Goal: Complete application form: Complete application form

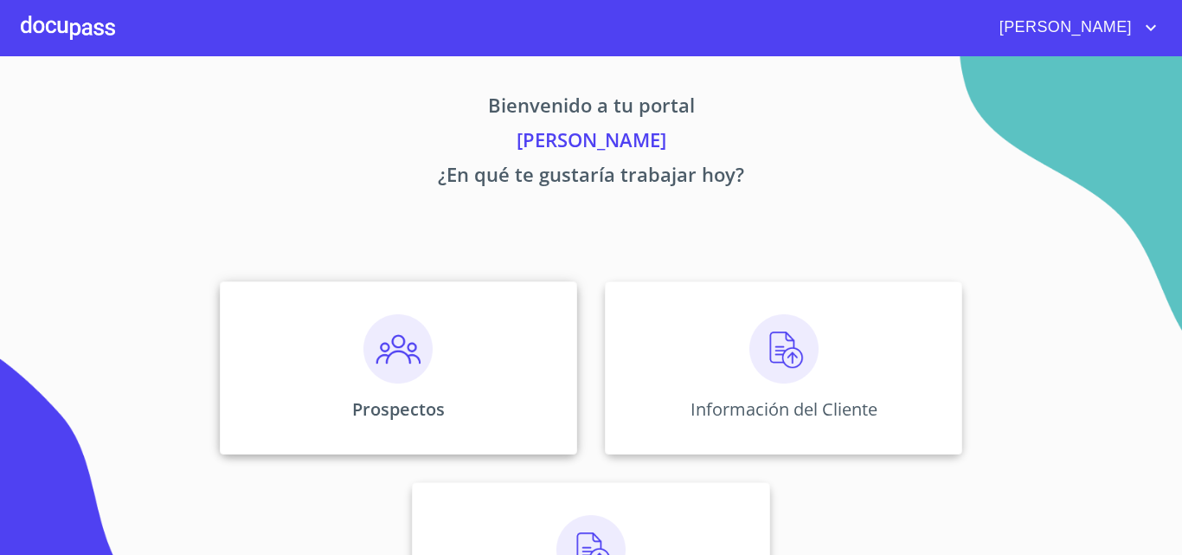
click at [499, 371] on div "Prospectos" at bounding box center [398, 367] width 357 height 173
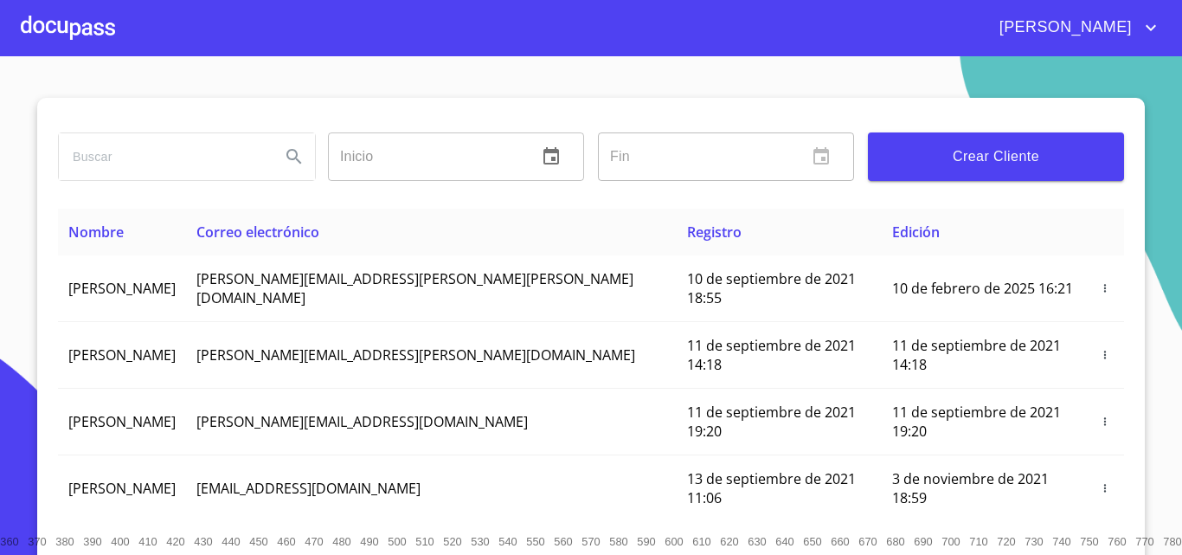
click at [955, 141] on button "Crear Cliente" at bounding box center [996, 156] width 256 height 48
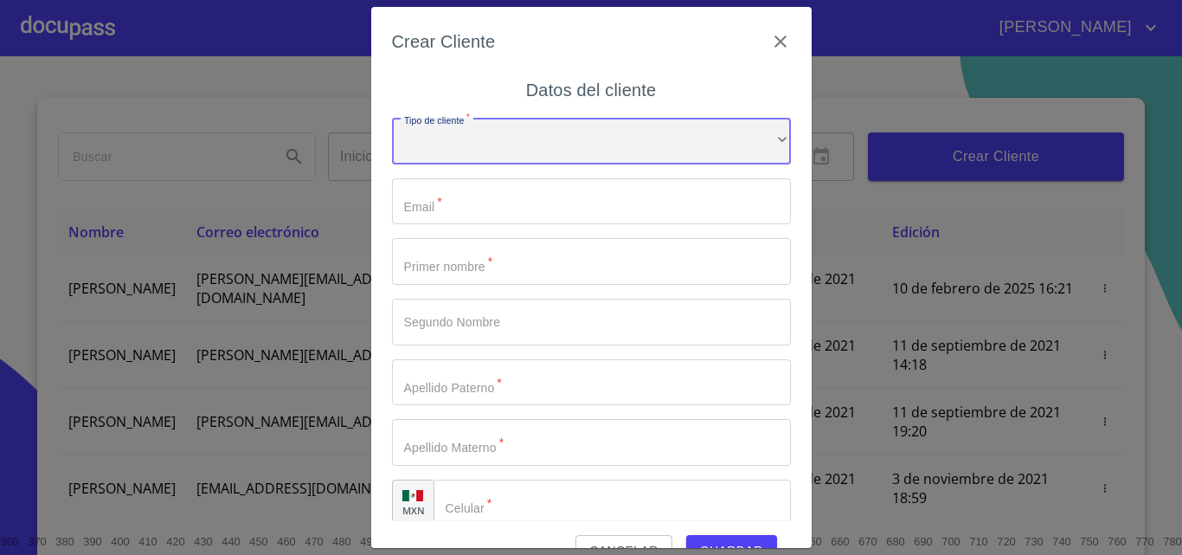
click at [491, 136] on div "​" at bounding box center [591, 141] width 399 height 47
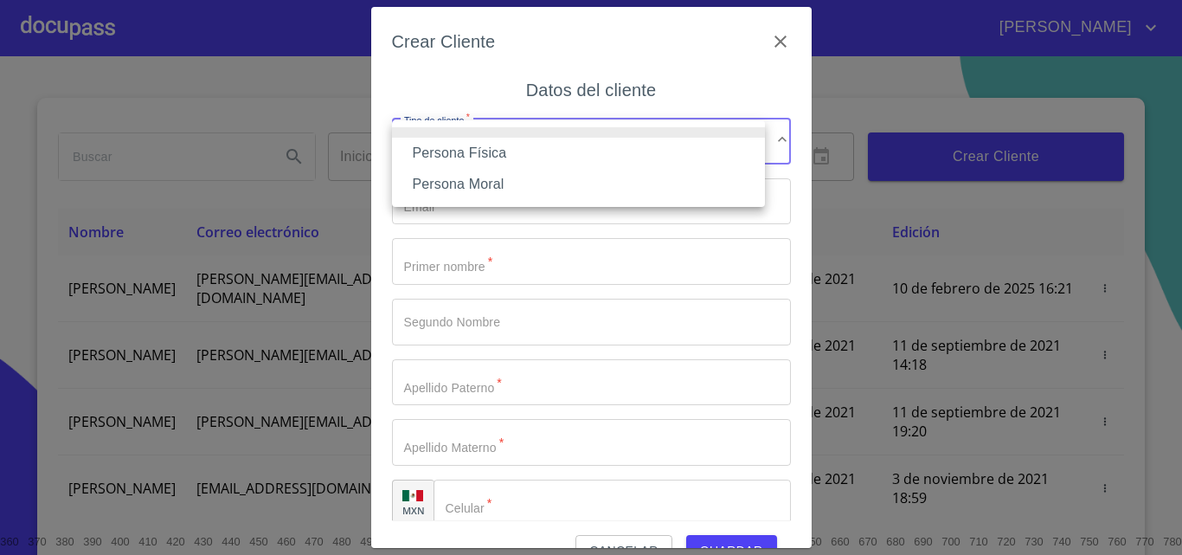
click at [501, 148] on li "Persona Física" at bounding box center [578, 153] width 373 height 31
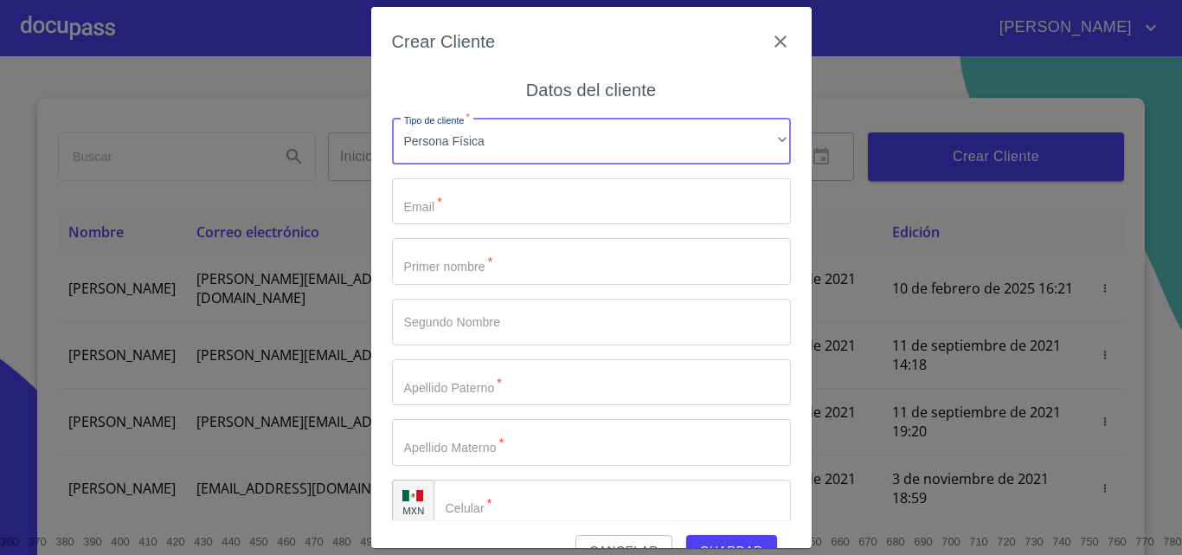
click at [482, 195] on input "Tipo de cliente   *" at bounding box center [591, 201] width 399 height 47
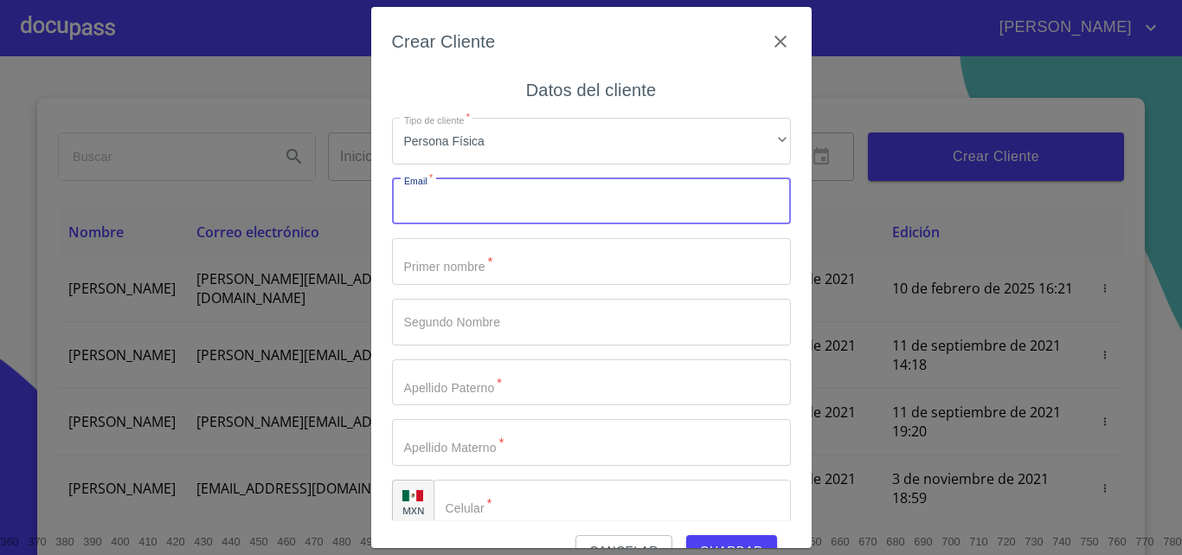
type input "e"
type input "[EMAIL_ADDRESS][DOMAIN_NAME]"
click at [568, 269] on input "Tipo de cliente   *" at bounding box center [591, 261] width 399 height 47
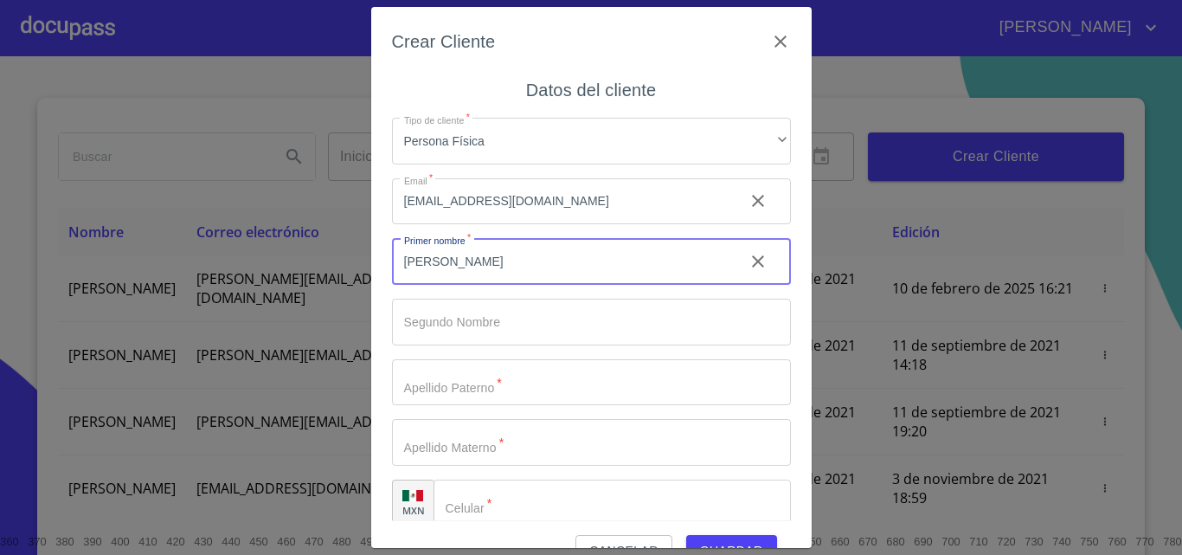
type input "[PERSON_NAME]"
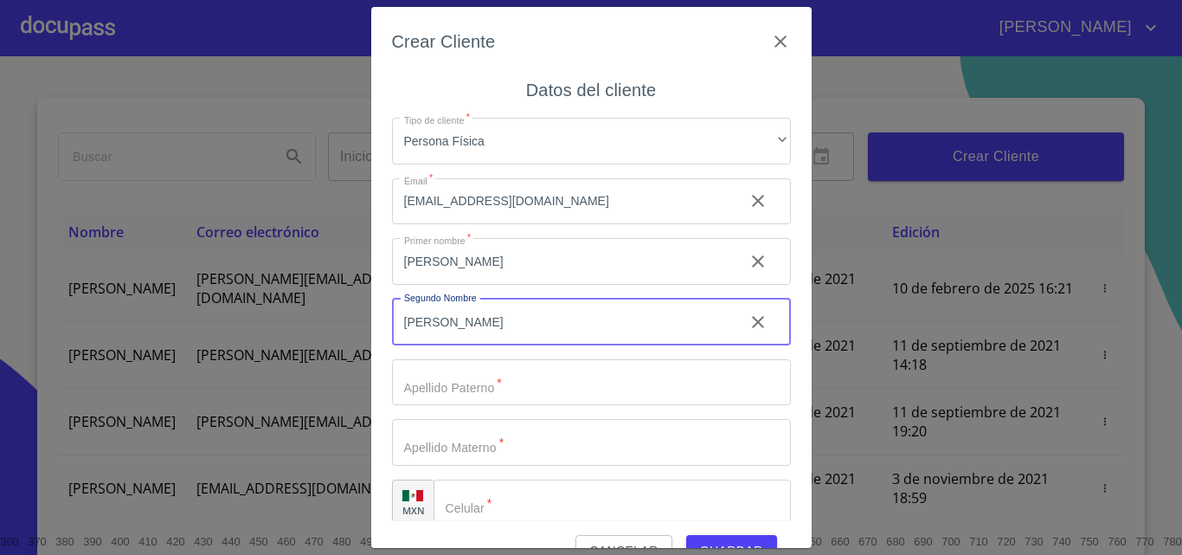
type input "[PERSON_NAME]"
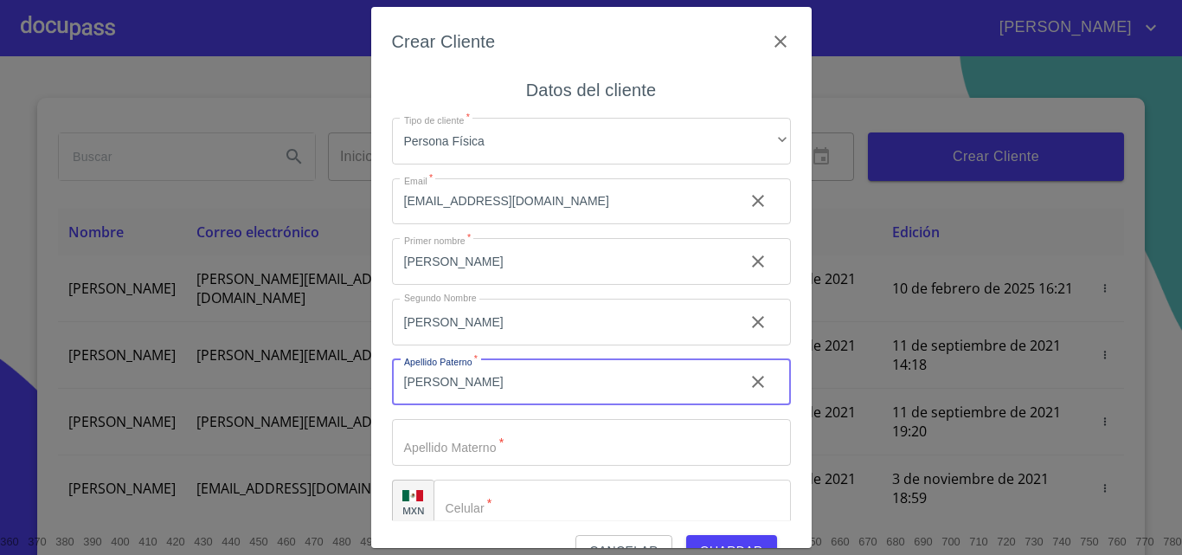
type input "[PERSON_NAME]"
click at [488, 330] on input "[PERSON_NAME]" at bounding box center [561, 322] width 338 height 47
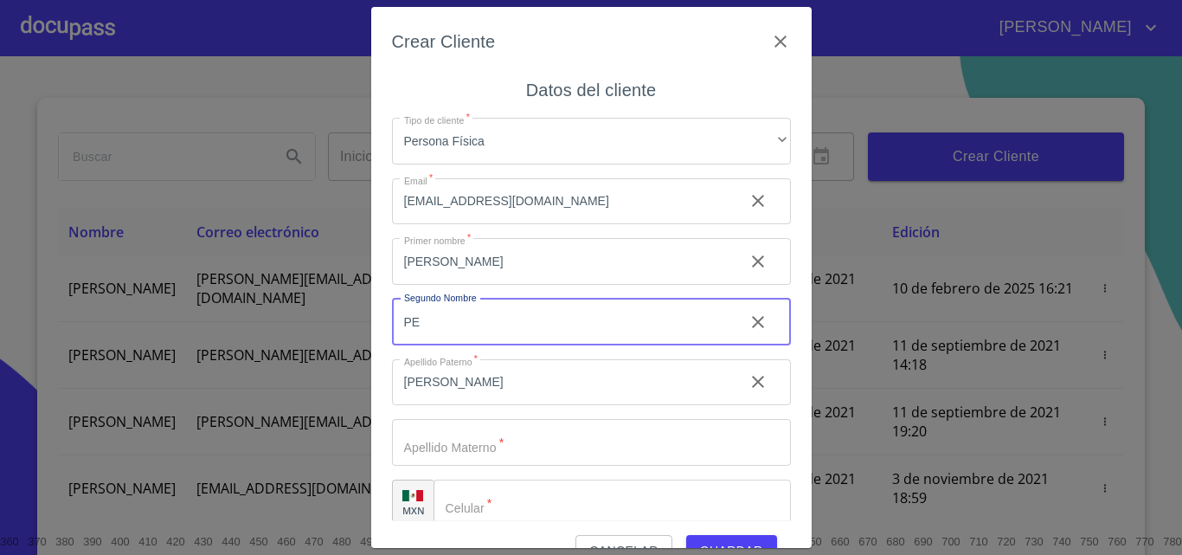
type input "P"
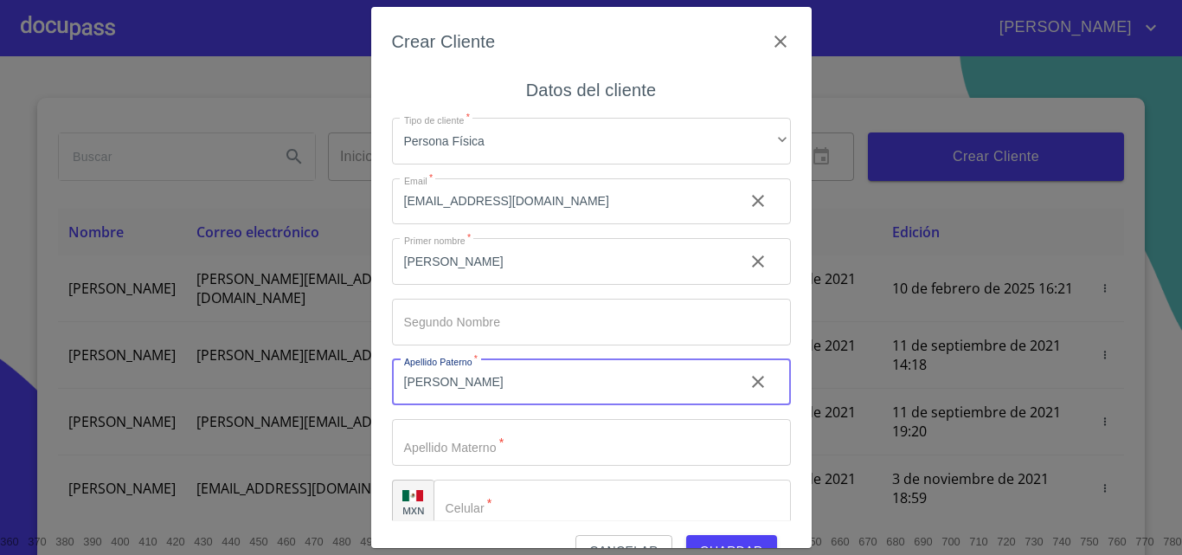
type input "[PERSON_NAME]"
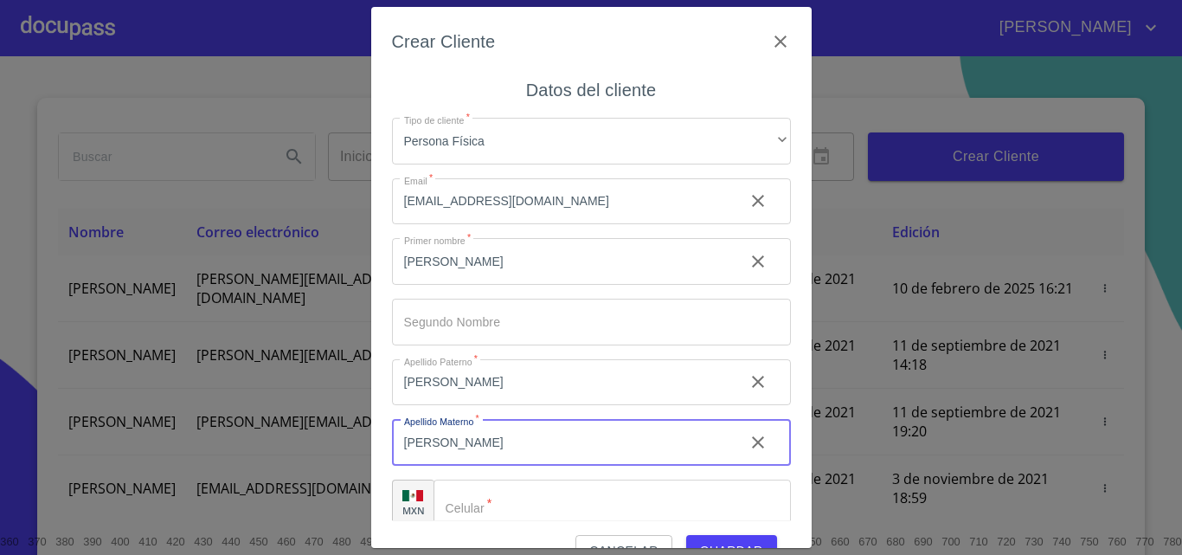
type input "[PERSON_NAME]"
click at [524, 513] on input "Tipo de cliente   *" at bounding box center [612, 502] width 357 height 47
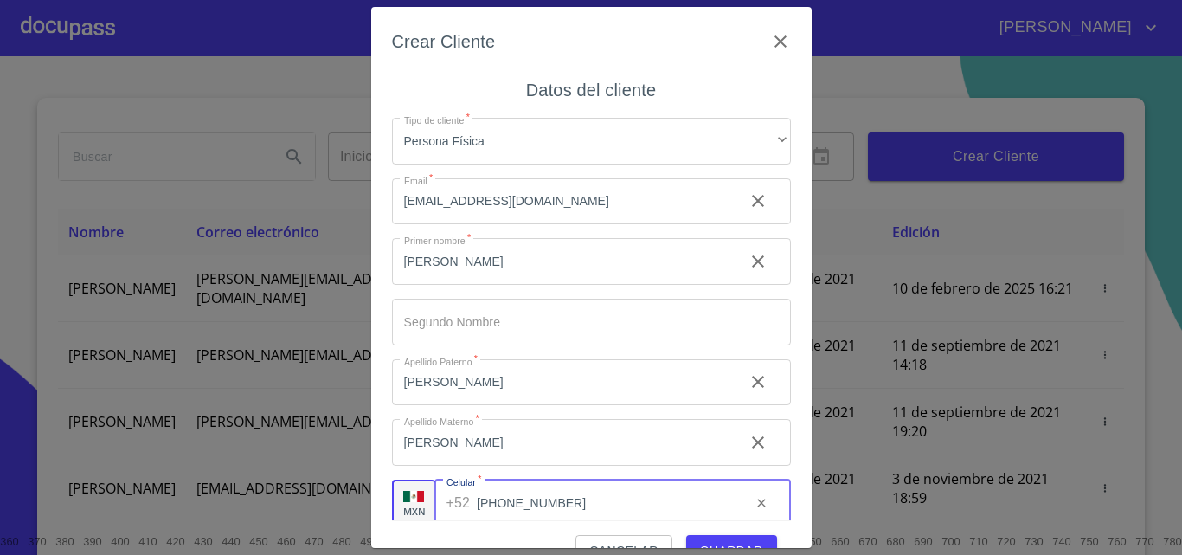
type input "[PHONE_NUMBER]"
click at [732, 544] on span "Guardar" at bounding box center [731, 551] width 63 height 22
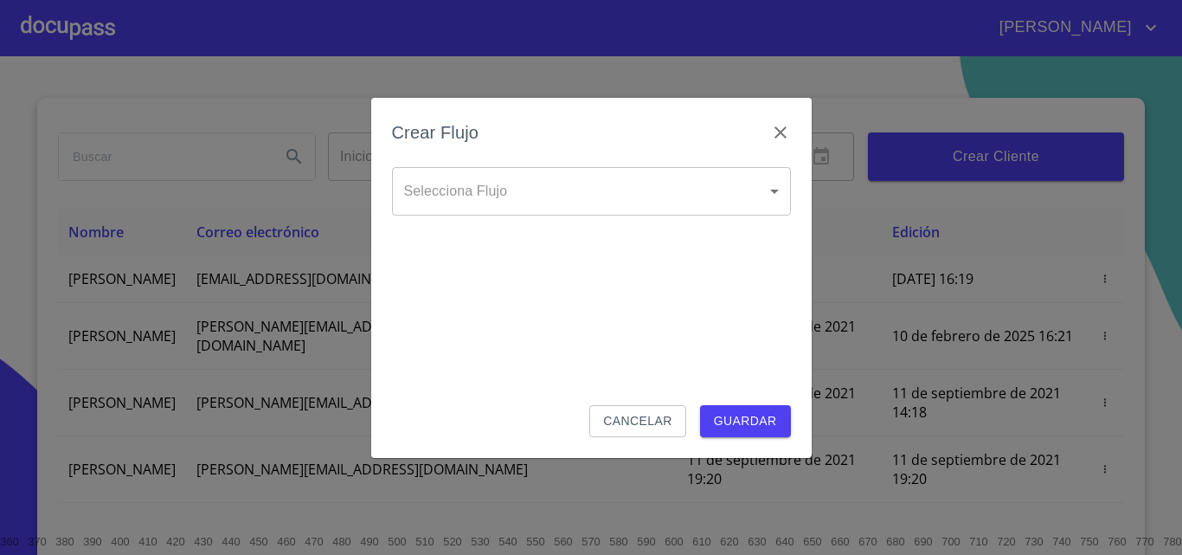
click at [576, 193] on body "[PERSON_NAME] ​ Fin ​ Crear Cliente Nombre Correo electrónico Registro Edición …" at bounding box center [591, 277] width 1182 height 555
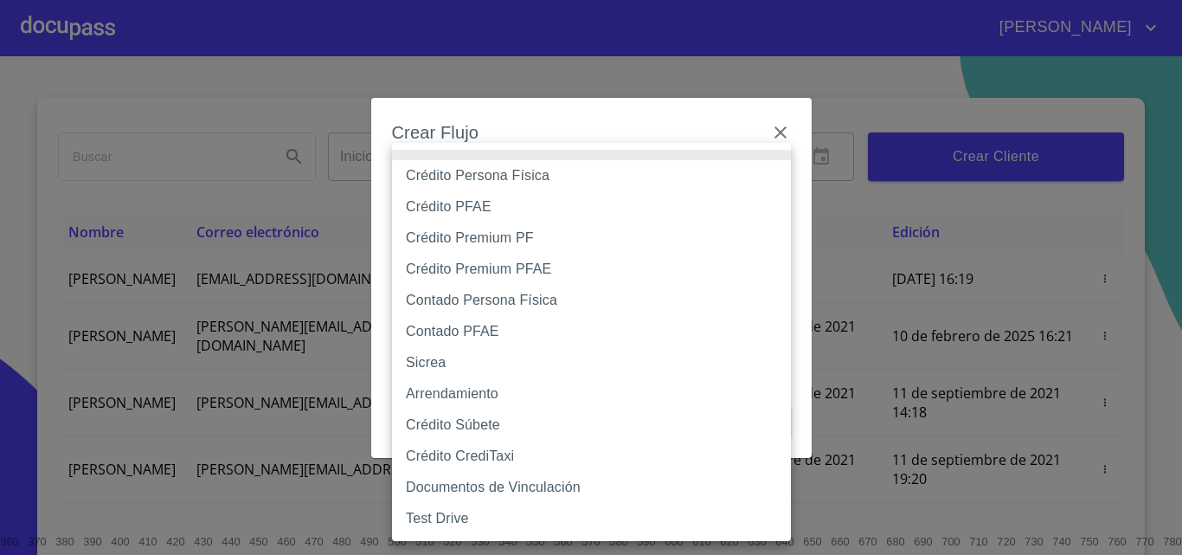
click at [530, 172] on li "Crédito Persona Física" at bounding box center [591, 175] width 399 height 31
type input "6009fb3c7d1714eb8809aa97"
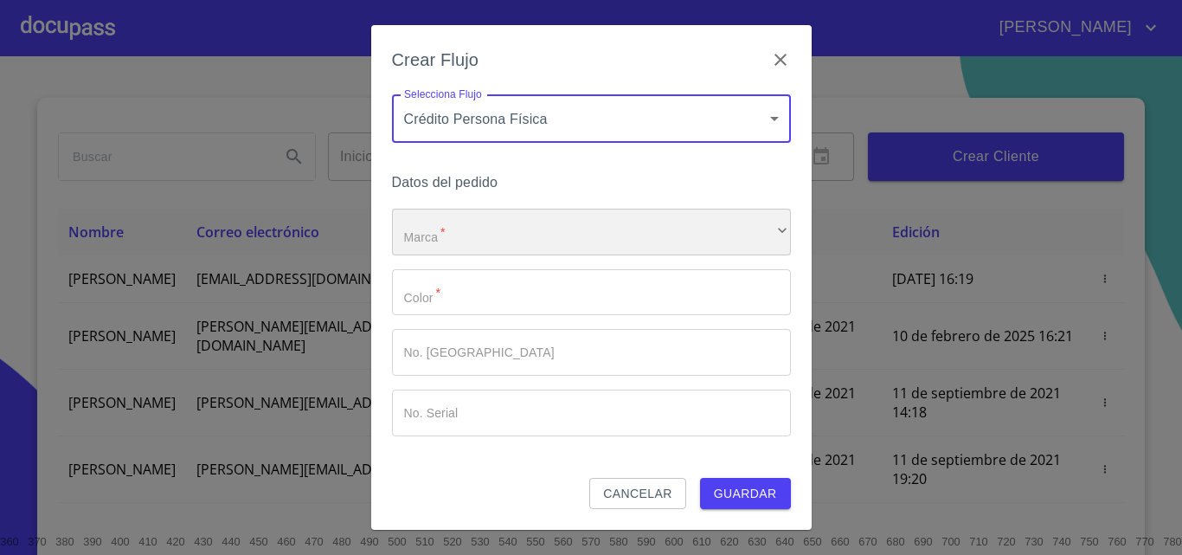
click at [515, 236] on div "​" at bounding box center [591, 232] width 399 height 47
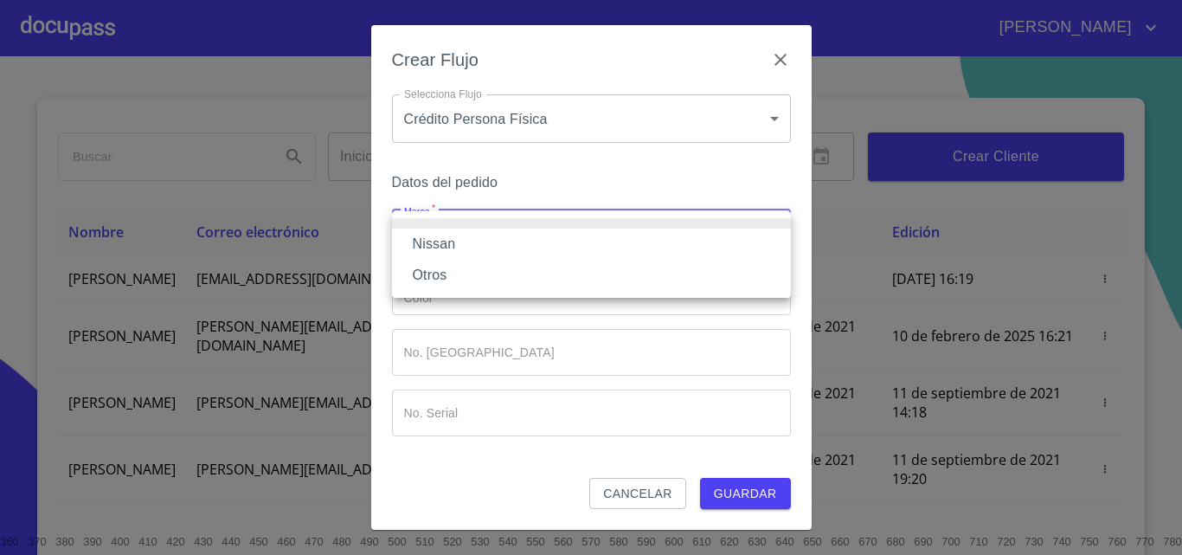
click at [493, 250] on li "Nissan" at bounding box center [591, 243] width 399 height 31
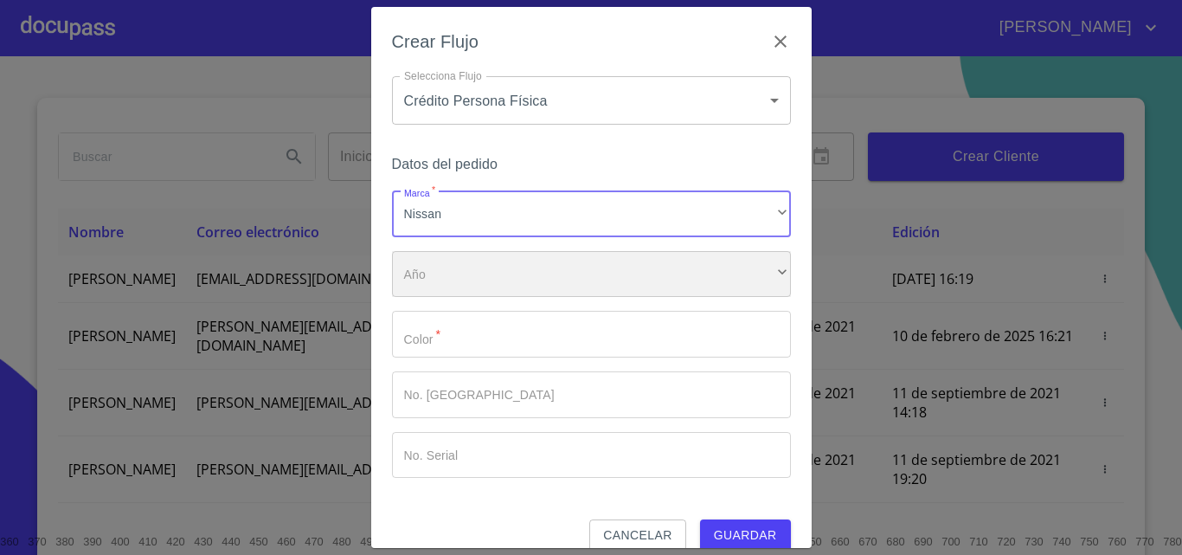
click at [485, 283] on div "​" at bounding box center [591, 274] width 399 height 47
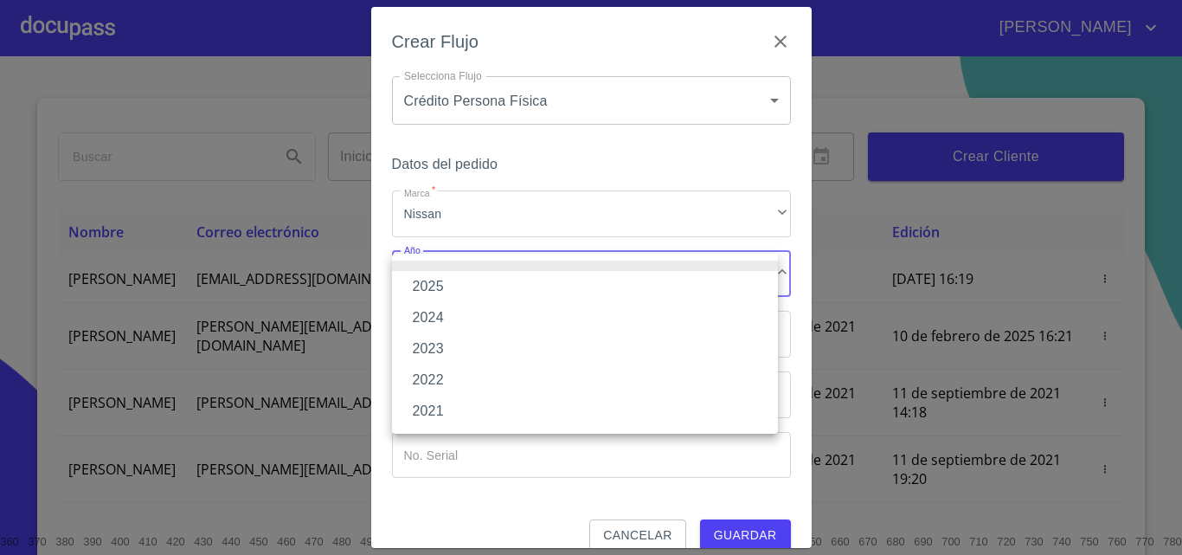
click at [464, 280] on li "2025" at bounding box center [585, 286] width 386 height 31
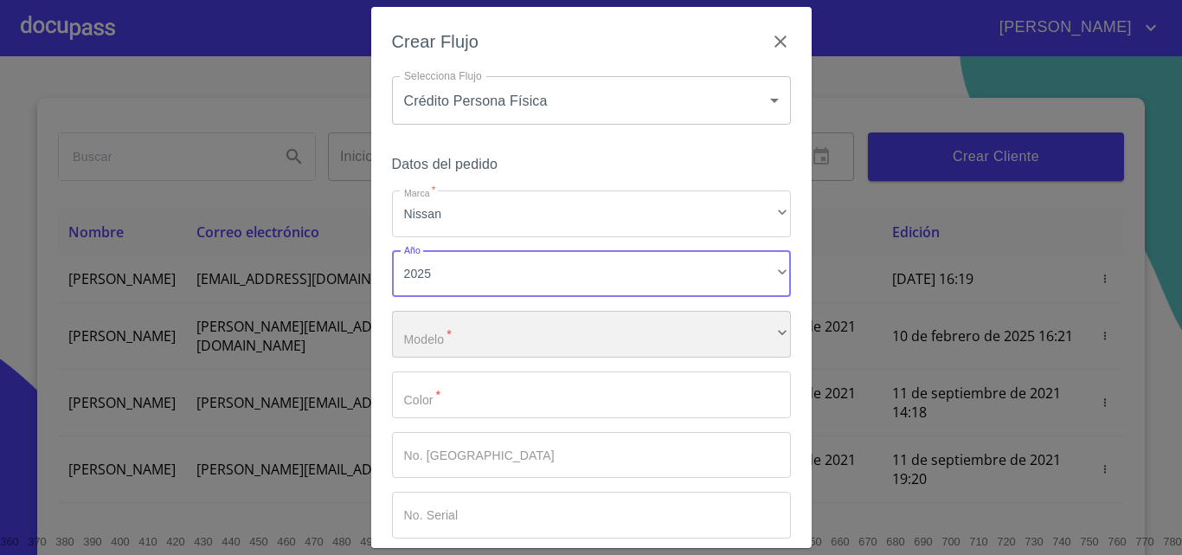
click at [482, 334] on div "​" at bounding box center [591, 334] width 399 height 47
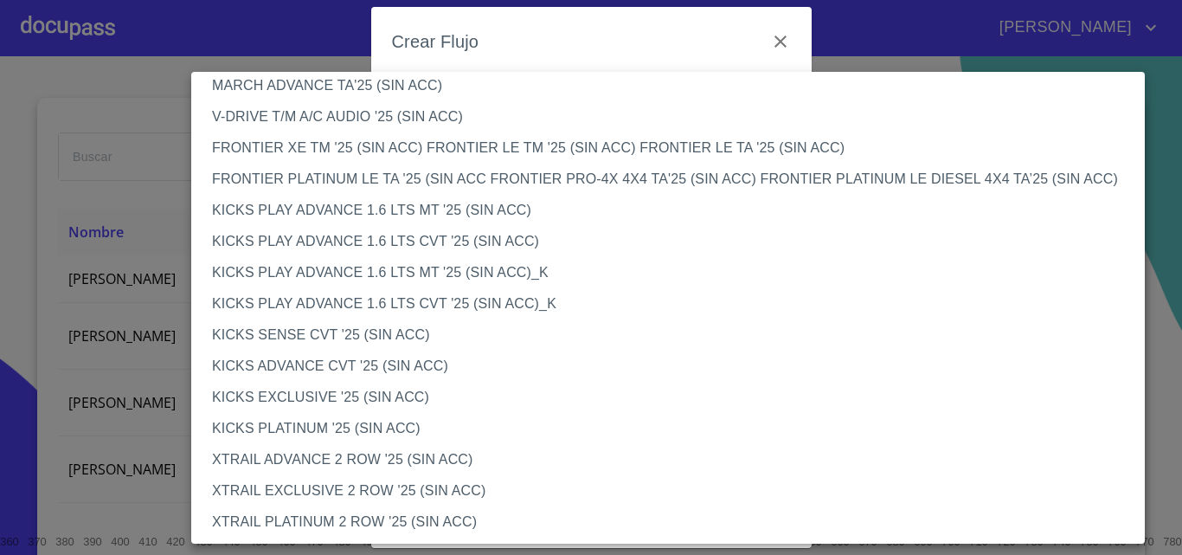
scroll to position [1422, 0]
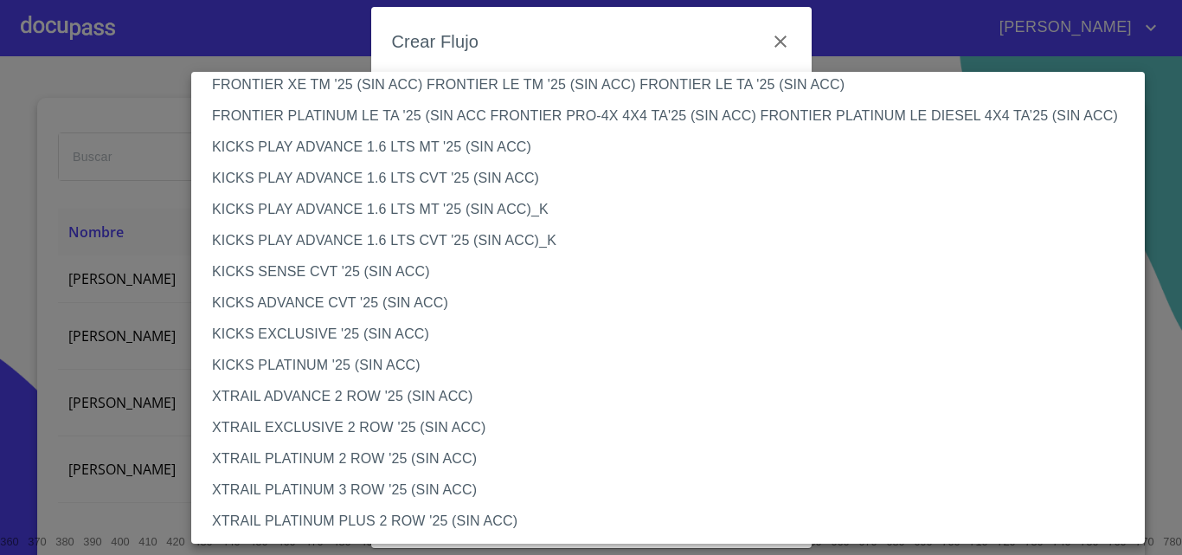
click at [351, 486] on li "XTRAIL PLATINUM 3 ROW '25 (SIN ACC)" at bounding box center [674, 489] width 967 height 31
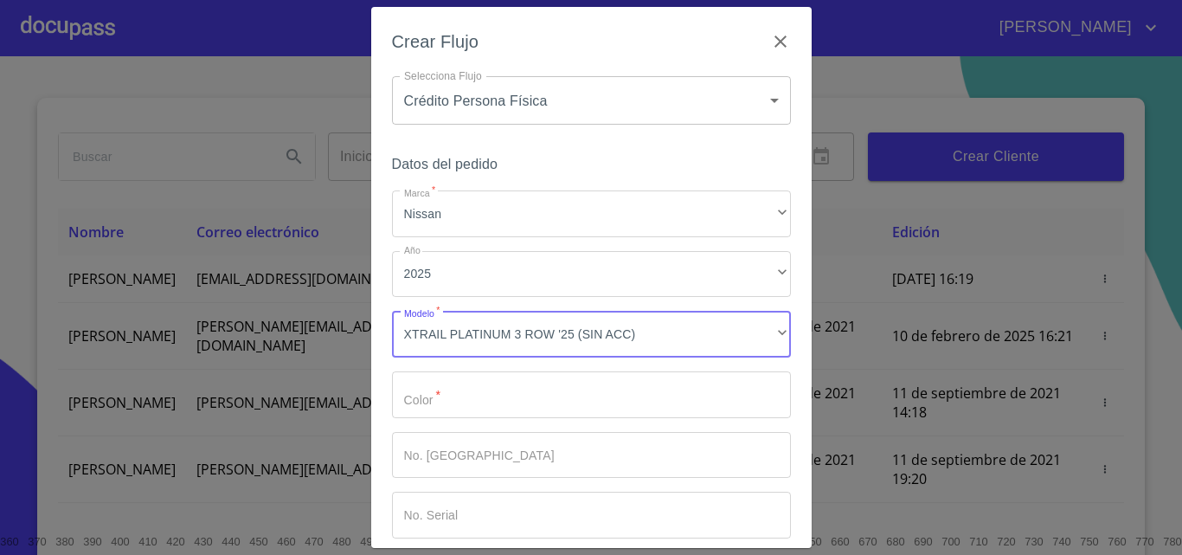
click at [460, 398] on input "Marca   *" at bounding box center [591, 394] width 399 height 47
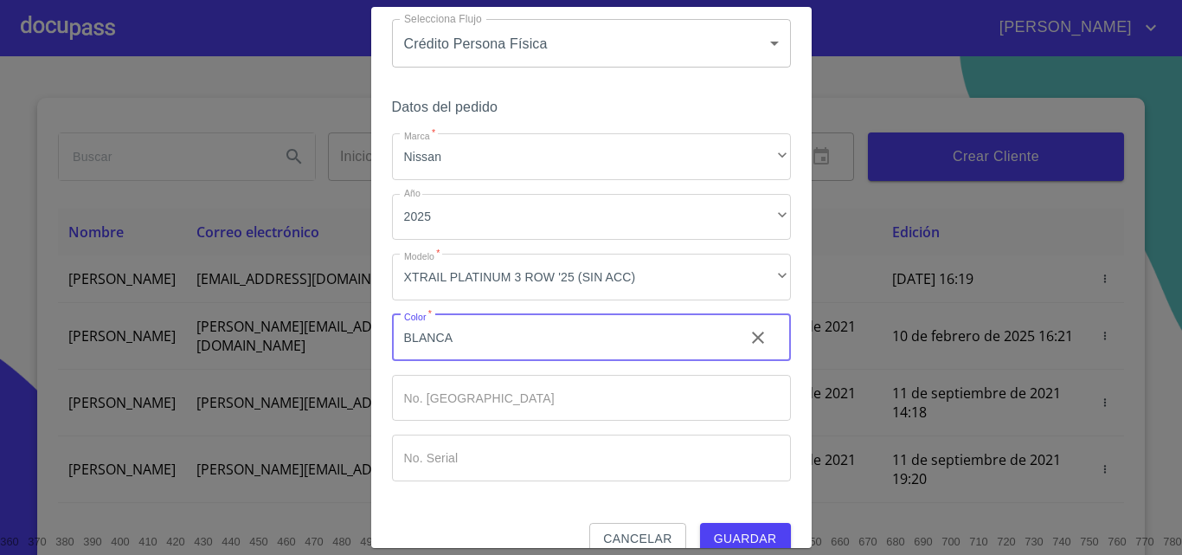
scroll to position [84, 0]
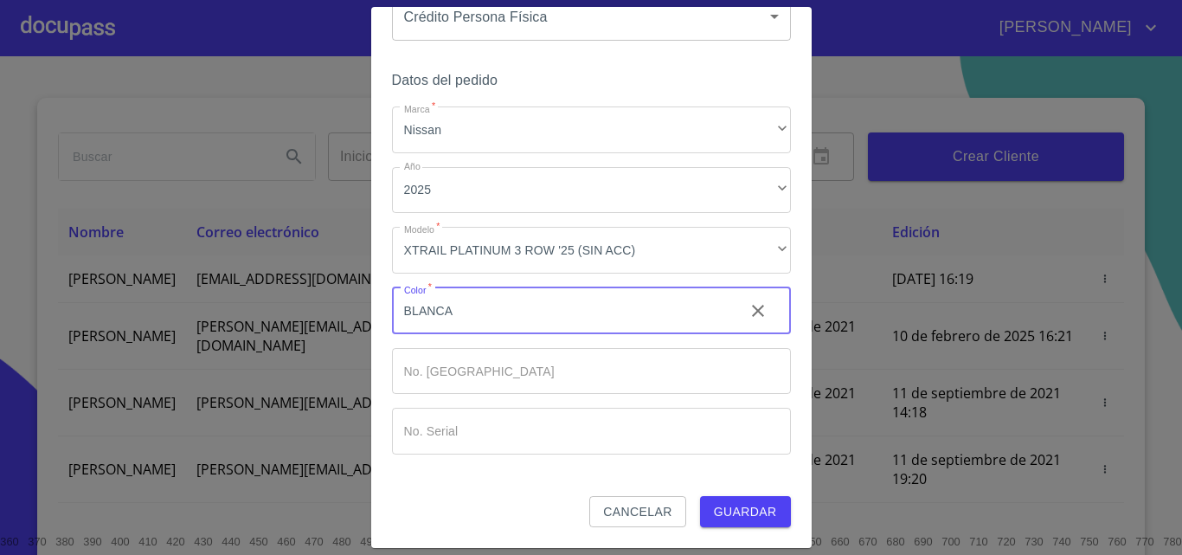
type input "BLANCA"
click at [743, 504] on span "Guardar" at bounding box center [745, 512] width 63 height 22
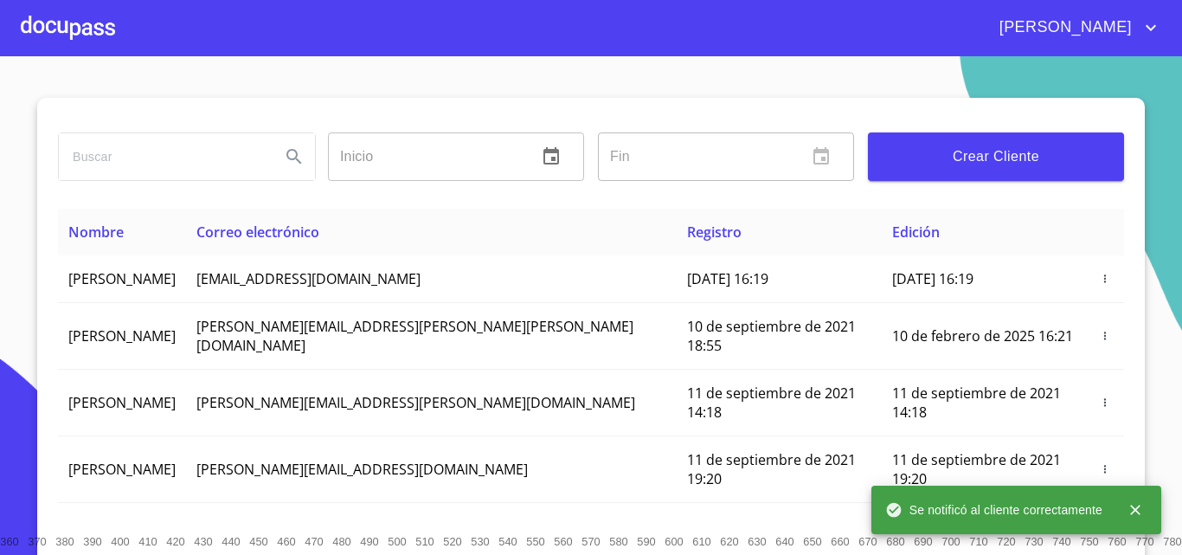
click at [81, 25] on div at bounding box center [68, 27] width 94 height 55
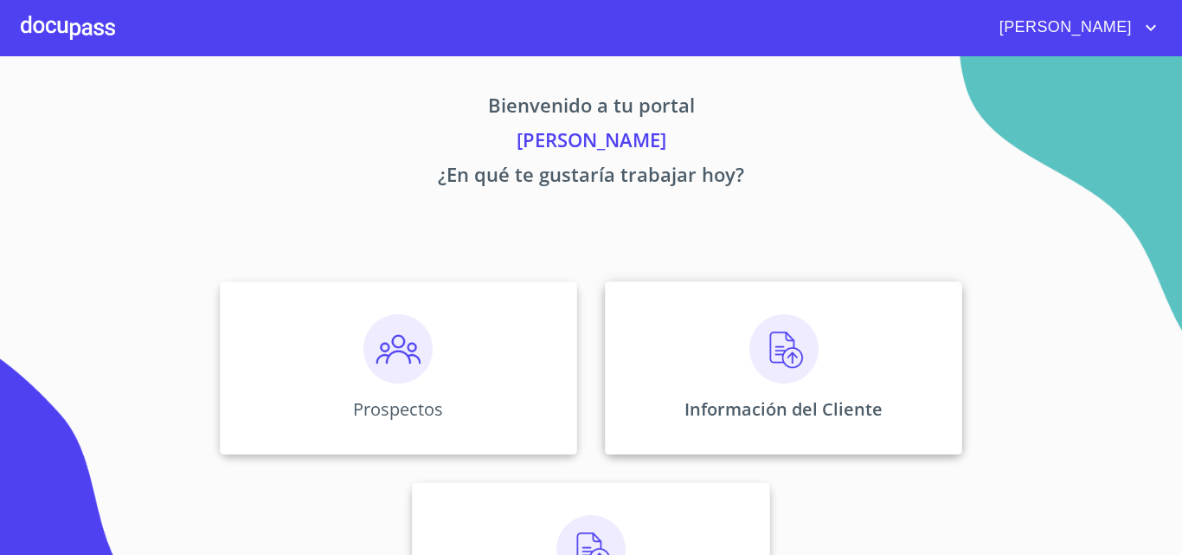
click at [722, 325] on div "Información del Cliente" at bounding box center [783, 367] width 357 height 173
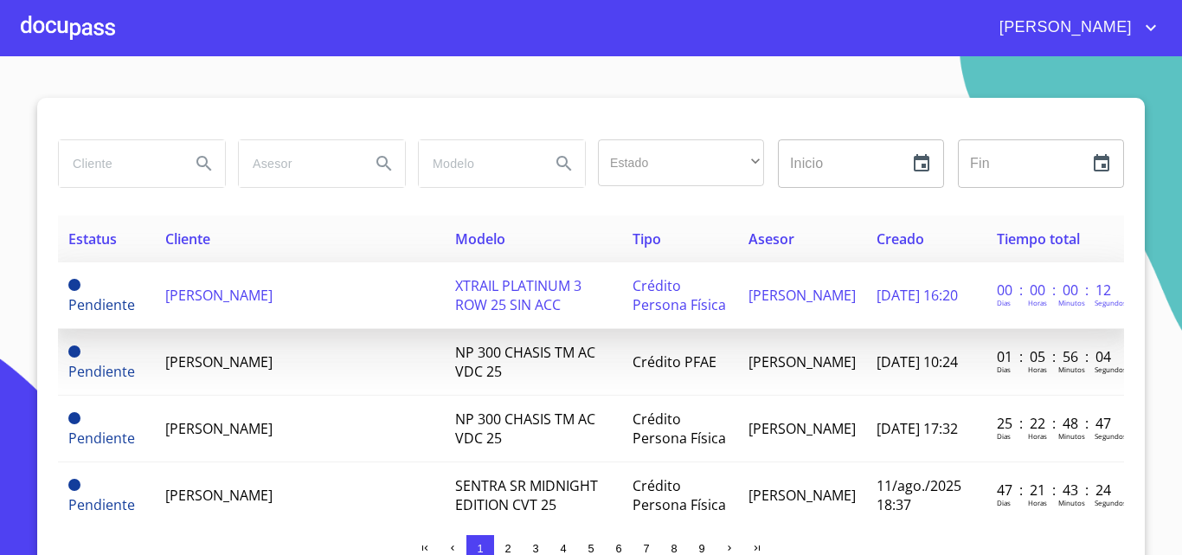
click at [295, 293] on td "[PERSON_NAME]" at bounding box center [300, 295] width 290 height 67
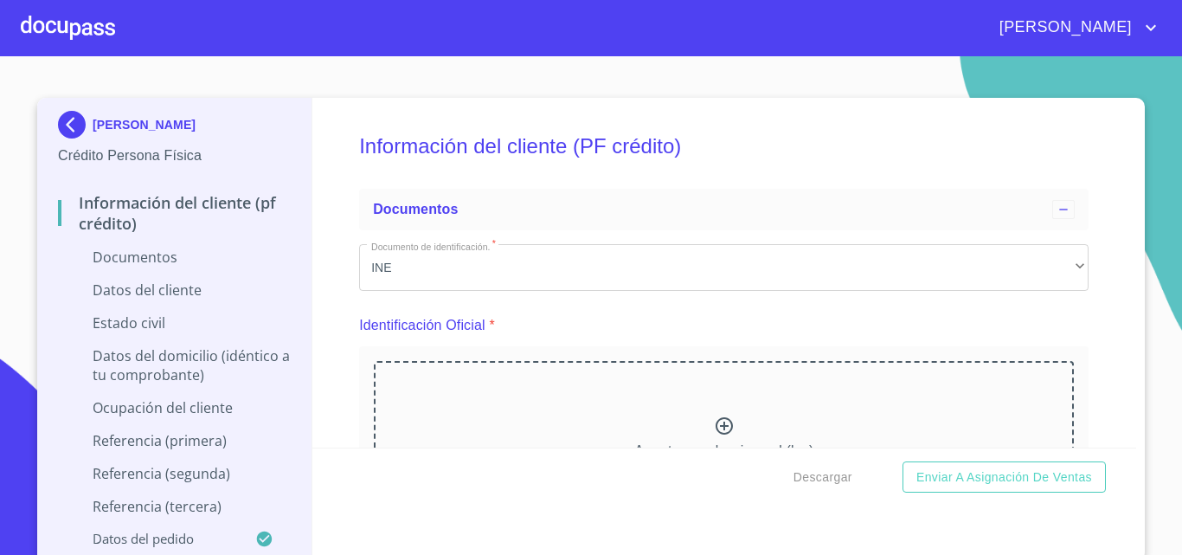
click at [714, 425] on icon at bounding box center [724, 425] width 21 height 21
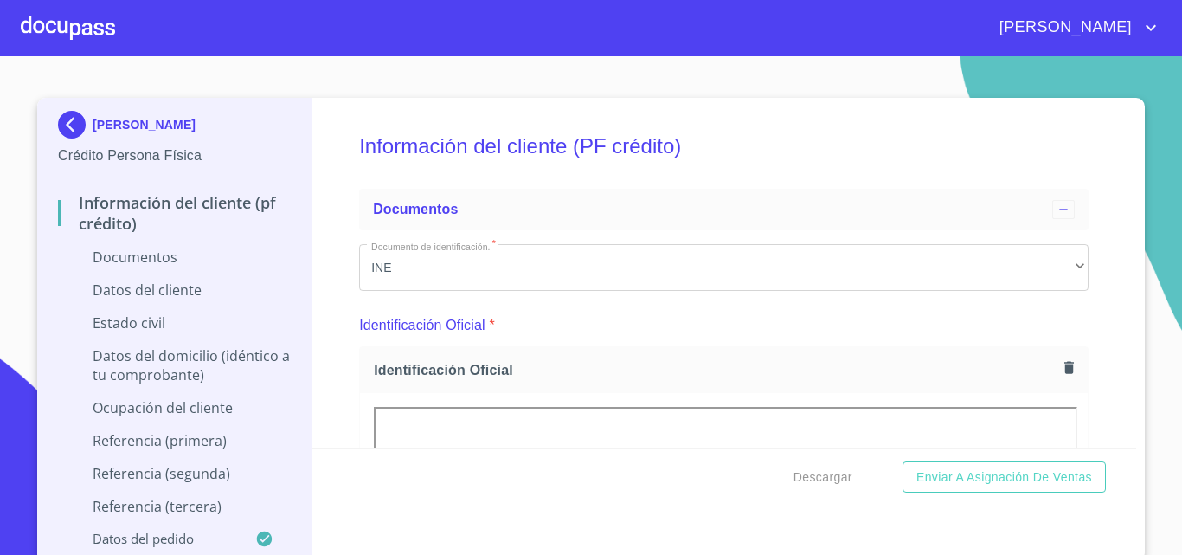
scroll to position [6, 0]
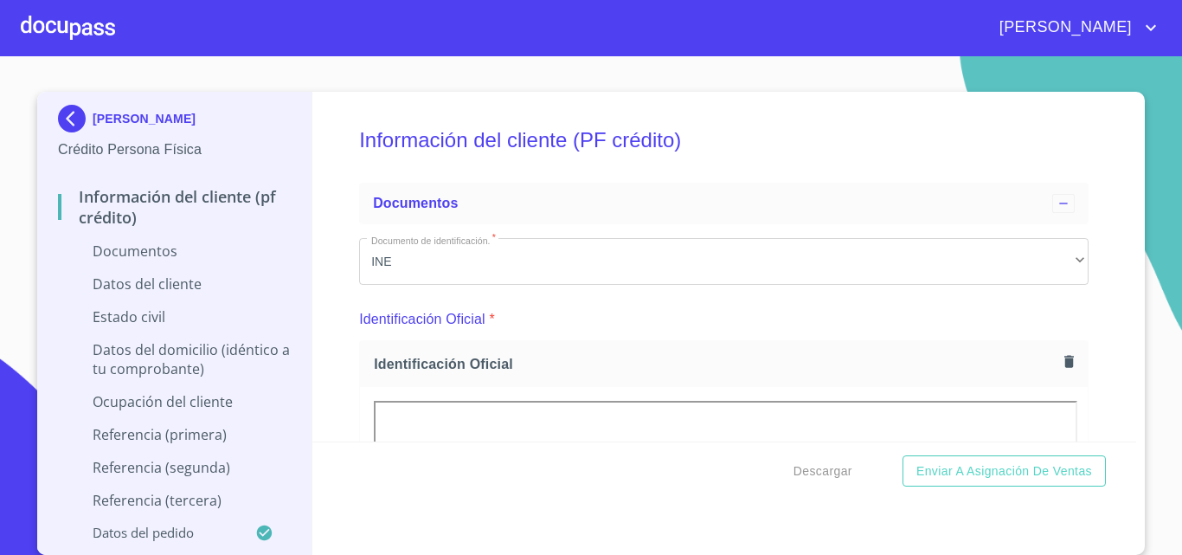
click at [1092, 318] on div "Información del cliente (PF crédito) Documentos Documento de identificación.   …" at bounding box center [724, 267] width 825 height 350
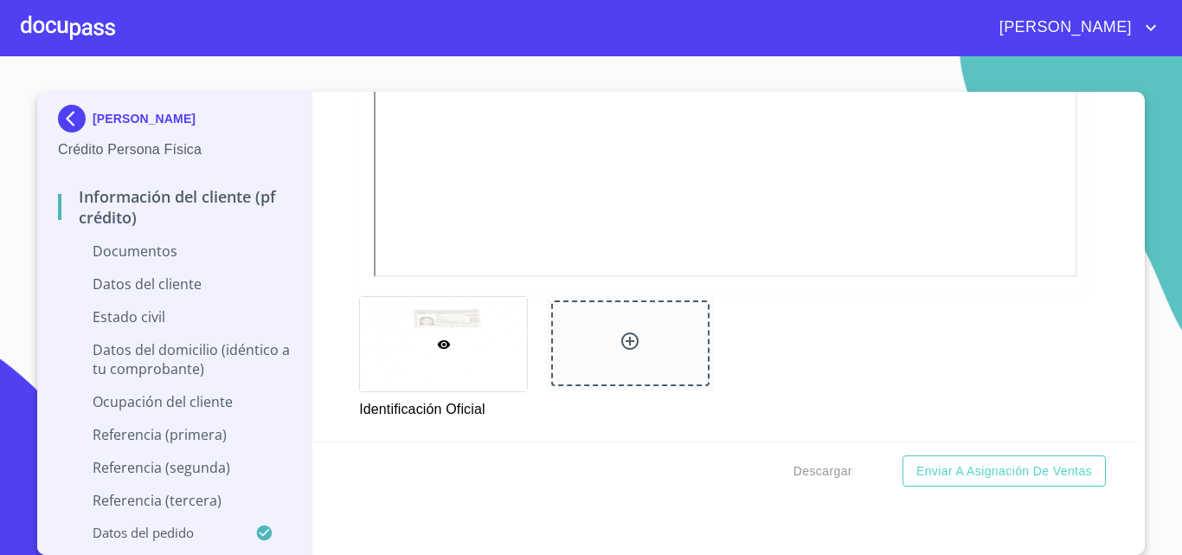
scroll to position [606, 0]
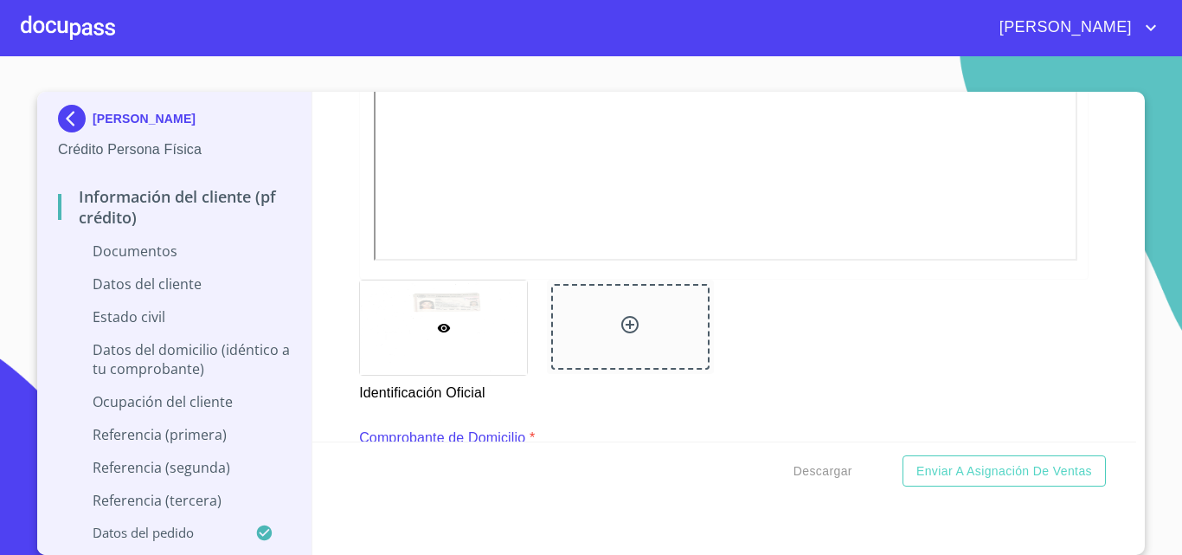
click at [621, 325] on icon at bounding box center [629, 324] width 17 height 17
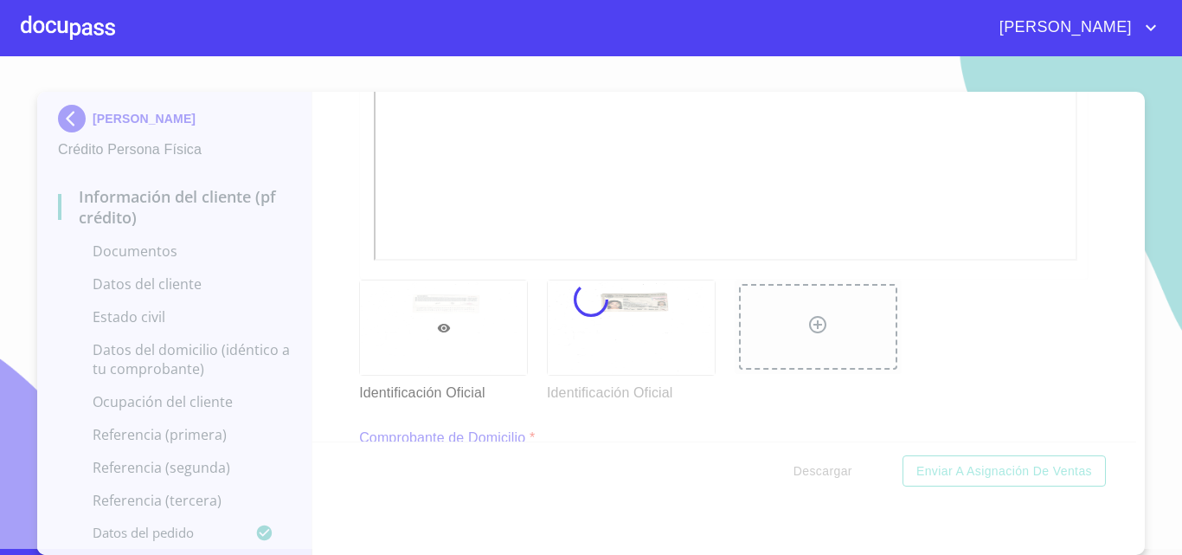
click at [1089, 269] on div at bounding box center [591, 299] width 1182 height 499
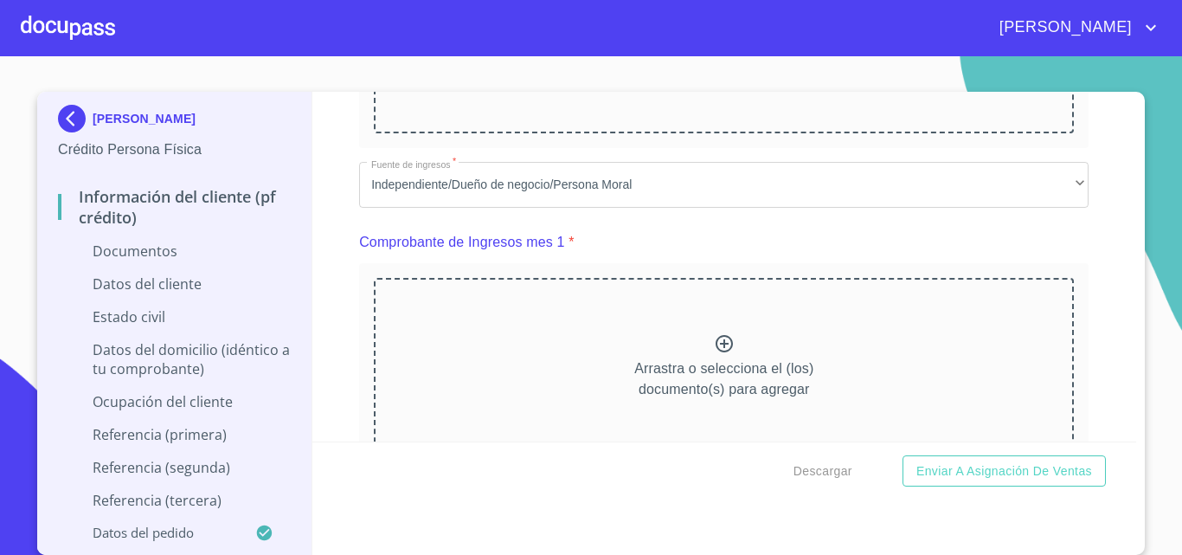
scroll to position [1125, 0]
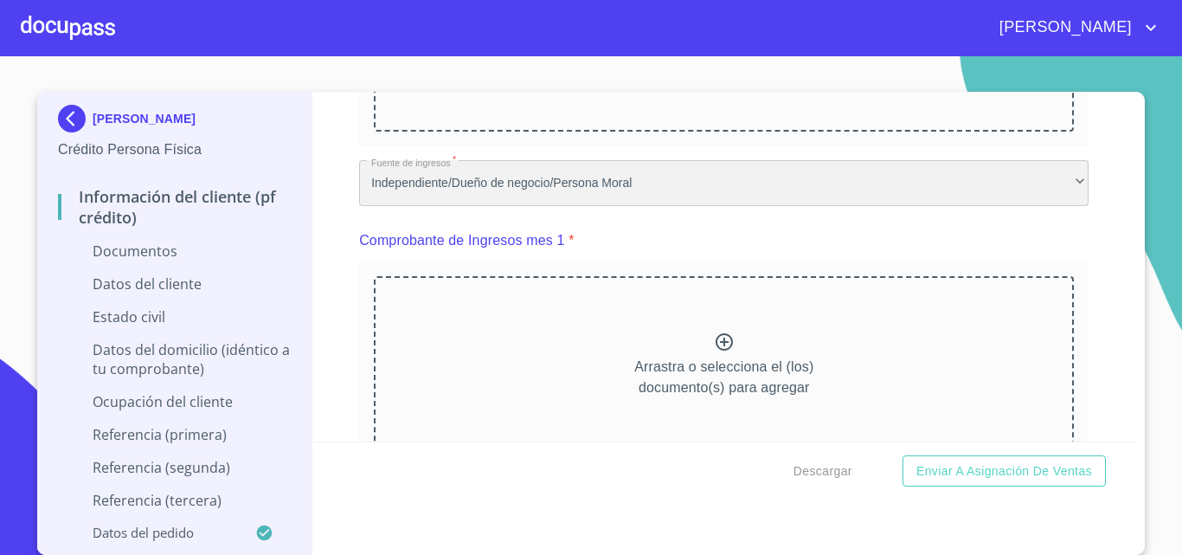
click at [688, 197] on div "Independiente/Dueño de negocio/Persona Moral" at bounding box center [724, 183] width 730 height 47
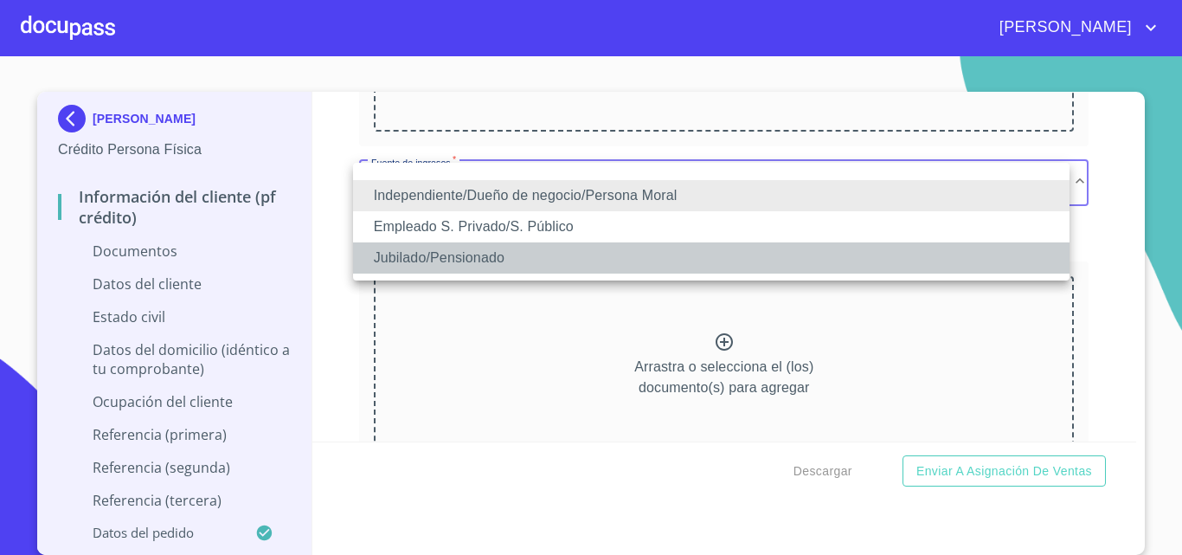
click at [452, 250] on li "Jubilado/Pensionado" at bounding box center [711, 257] width 717 height 31
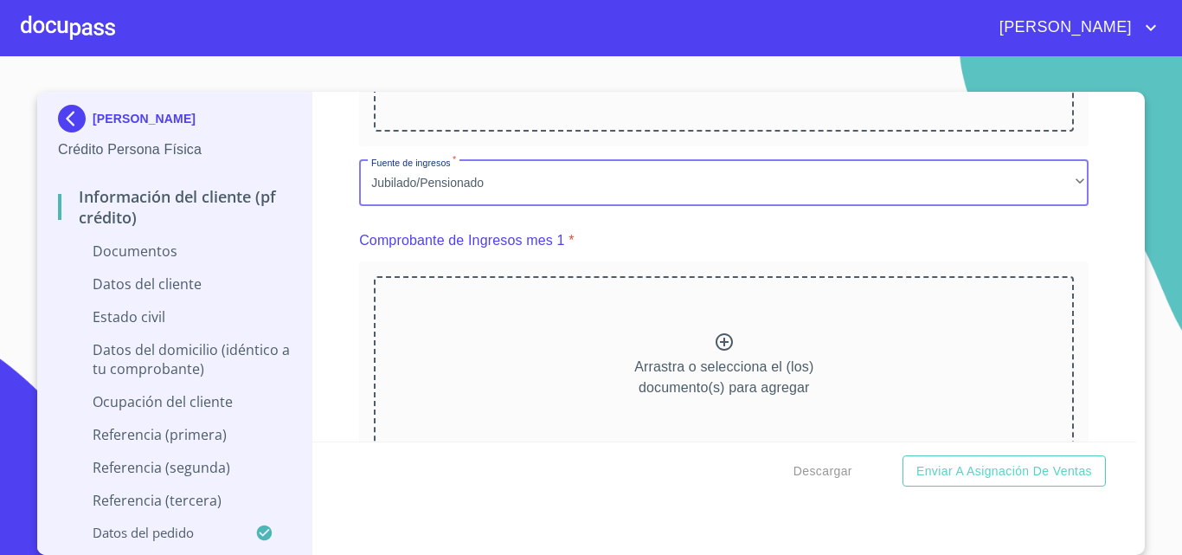
click at [1078, 313] on div "Información del cliente (PF crédito) Documentos Documento de identificación.   …" at bounding box center [724, 267] width 825 height 350
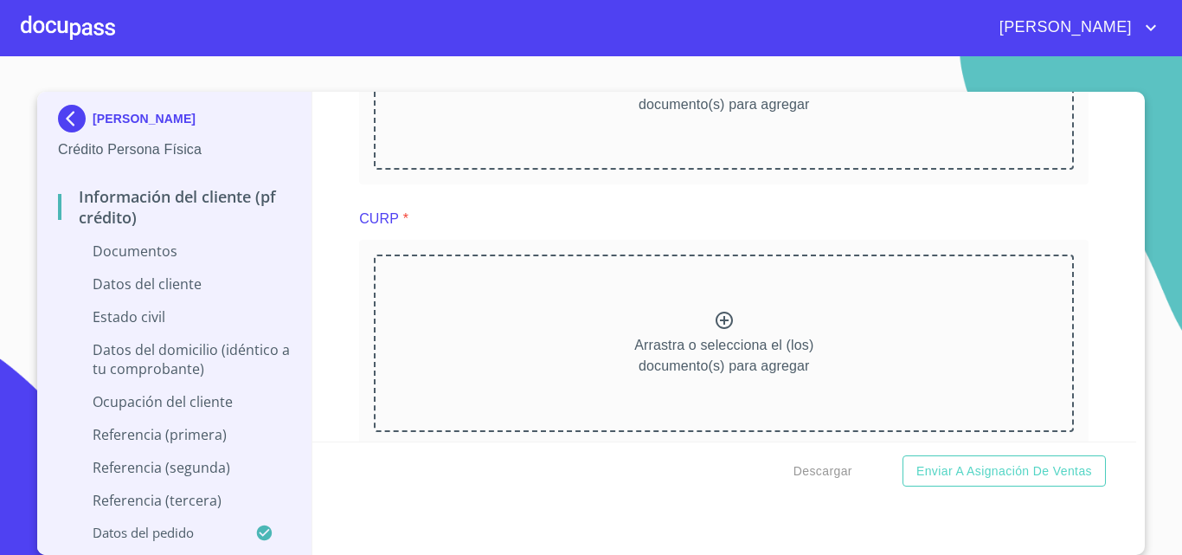
scroll to position [1904, 0]
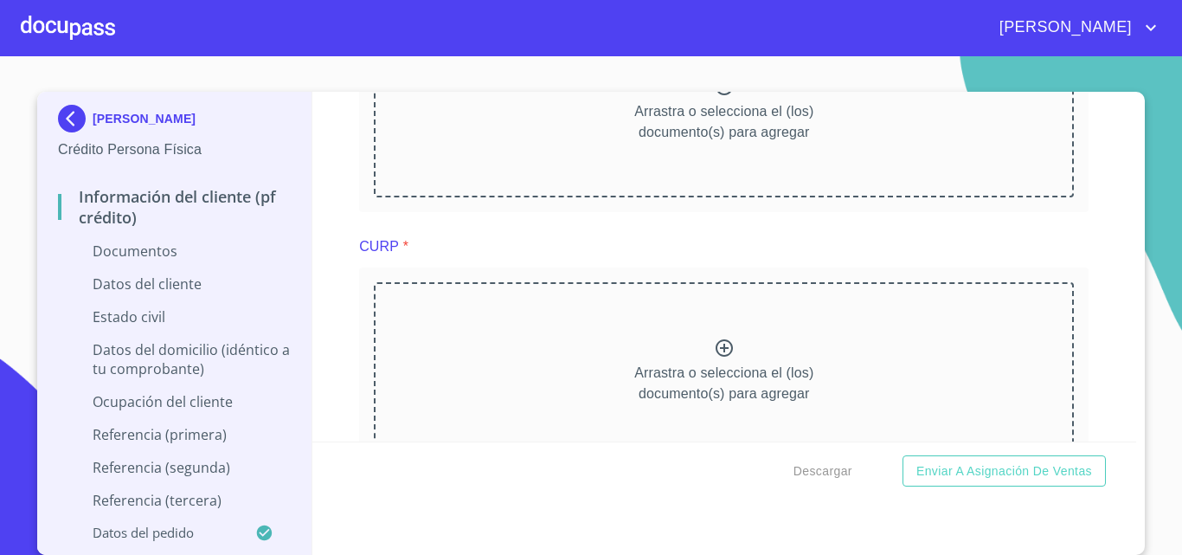
click at [714, 350] on icon at bounding box center [724, 348] width 21 height 21
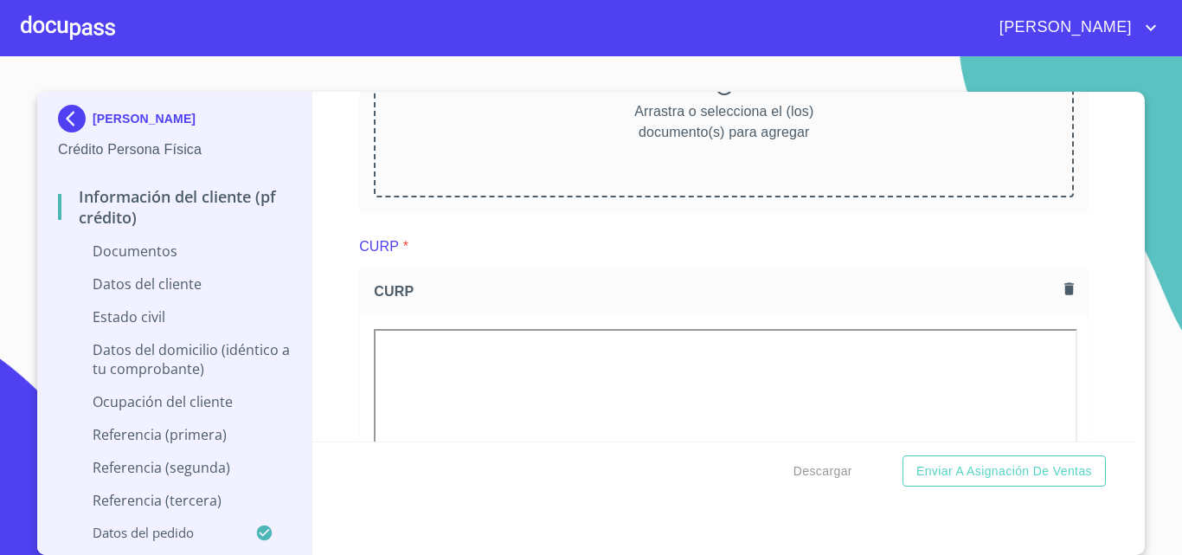
click at [1079, 328] on div "Información del cliente (PF crédito) Documentos Documento de identificación.   …" at bounding box center [724, 267] width 825 height 350
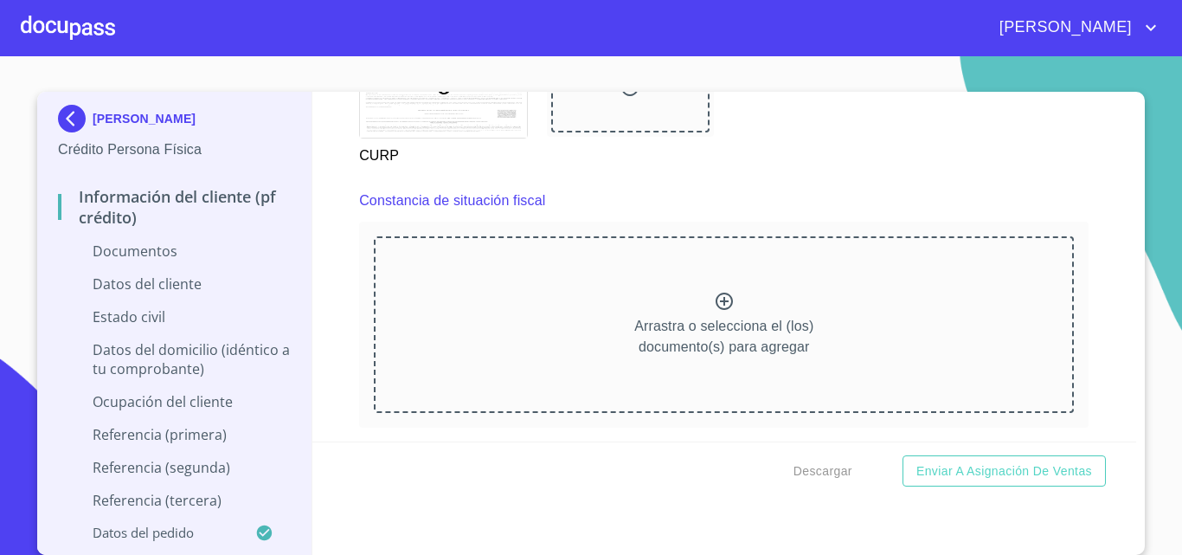
scroll to position [2683, 0]
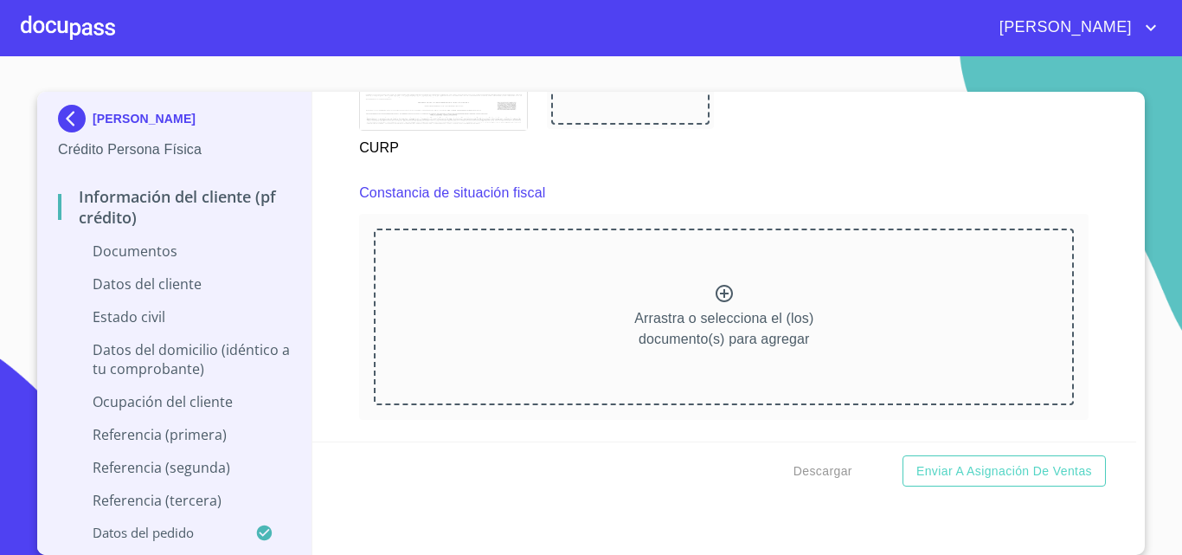
click at [715, 295] on icon at bounding box center [724, 293] width 21 height 21
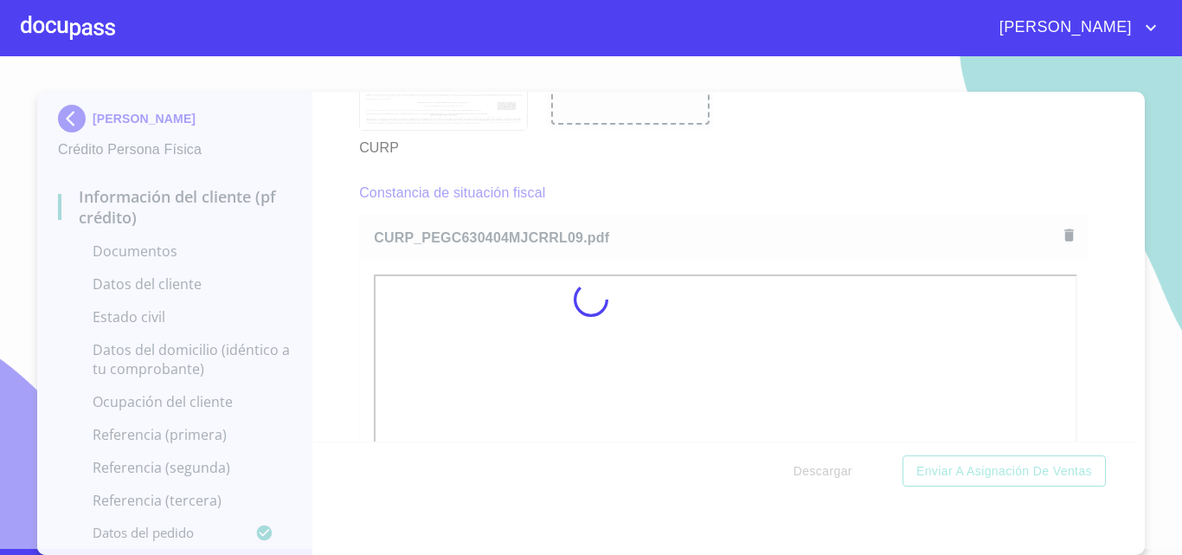
click at [1084, 285] on div at bounding box center [591, 299] width 1182 height 499
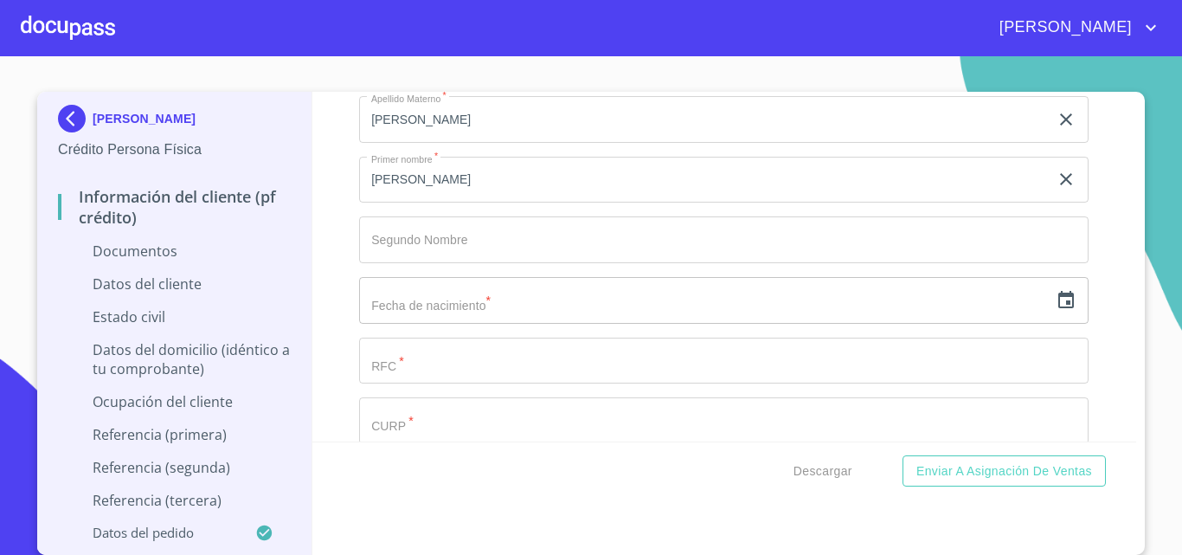
scroll to position [3635, 0]
click at [487, 427] on input "Documento de identificación.   *" at bounding box center [724, 419] width 730 height 47
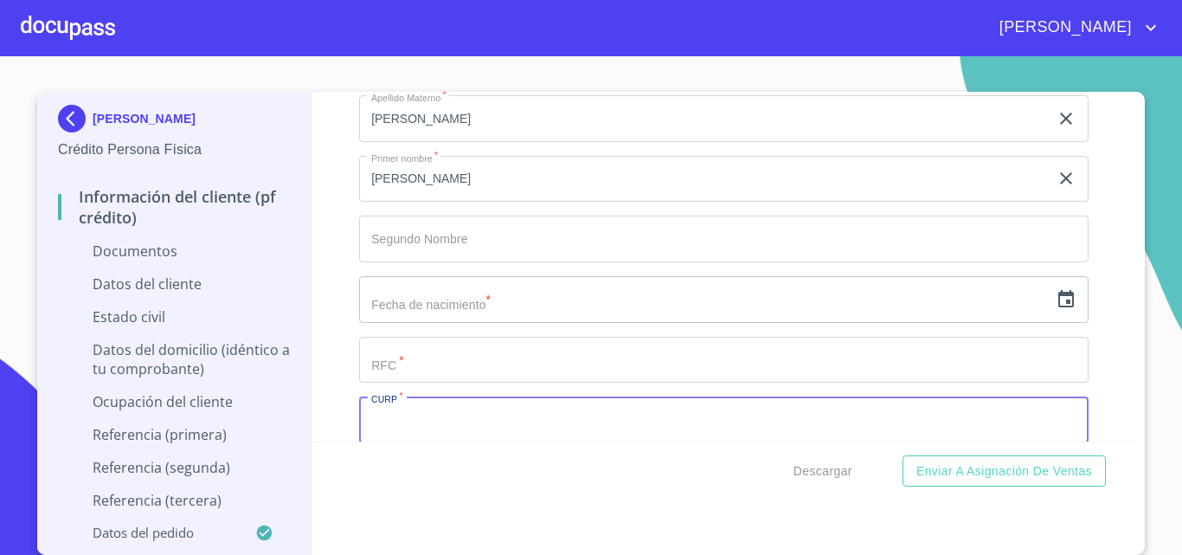
paste input "PEGC630404MJCRRL09"
type input "PEGC630404MJCRRL09"
click at [482, 368] on input "Documento de identificación.   *" at bounding box center [724, 360] width 730 height 47
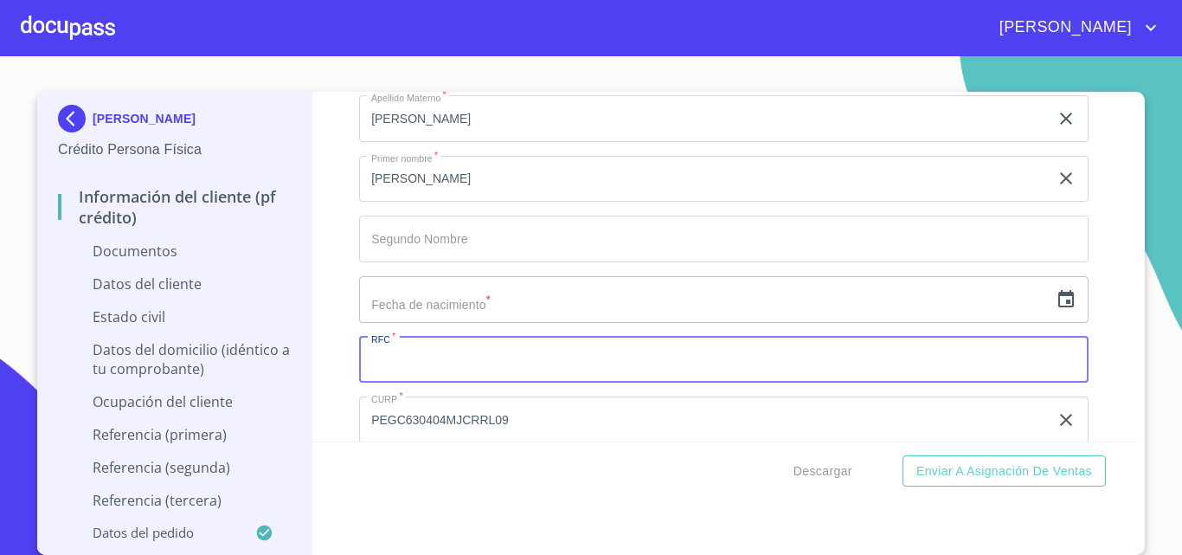
paste input "PEGC630404MJCRRL09"
type input "PEGC630404T7A"
click at [1056, 291] on icon "button" at bounding box center [1066, 299] width 21 height 21
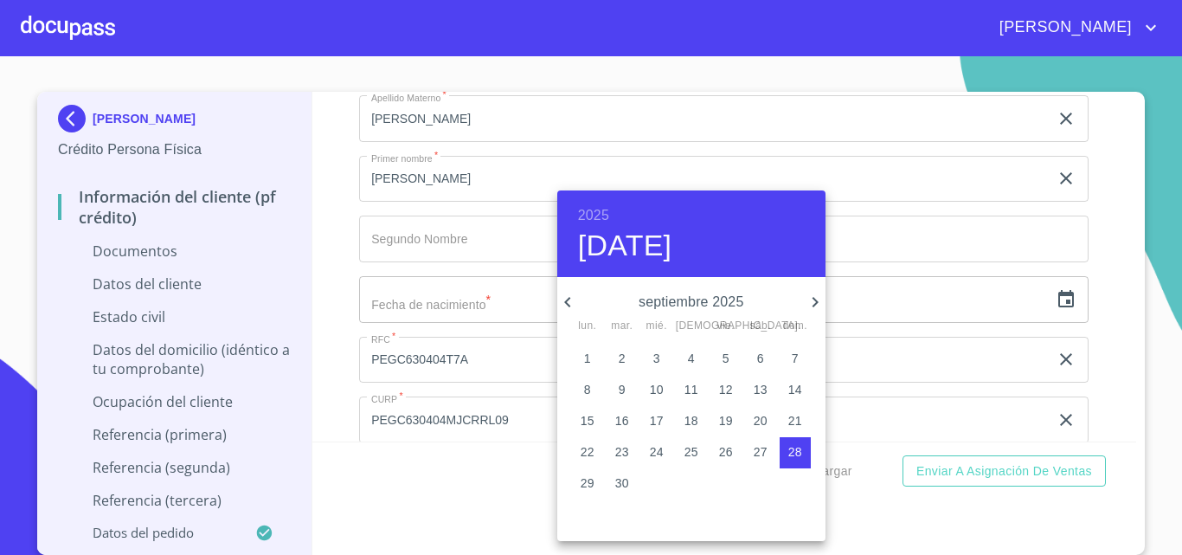
click at [593, 209] on h6 "2025" at bounding box center [593, 215] width 31 height 24
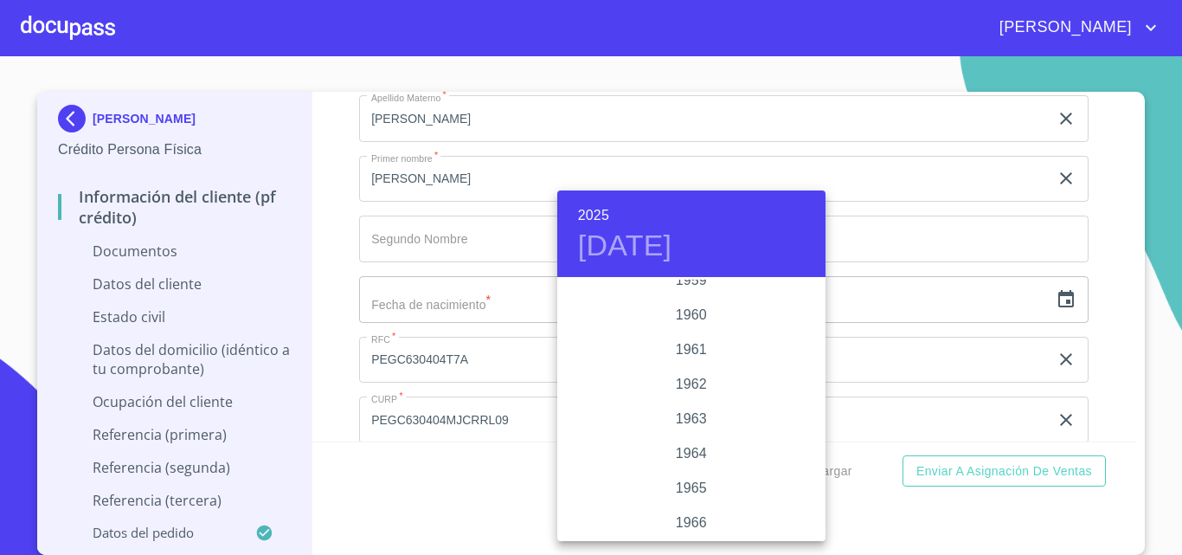
scroll to position [1194, 0]
click at [694, 415] on div "1963" at bounding box center [691, 418] width 268 height 35
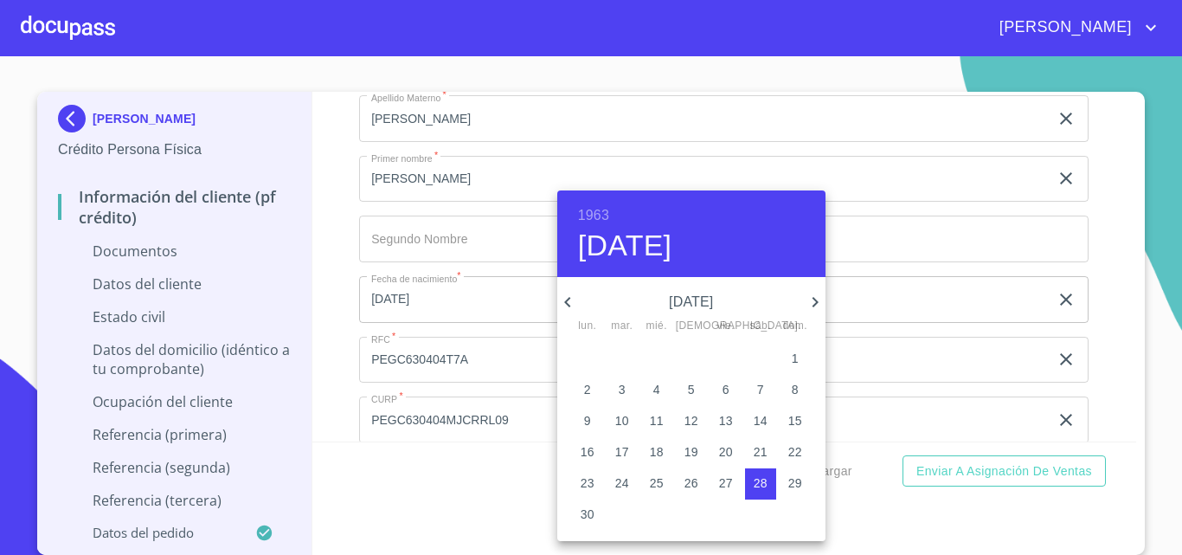
click at [569, 298] on icon "button" at bounding box center [567, 302] width 6 height 10
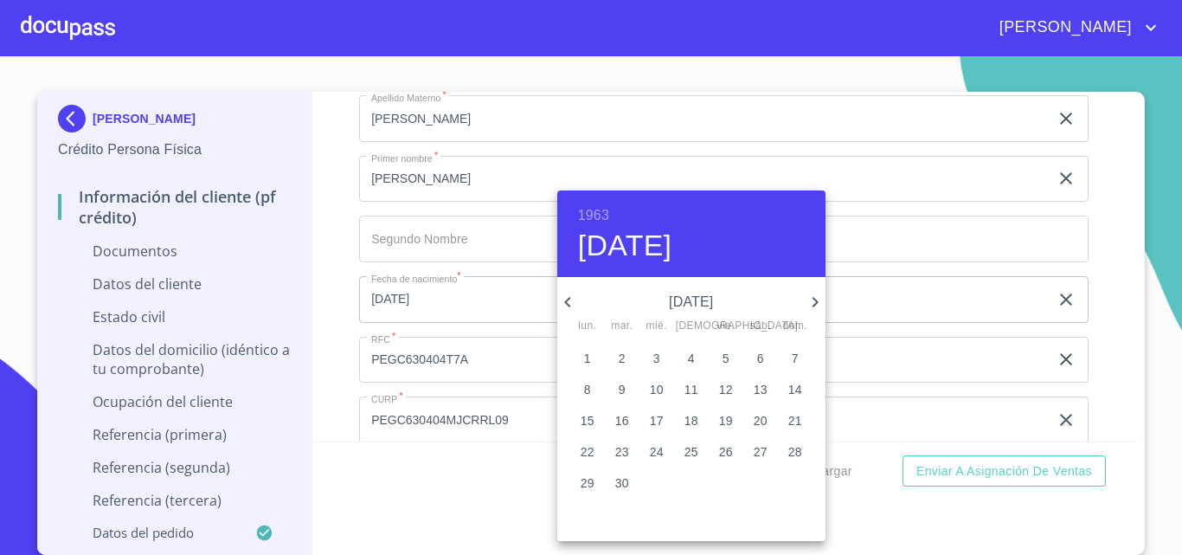
click at [692, 357] on p "4" at bounding box center [691, 358] width 7 height 17
type input "4 de abr. de 1963"
click at [337, 280] on div at bounding box center [591, 277] width 1182 height 555
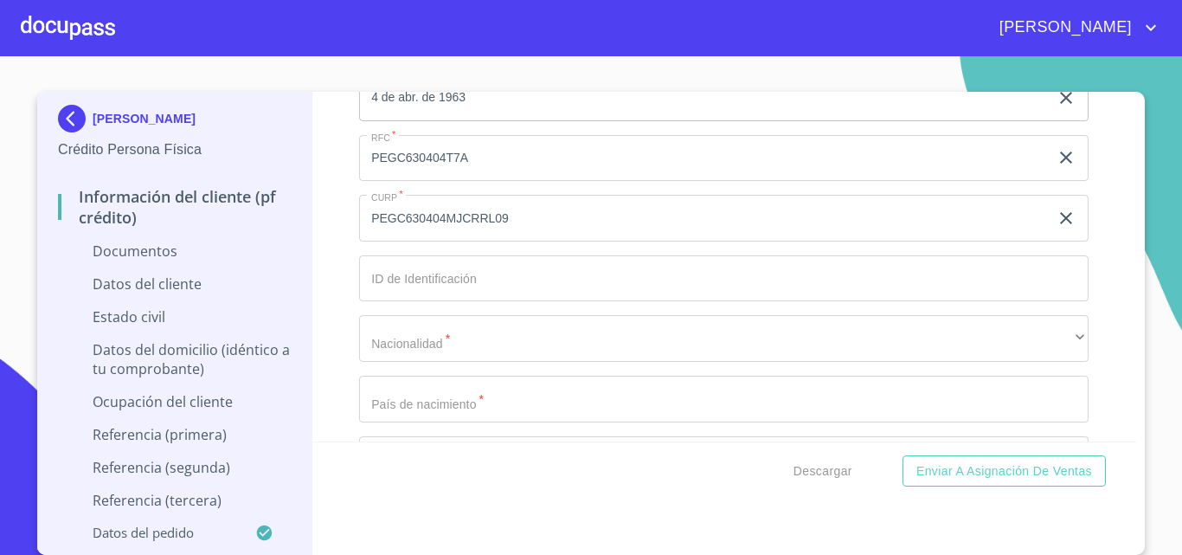
scroll to position [3981, 0]
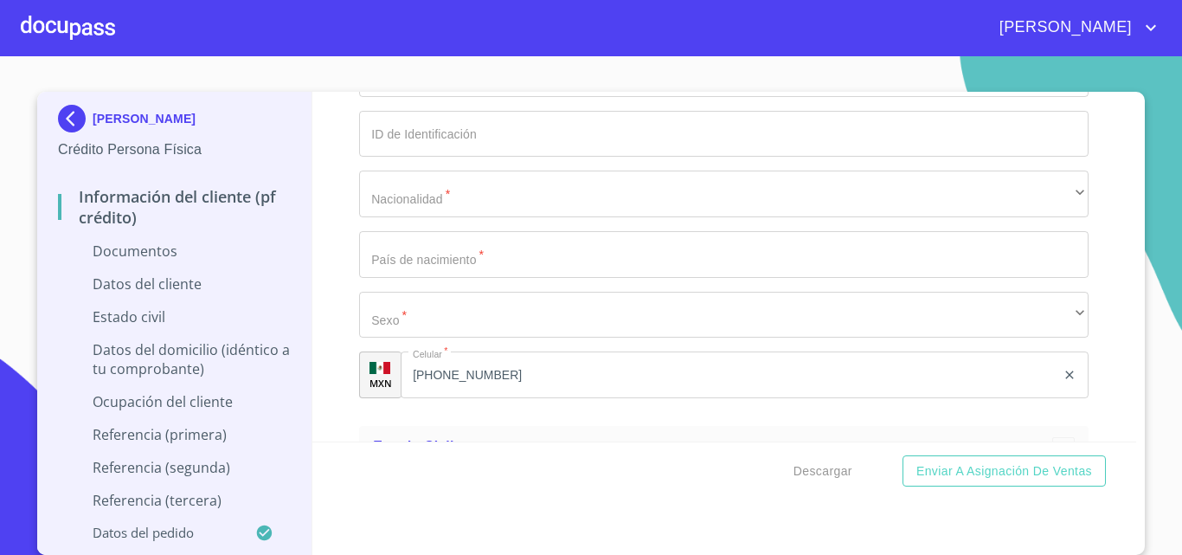
click at [404, 144] on input "Documento de identificación.   *" at bounding box center [724, 134] width 730 height 47
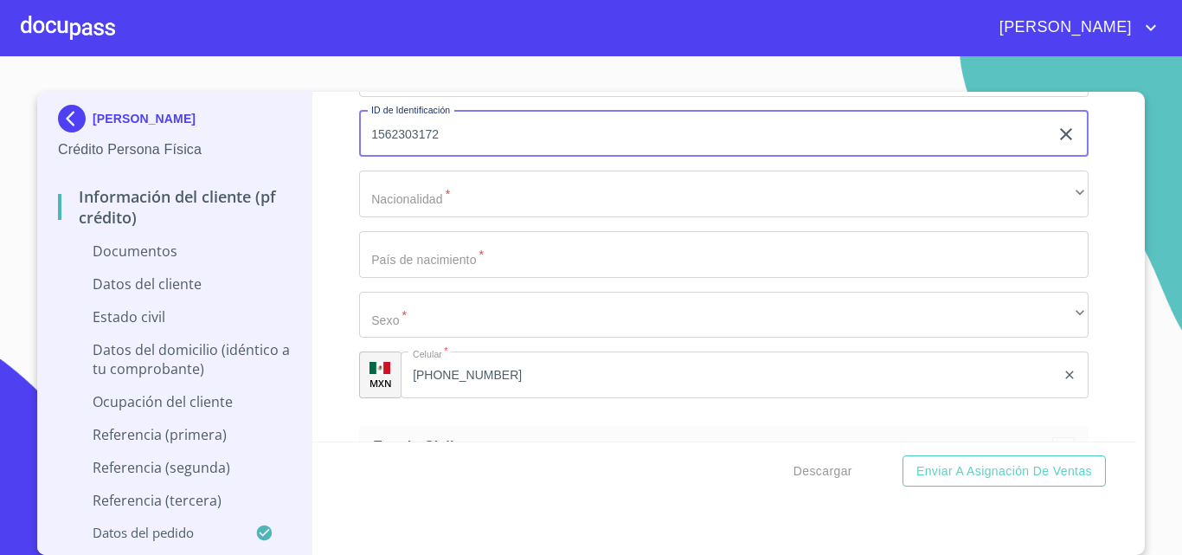
type input "1562303172"
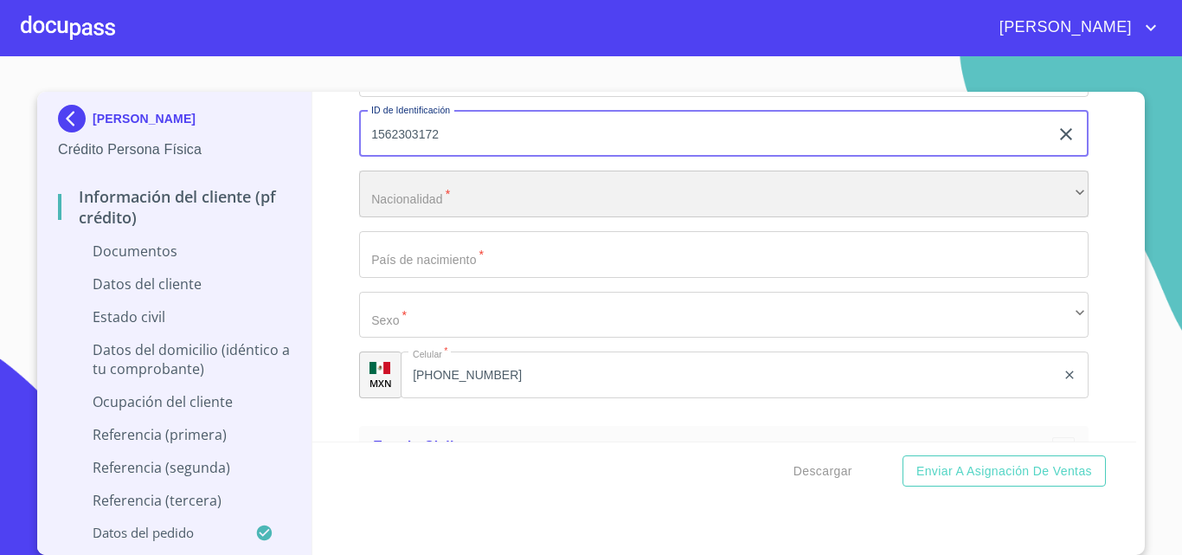
click at [415, 186] on div "​" at bounding box center [724, 194] width 730 height 47
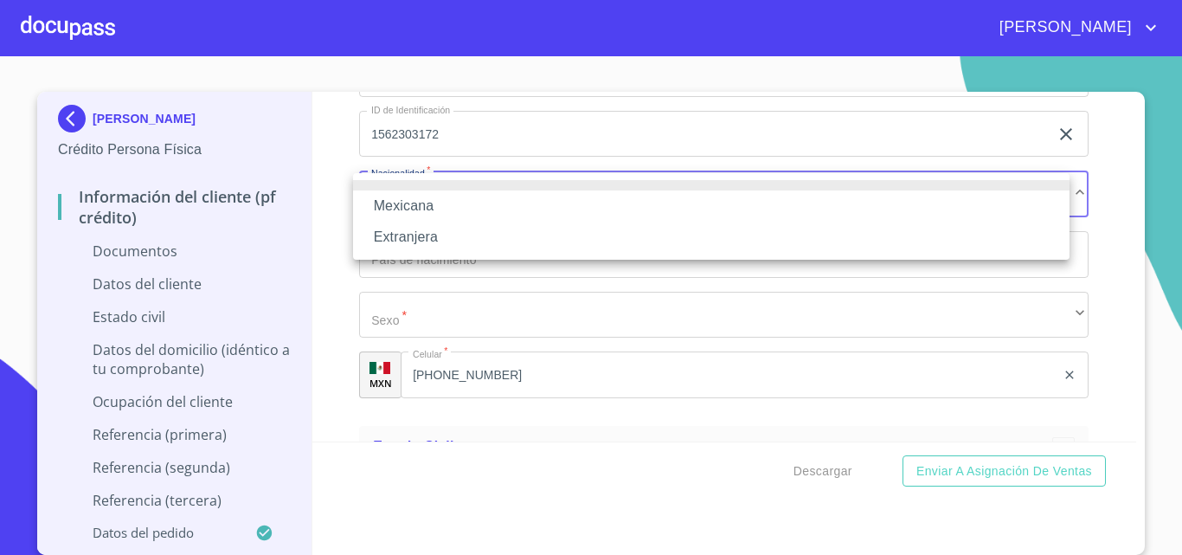
click at [415, 200] on li "Mexicana" at bounding box center [711, 205] width 717 height 31
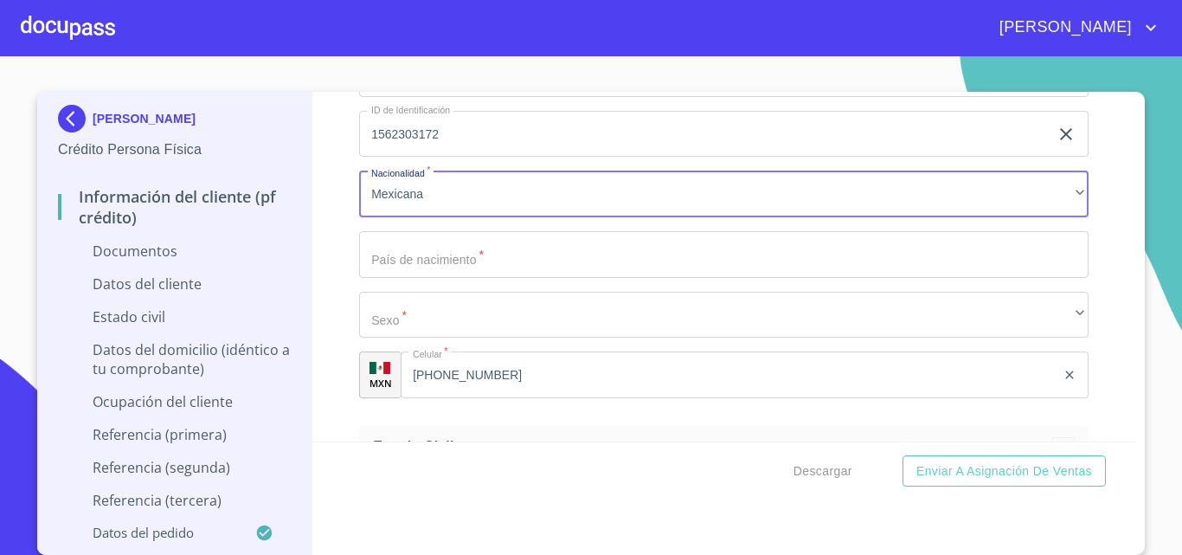
click at [419, 248] on input "Documento de identificación.   *" at bounding box center [724, 254] width 730 height 47
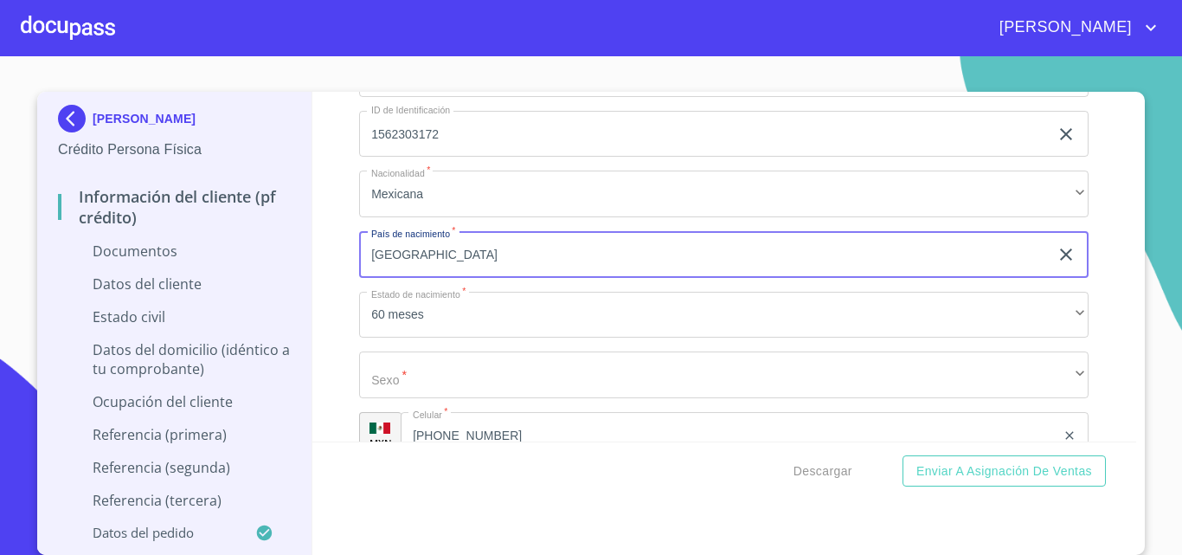
type input "[GEOGRAPHIC_DATA]"
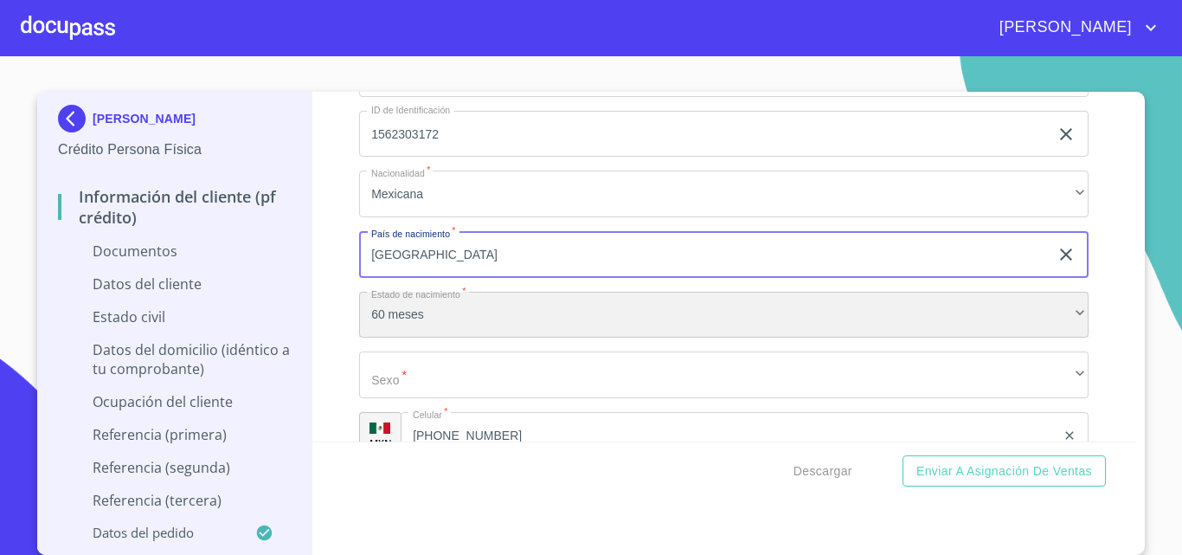
click at [471, 306] on div "60 meses" at bounding box center [724, 315] width 730 height 47
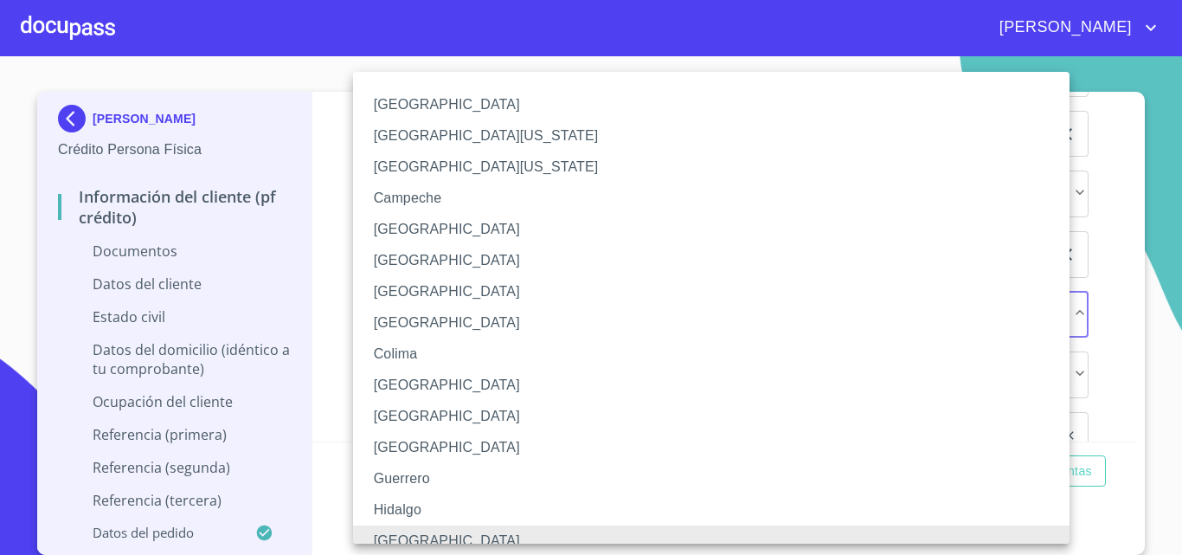
scroll to position [13, 0]
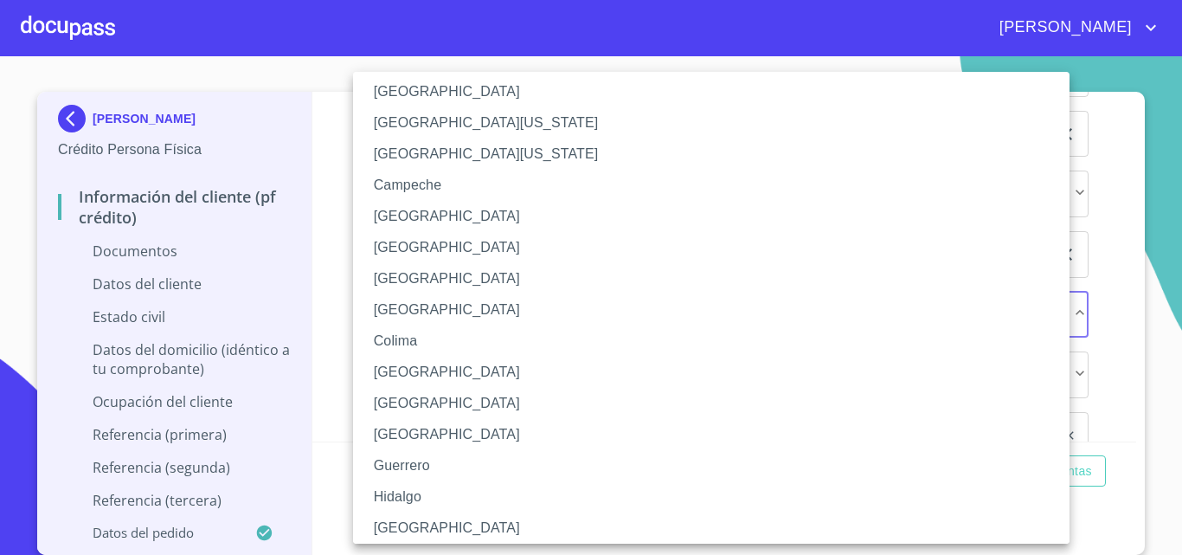
click at [444, 527] on li "[GEOGRAPHIC_DATA]" at bounding box center [718, 527] width 730 height 31
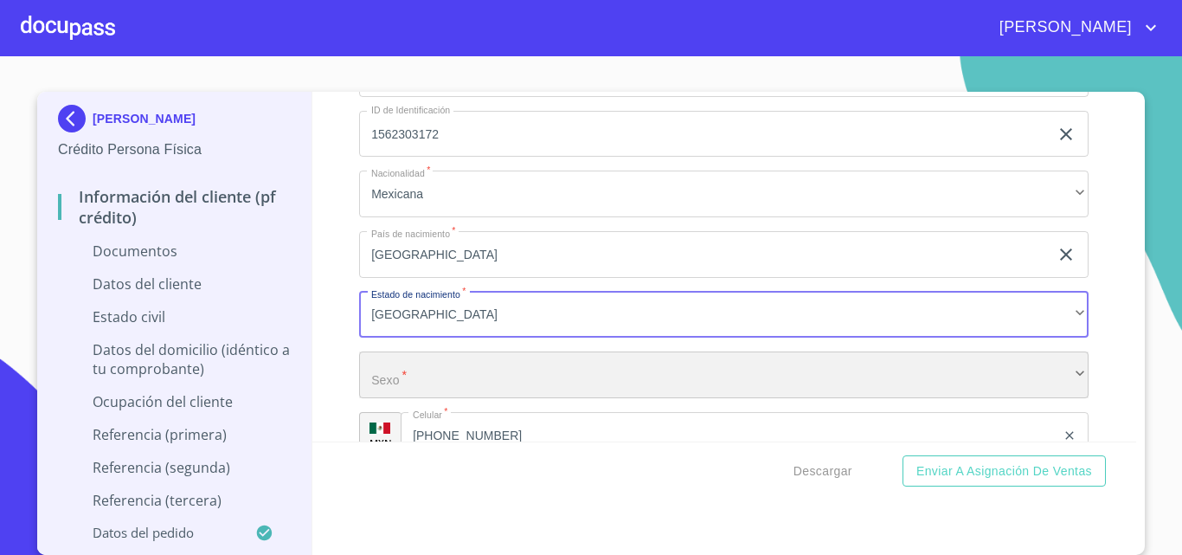
click at [417, 366] on div "​" at bounding box center [724, 374] width 730 height 47
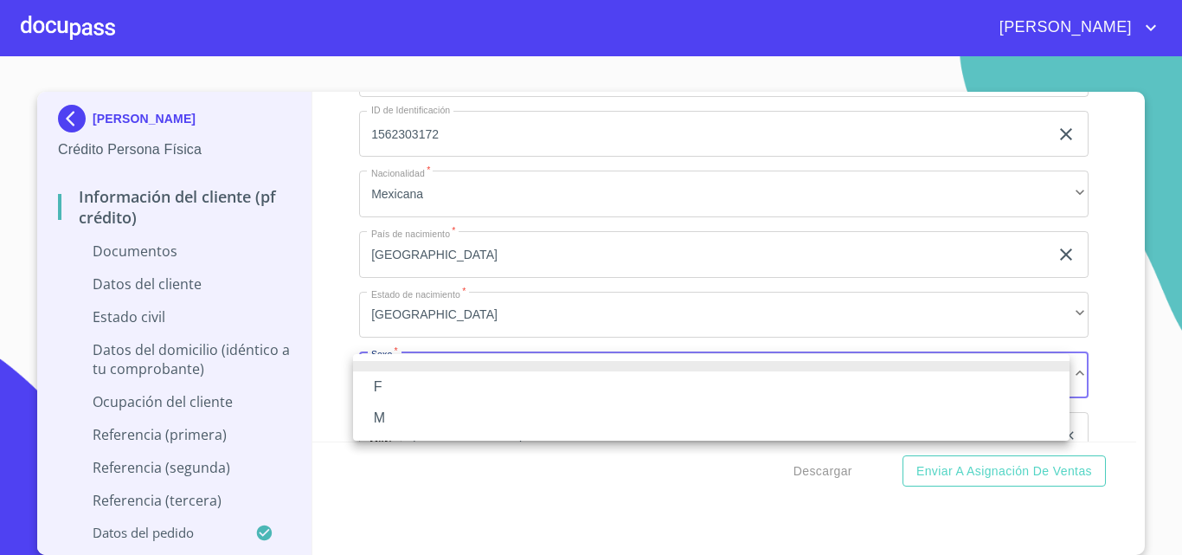
click at [383, 385] on li "F" at bounding box center [711, 386] width 717 height 31
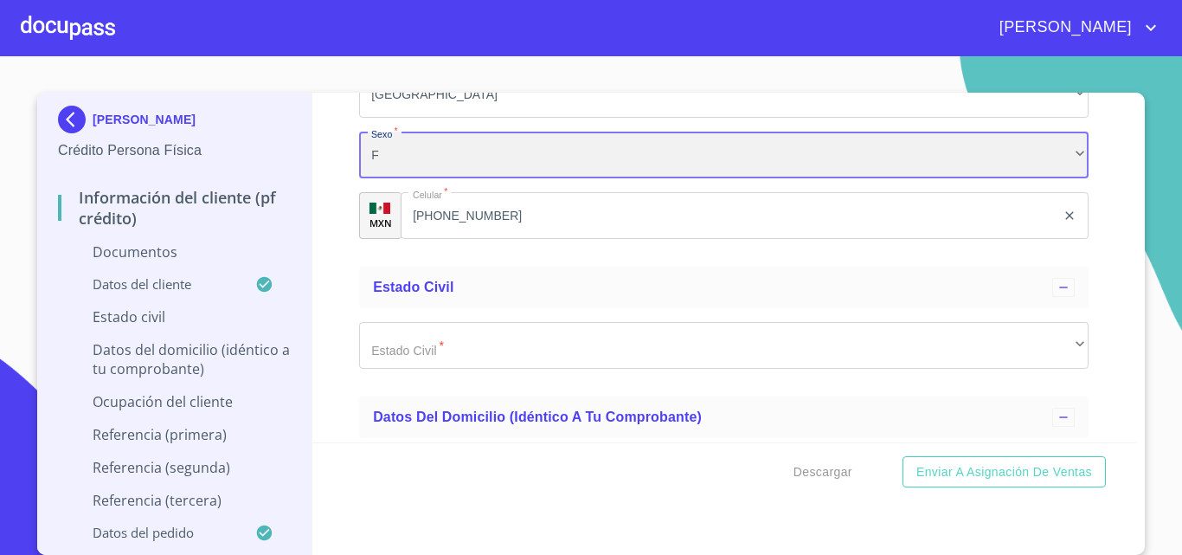
scroll to position [4241, 0]
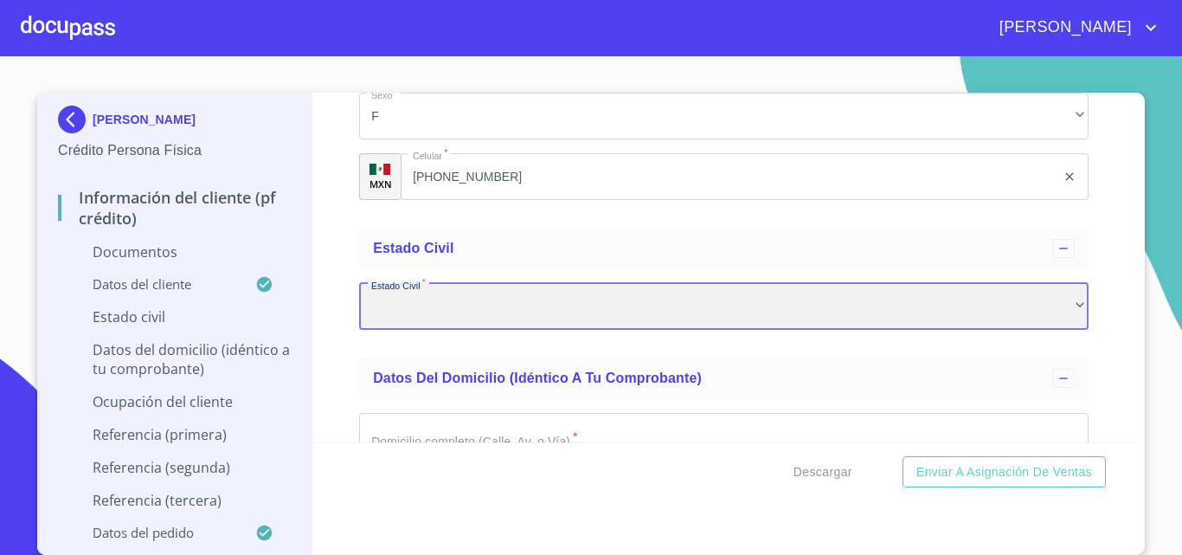
click at [457, 310] on div "​" at bounding box center [724, 306] width 730 height 47
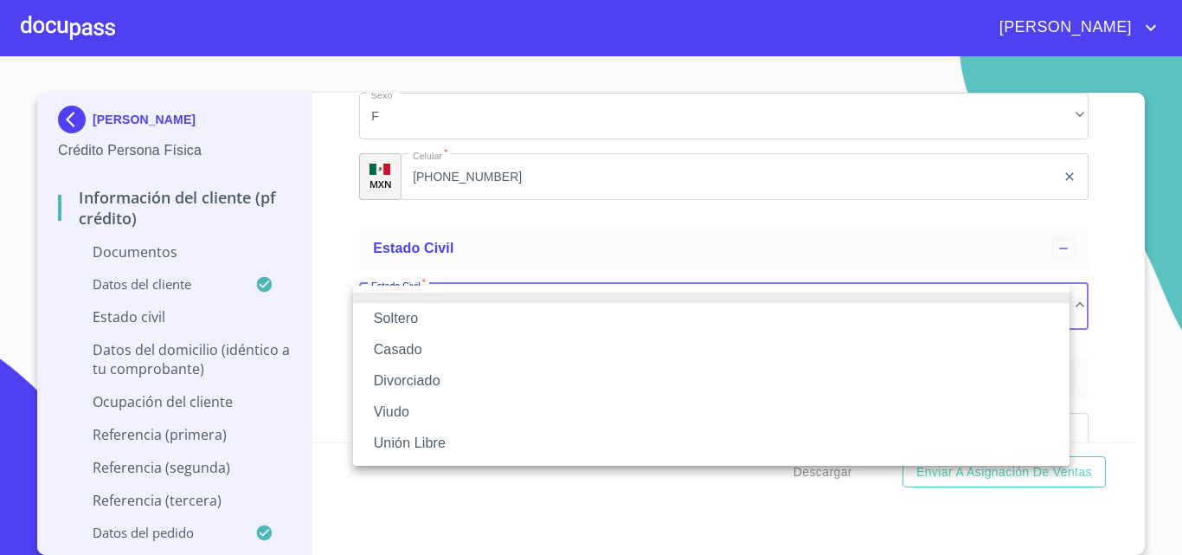
click at [413, 345] on li "Casado" at bounding box center [711, 349] width 717 height 31
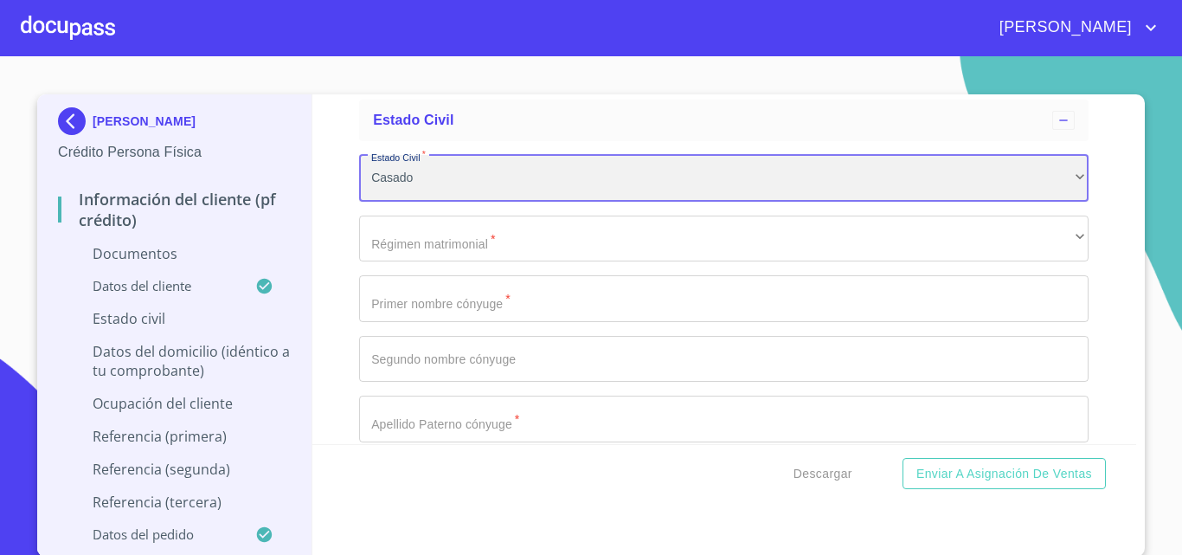
scroll to position [4414, 0]
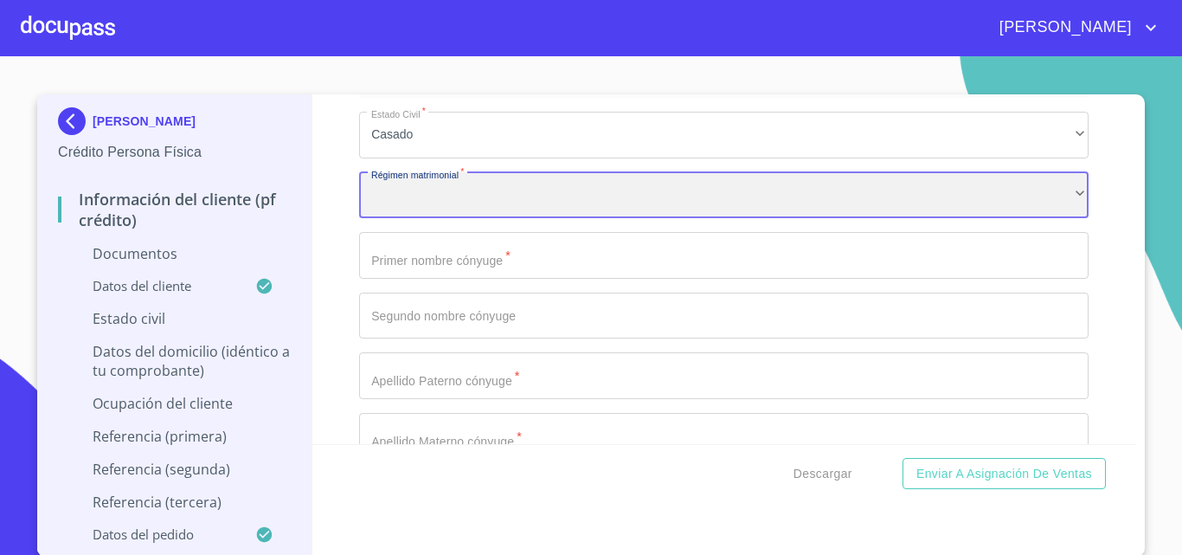
click at [436, 196] on div "​" at bounding box center [724, 195] width 730 height 47
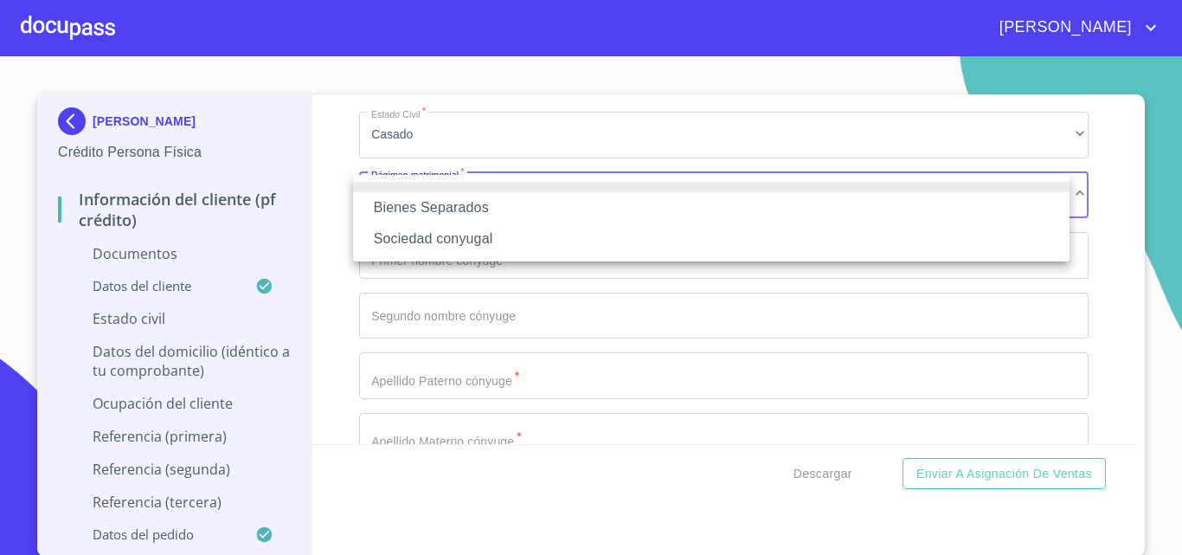
click at [434, 241] on li "Sociedad conyugal" at bounding box center [711, 238] width 717 height 31
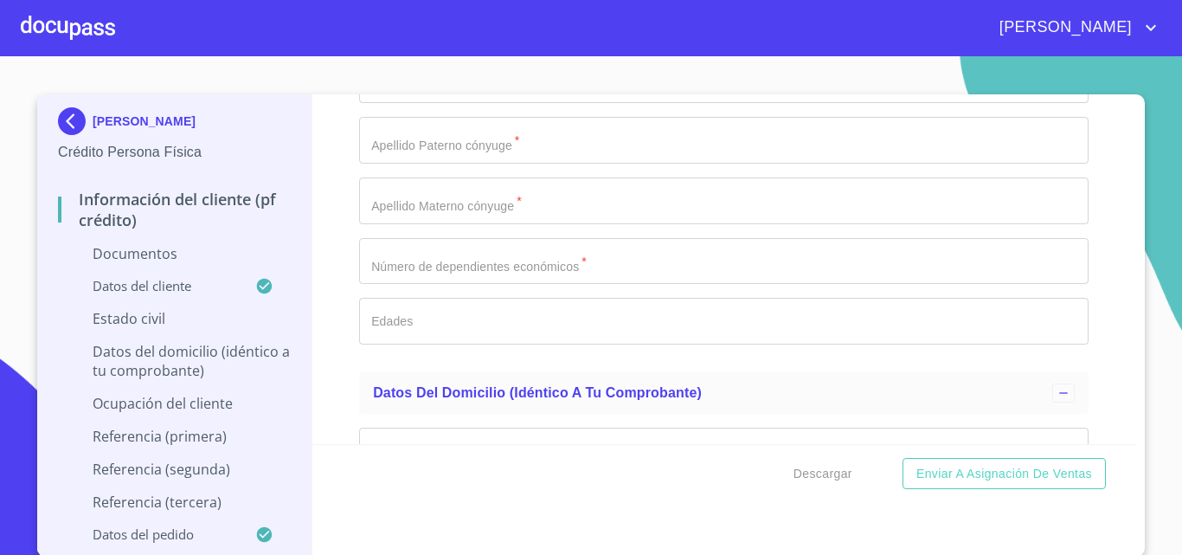
scroll to position [4674, 0]
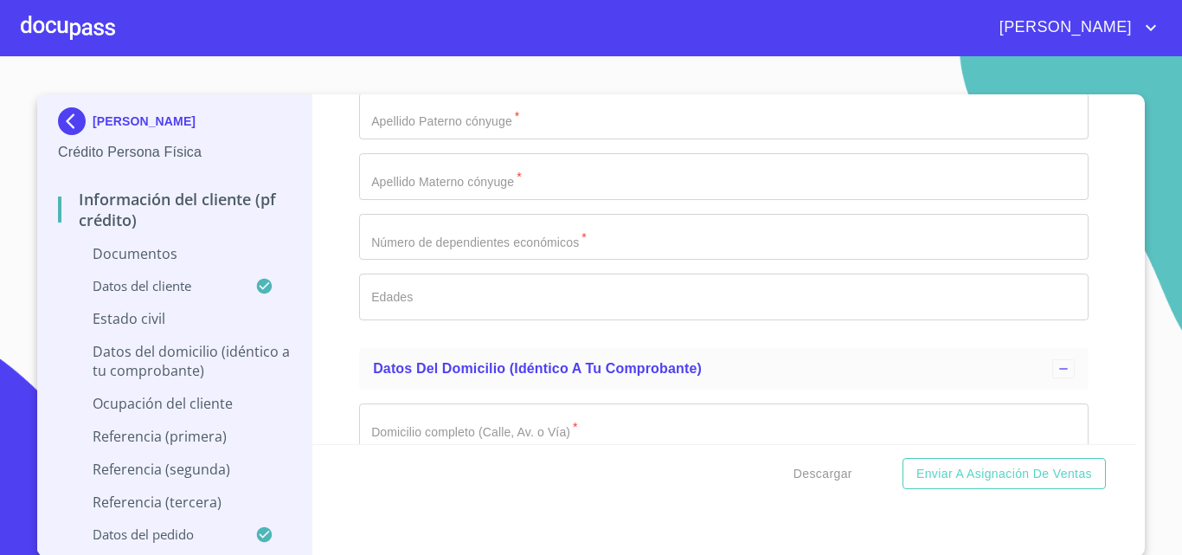
click at [422, 242] on input "Documento de identificación.   *" at bounding box center [724, 237] width 730 height 47
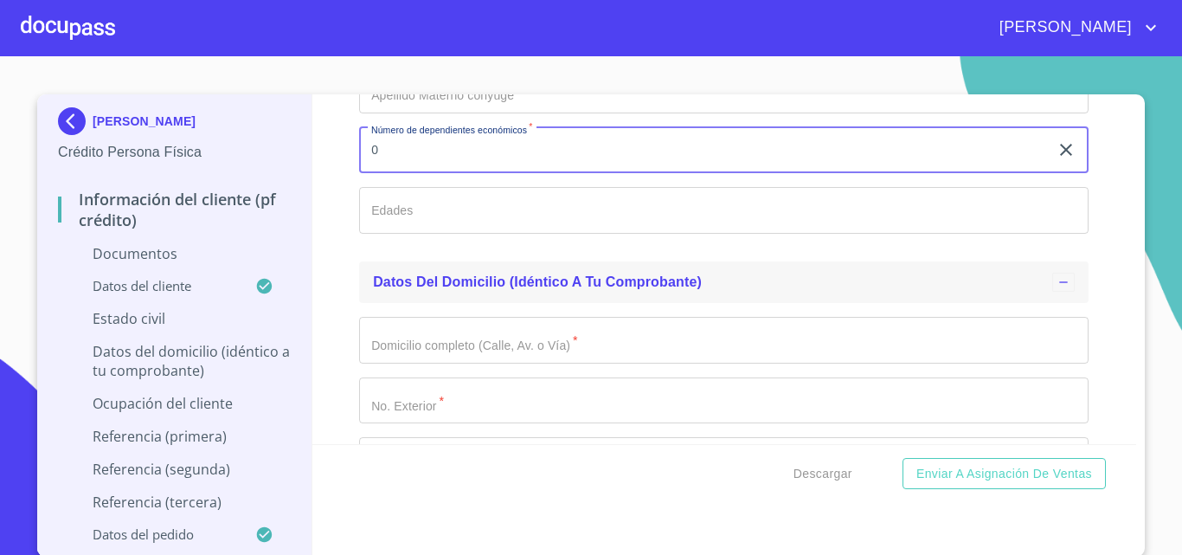
scroll to position [4847, 0]
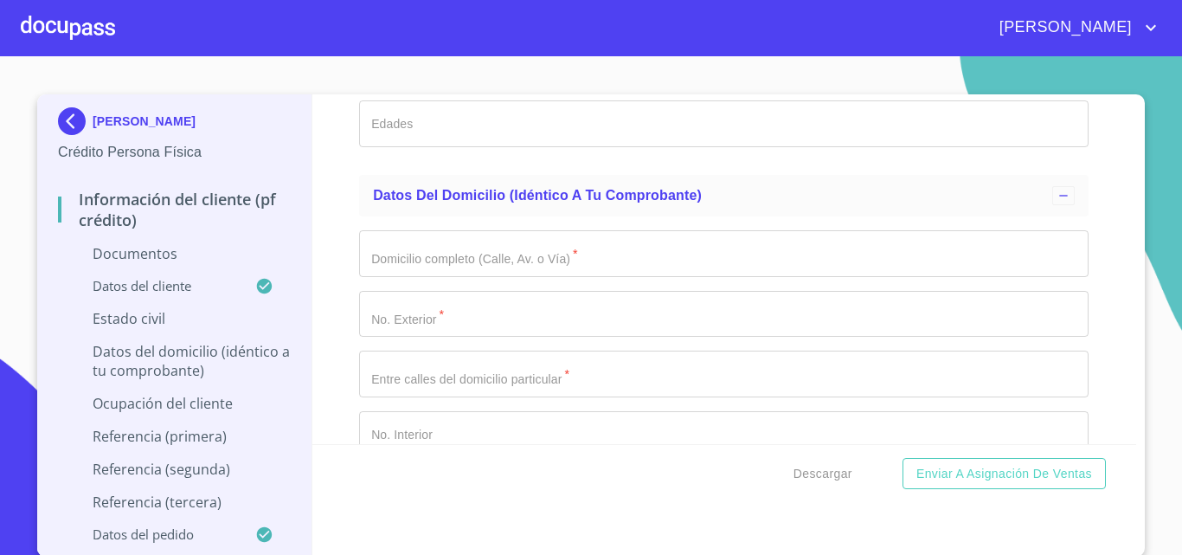
type input "0"
click at [438, 261] on input "Documento de identificación.   *" at bounding box center [724, 253] width 730 height 47
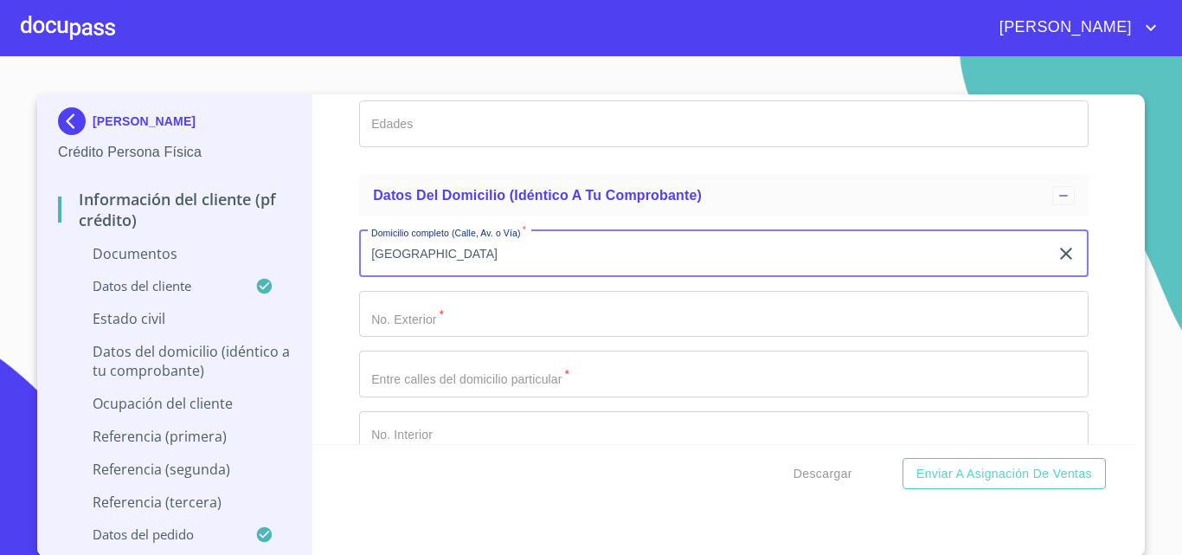
type input "[GEOGRAPHIC_DATA]"
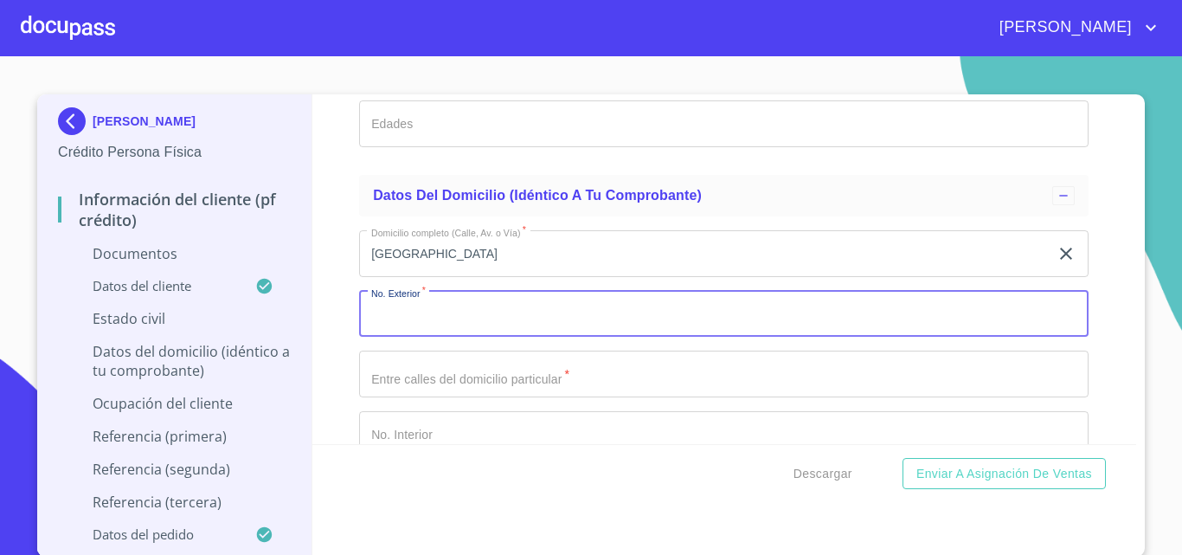
click at [413, 306] on input "Documento de identificación.   *" at bounding box center [724, 314] width 730 height 47
type input "4714"
click at [421, 428] on input "Documento de identificación.   *" at bounding box center [724, 434] width 730 height 47
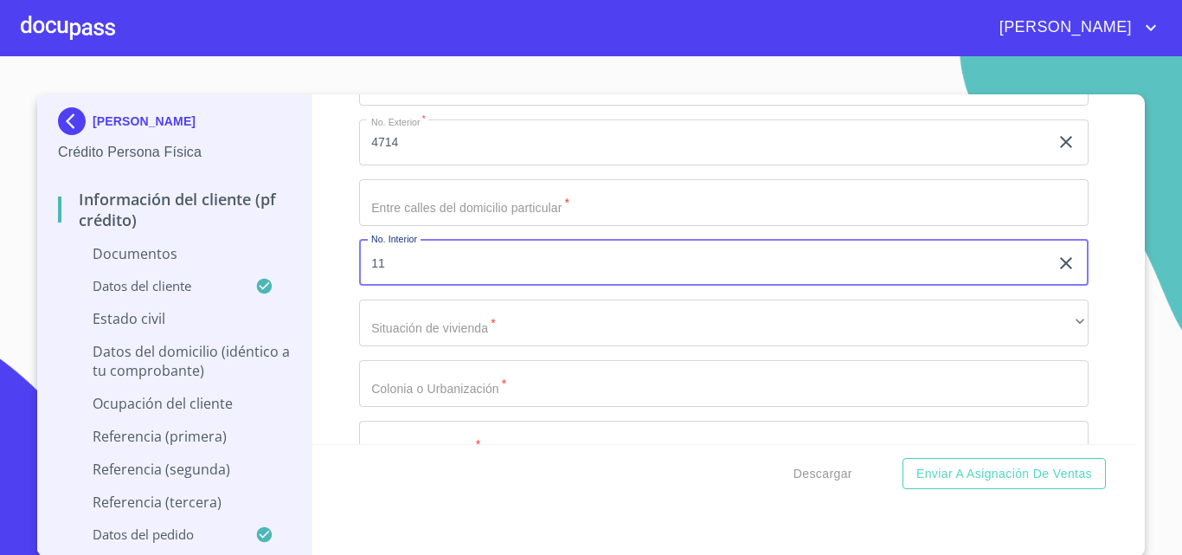
scroll to position [5020, 0]
type input "11"
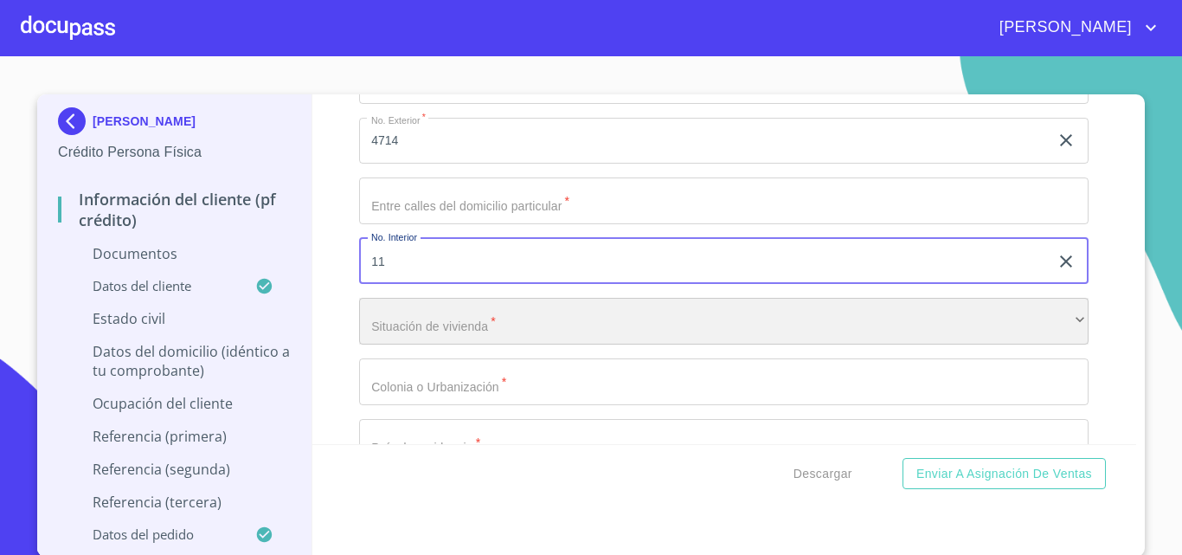
click at [428, 330] on div "​" at bounding box center [724, 321] width 730 height 47
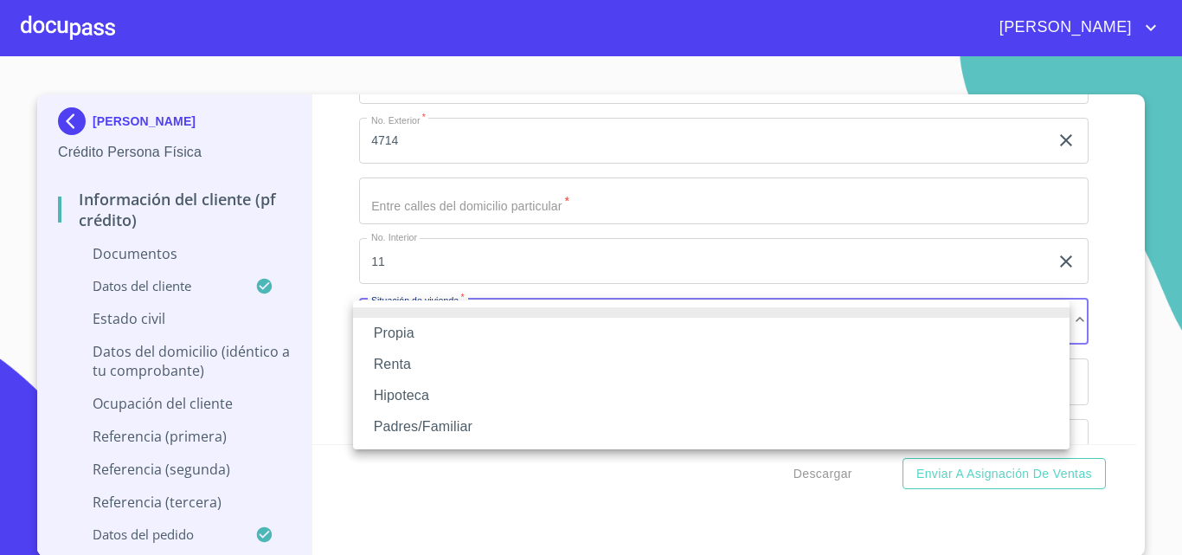
click at [428, 330] on li "Propia" at bounding box center [711, 333] width 717 height 31
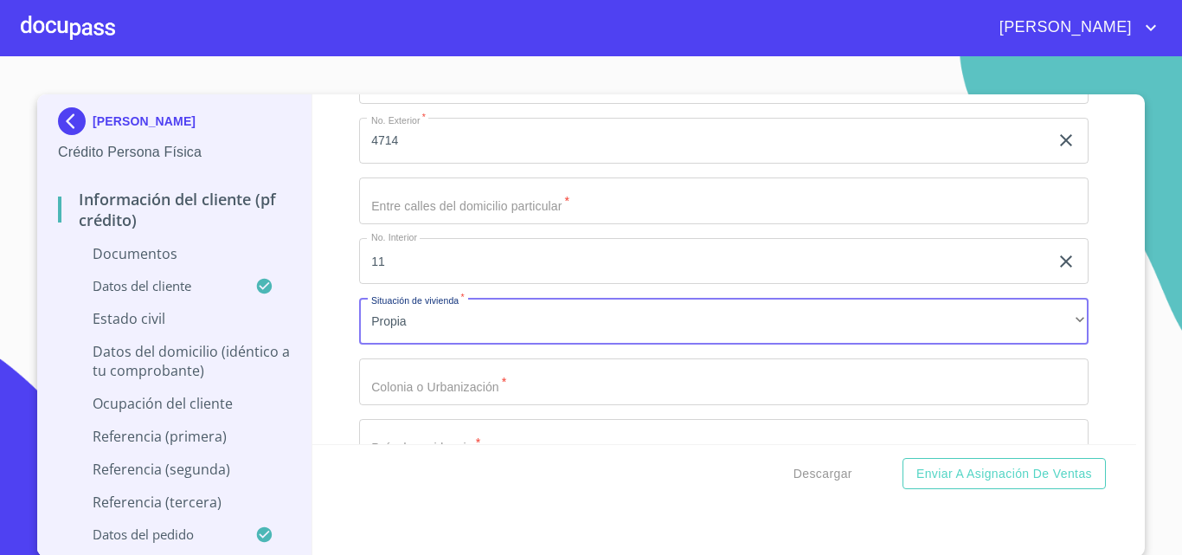
click at [454, 388] on input "Documento de identificación.   *" at bounding box center [724, 381] width 730 height 47
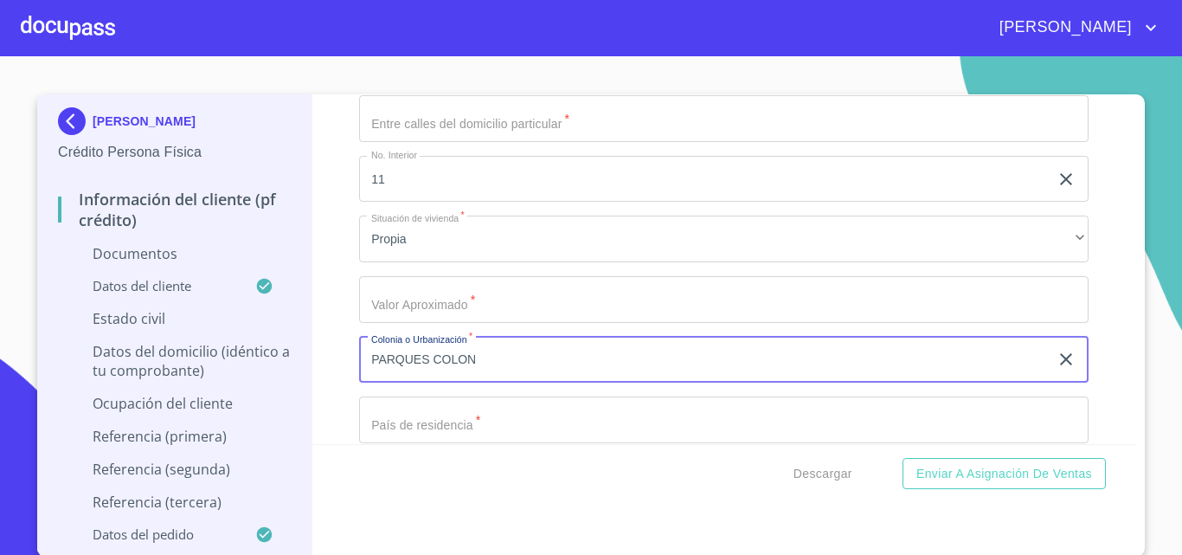
scroll to position [5285, 0]
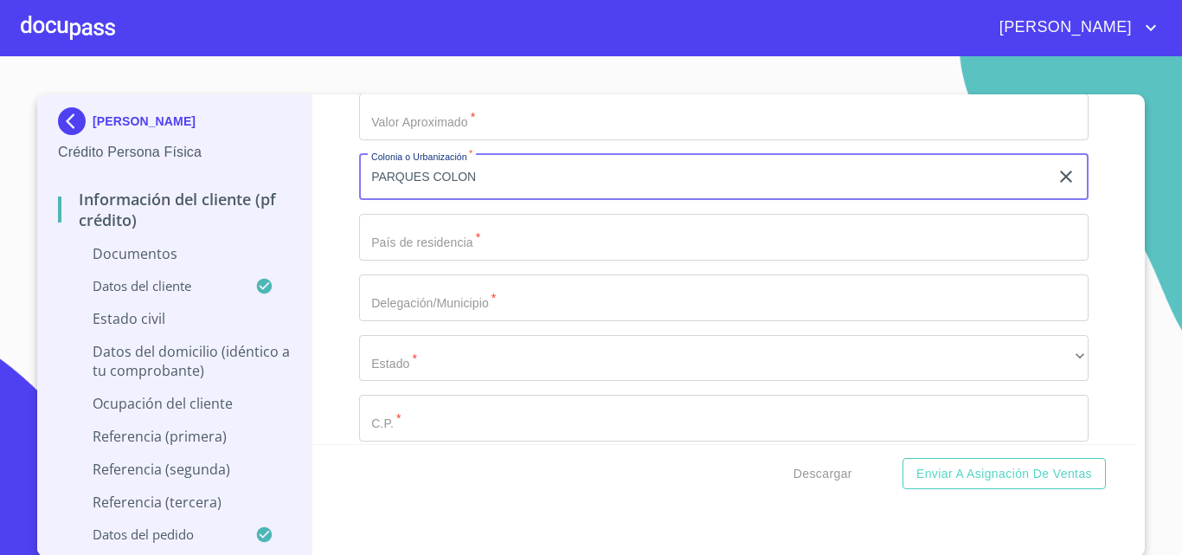
type input "PARQUES COLON"
click at [421, 246] on input "Documento de identificación.   *" at bounding box center [724, 237] width 730 height 47
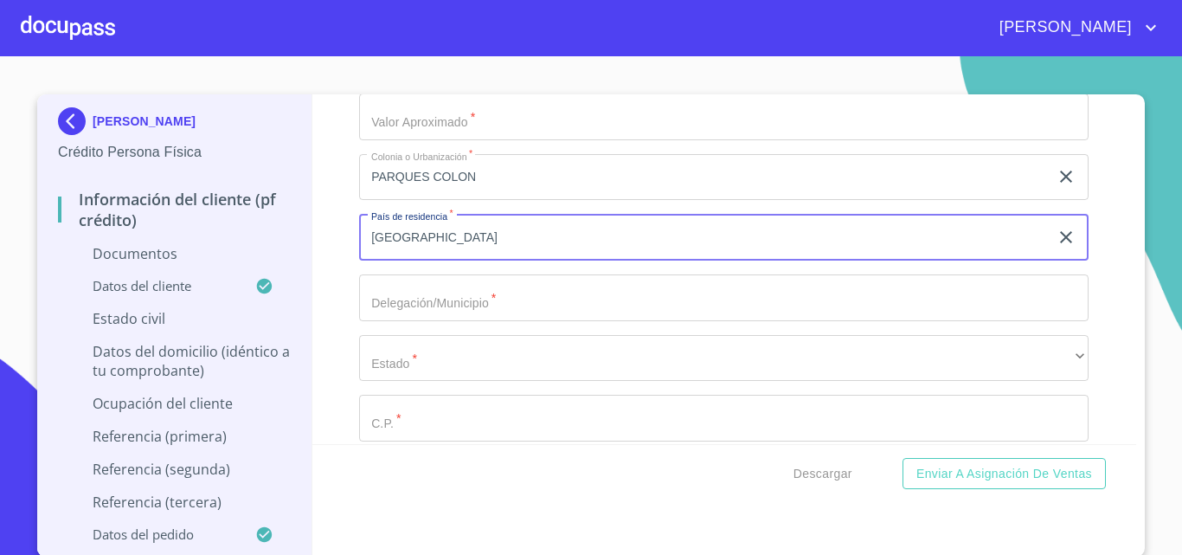
type input "[GEOGRAPHIC_DATA]"
click at [436, 318] on input "Documento de identificación.   *" at bounding box center [724, 297] width 730 height 47
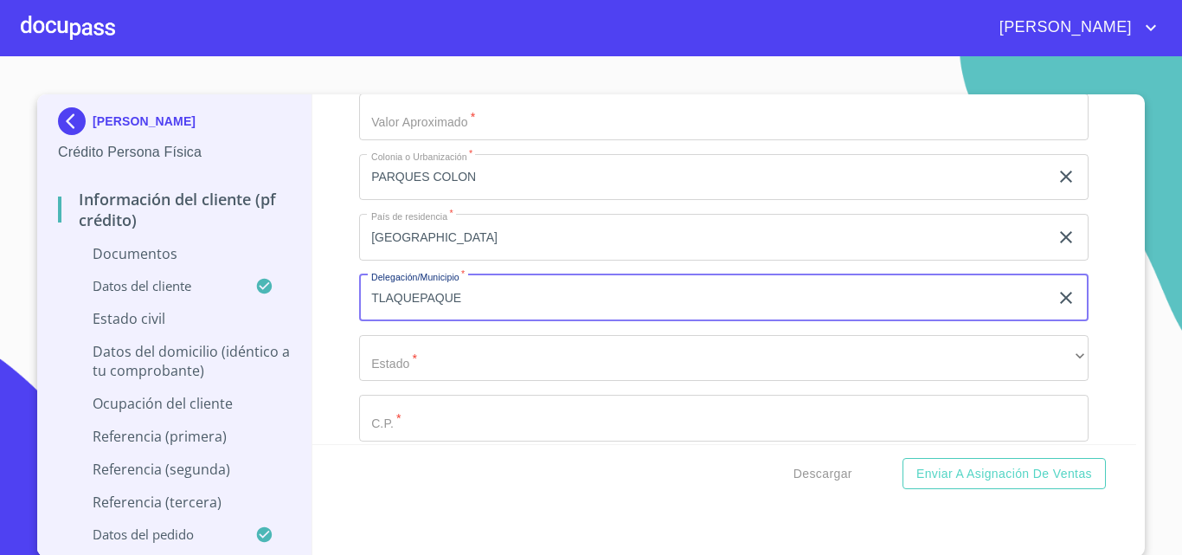
type input "TLAQUEPAQUE"
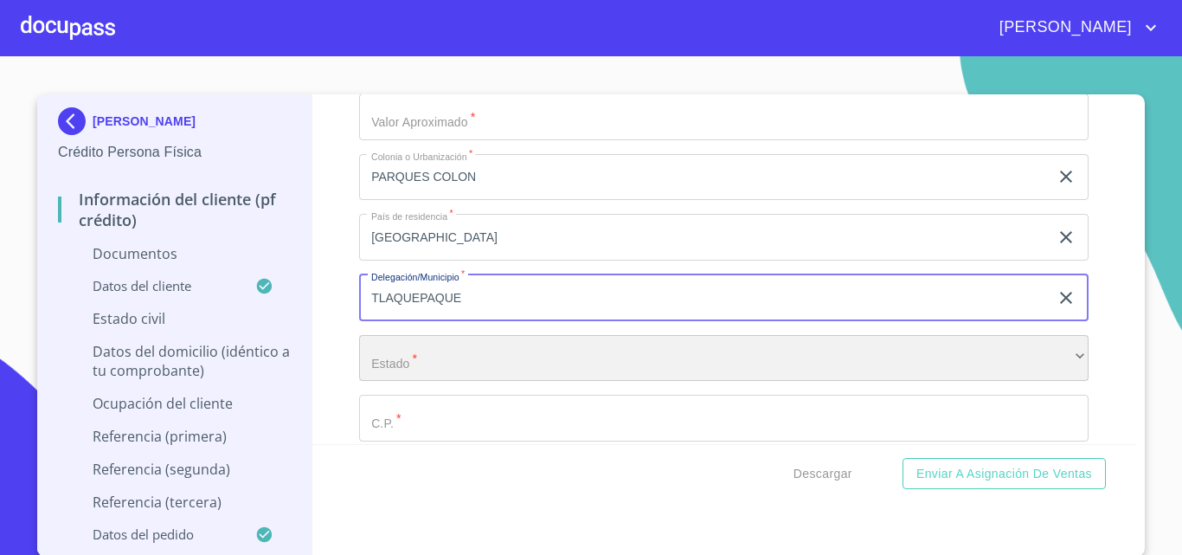
click at [431, 367] on div "​" at bounding box center [724, 358] width 730 height 47
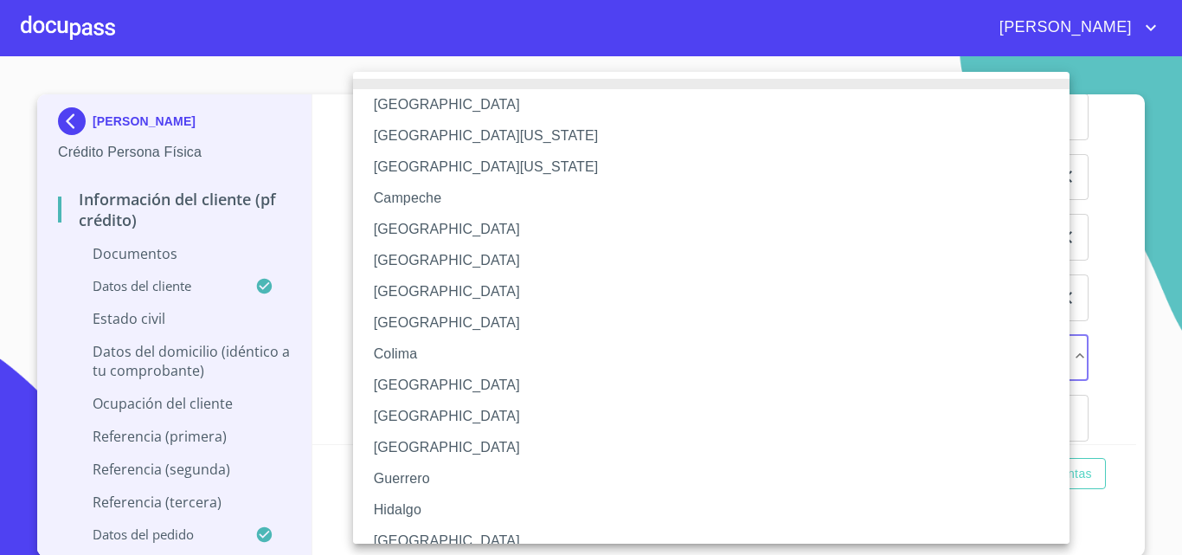
click at [411, 540] on li "[GEOGRAPHIC_DATA]" at bounding box center [718, 540] width 730 height 31
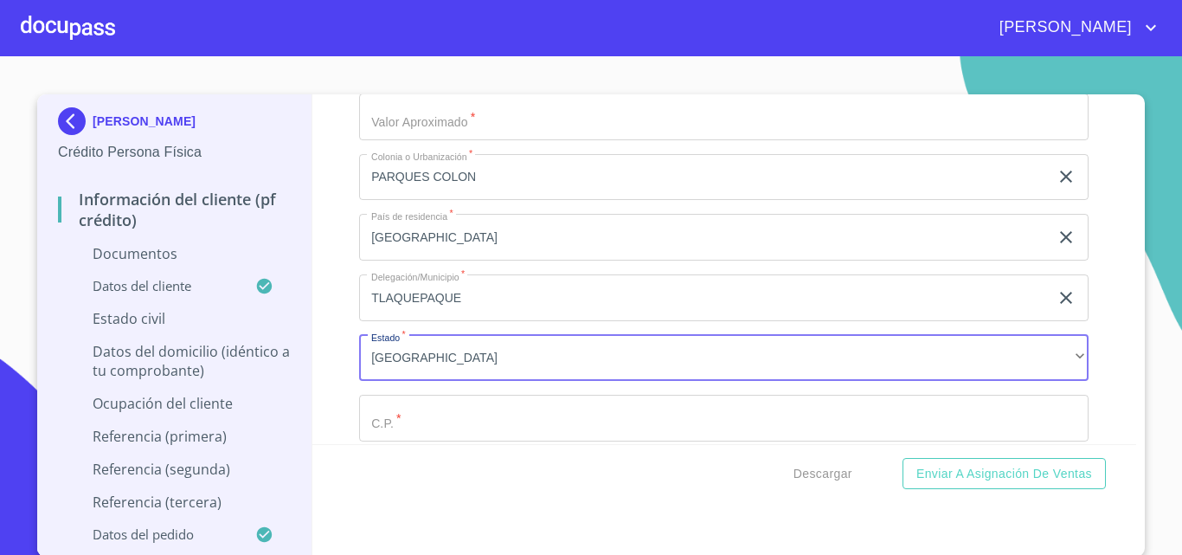
click at [402, 427] on input "Documento de identificación.   *" at bounding box center [724, 418] width 730 height 47
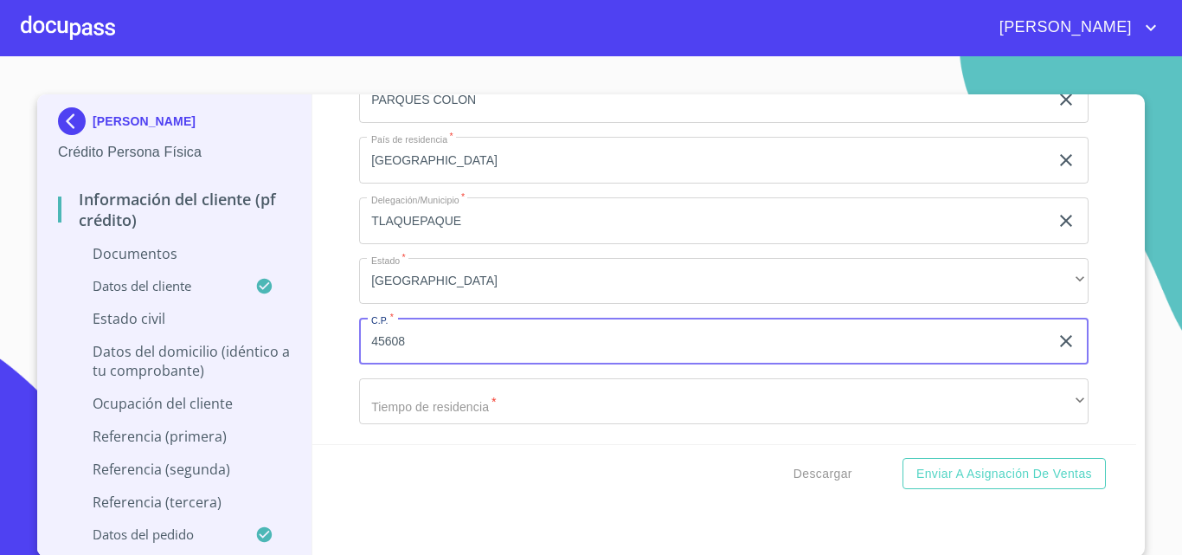
scroll to position [5458, 0]
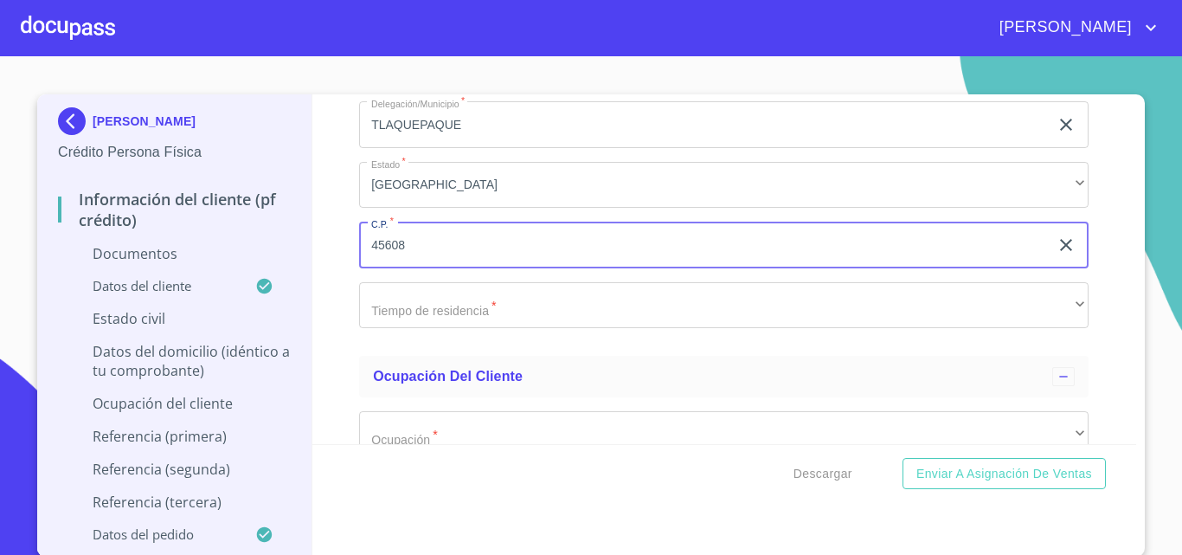
type input "45608"
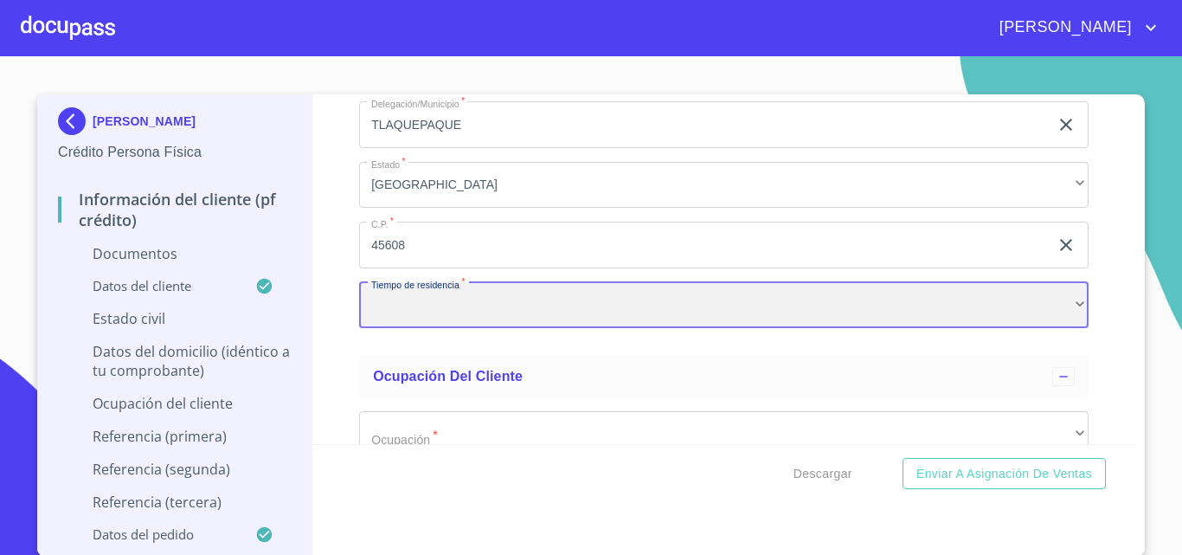
click at [466, 307] on div "​" at bounding box center [724, 305] width 730 height 47
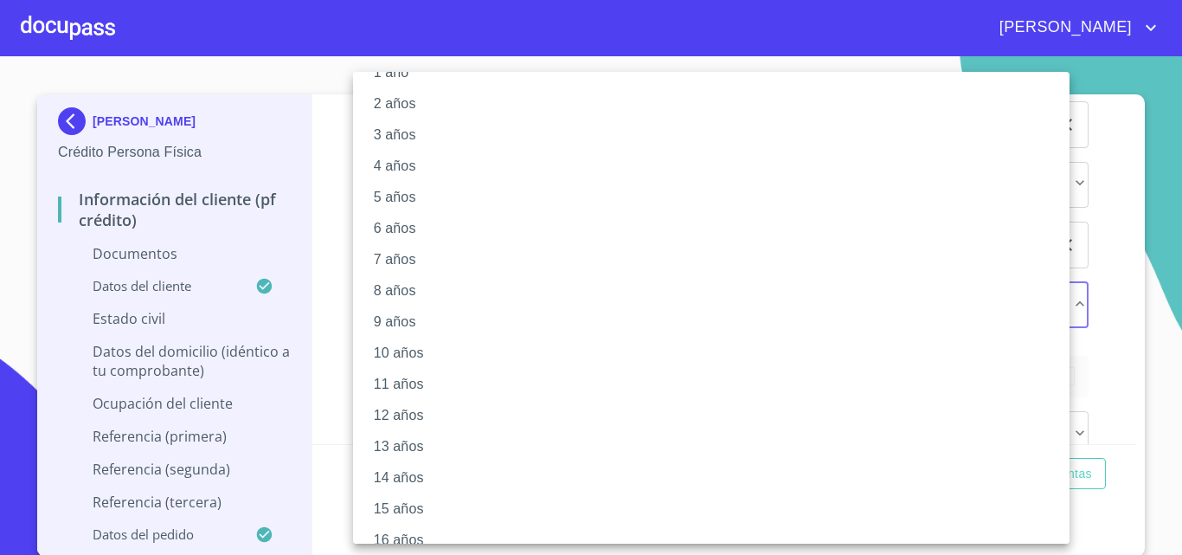
scroll to position [207, 0]
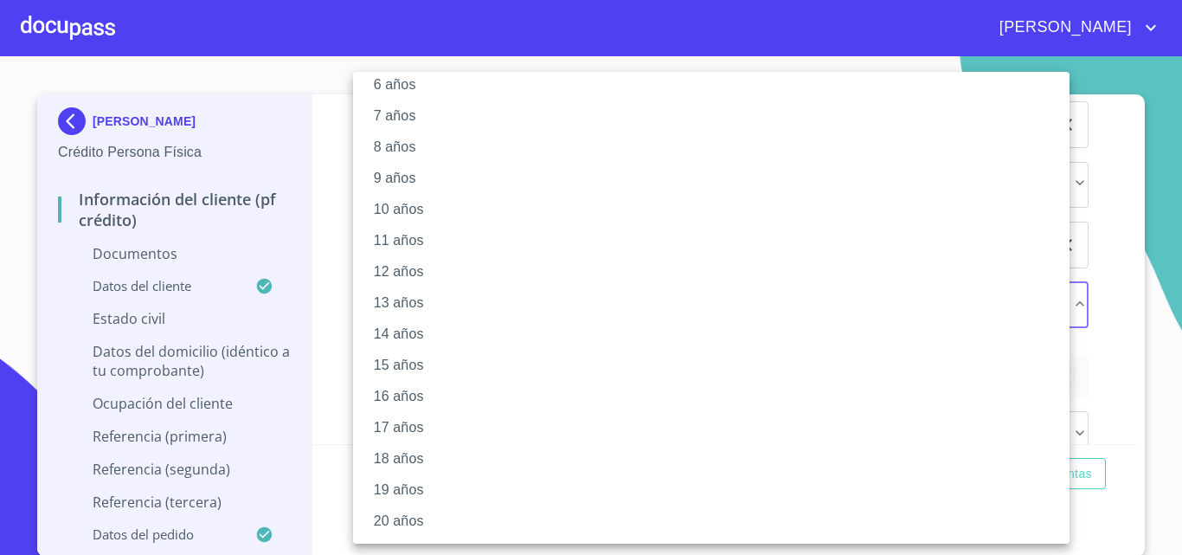
click at [421, 516] on li "20 años" at bounding box center [718, 520] width 730 height 31
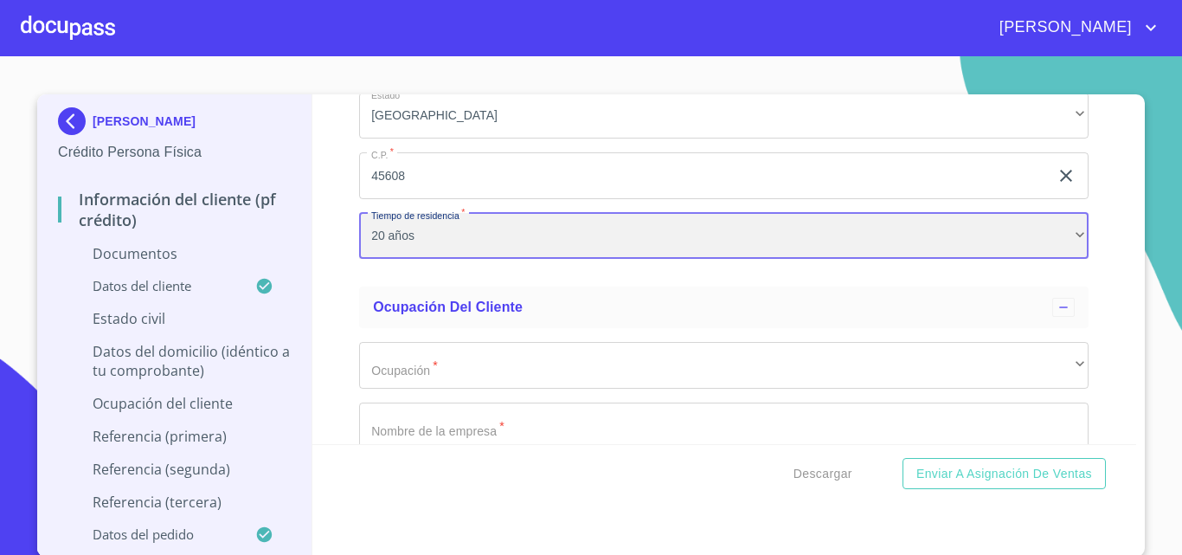
scroll to position [5631, 0]
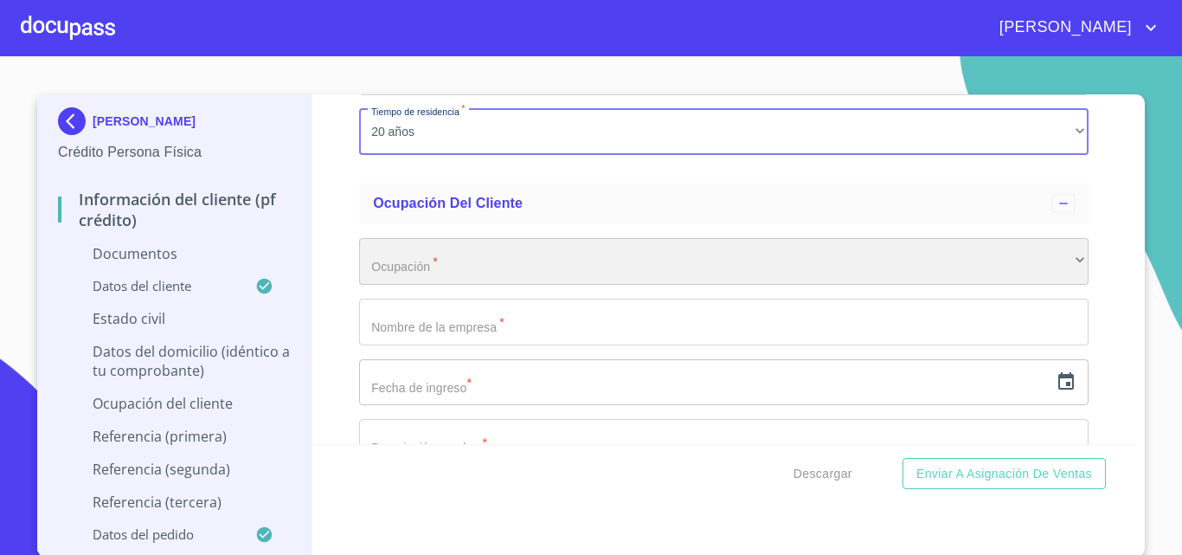
click at [462, 267] on div "​" at bounding box center [724, 261] width 730 height 47
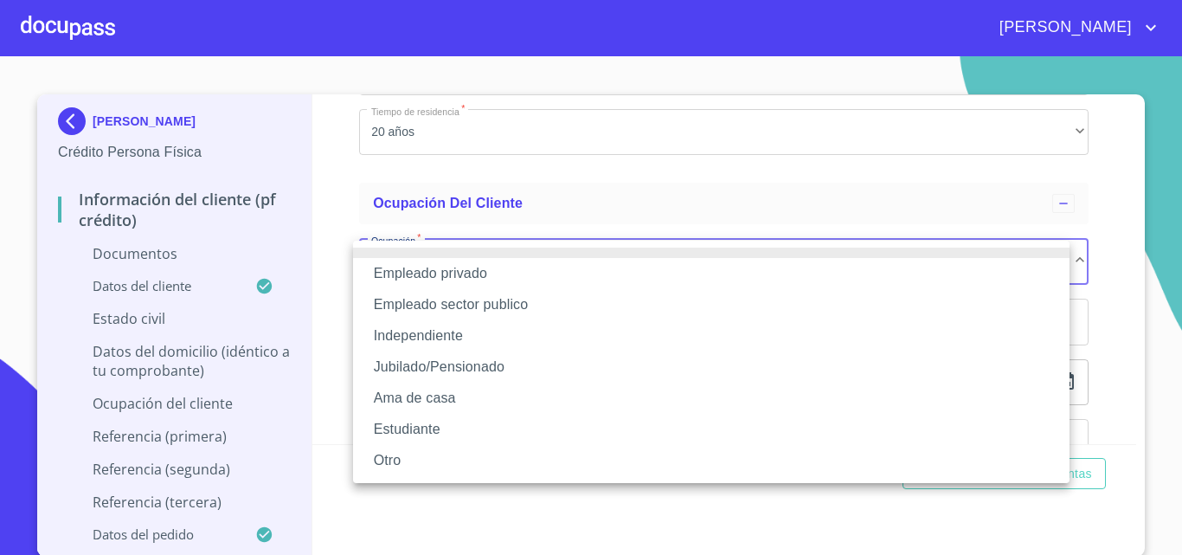
click at [439, 360] on li "Jubilado/Pensionado" at bounding box center [711, 366] width 717 height 31
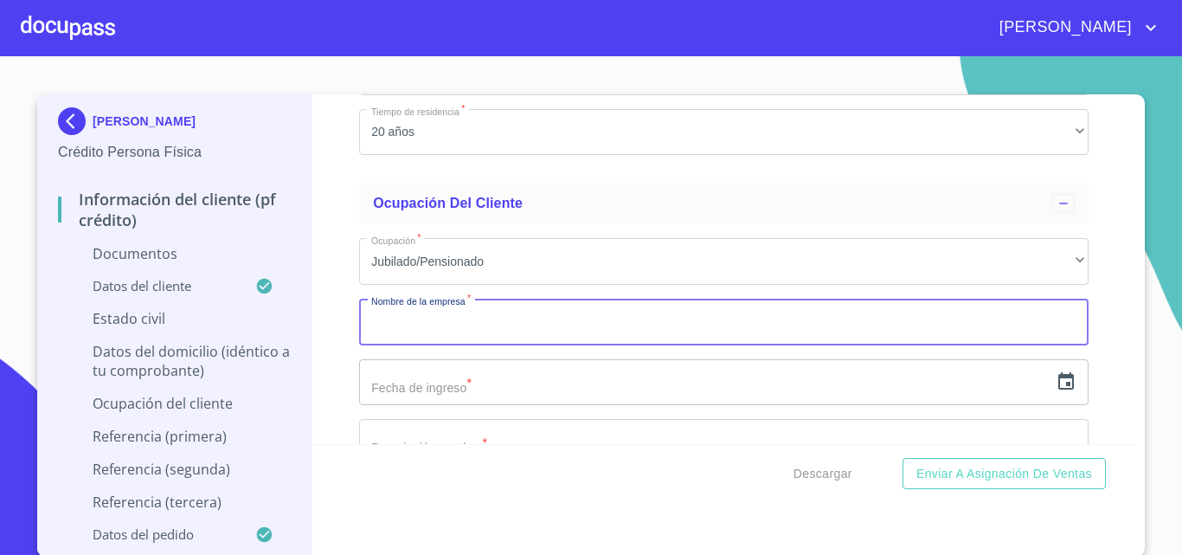
click at [447, 332] on input "Documento de identificación.   *" at bounding box center [724, 322] width 730 height 47
type input "[PERSON_NAME]"
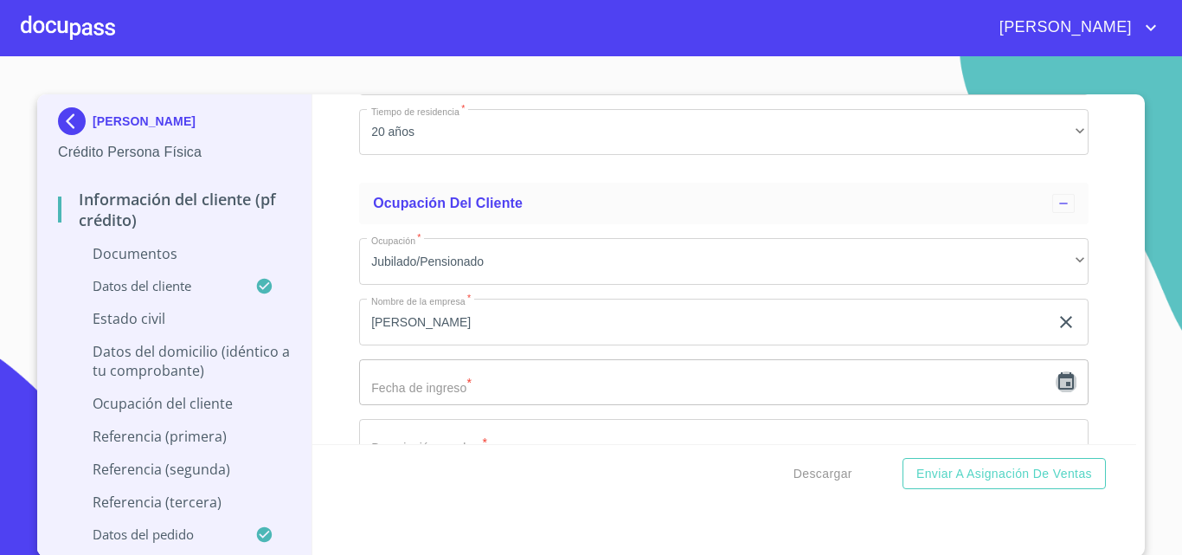
click at [1056, 381] on icon "button" at bounding box center [1066, 381] width 21 height 21
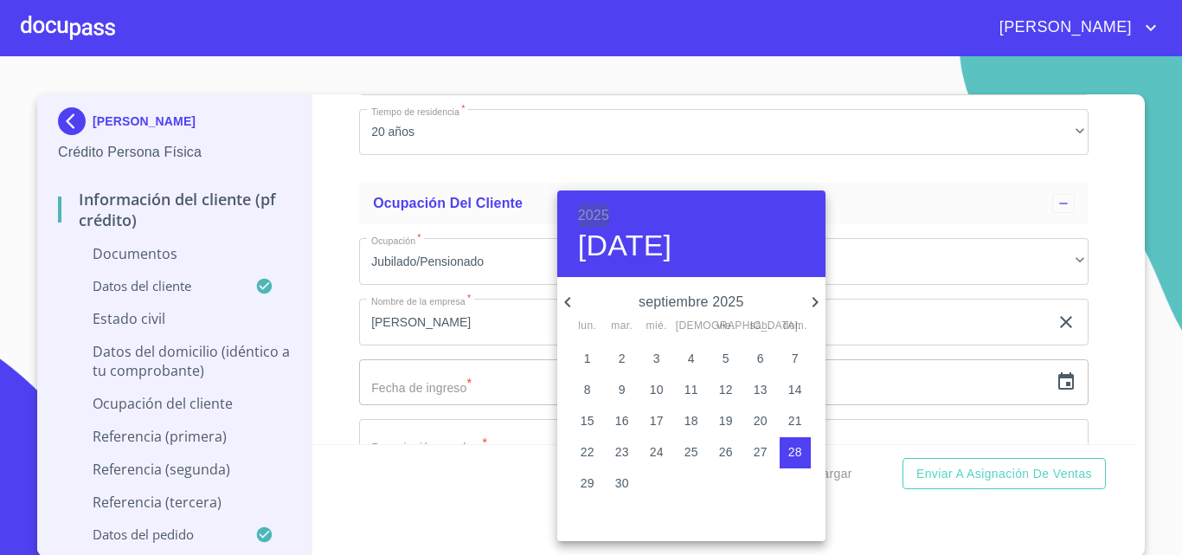
click at [608, 216] on h6 "2025" at bounding box center [593, 215] width 31 height 24
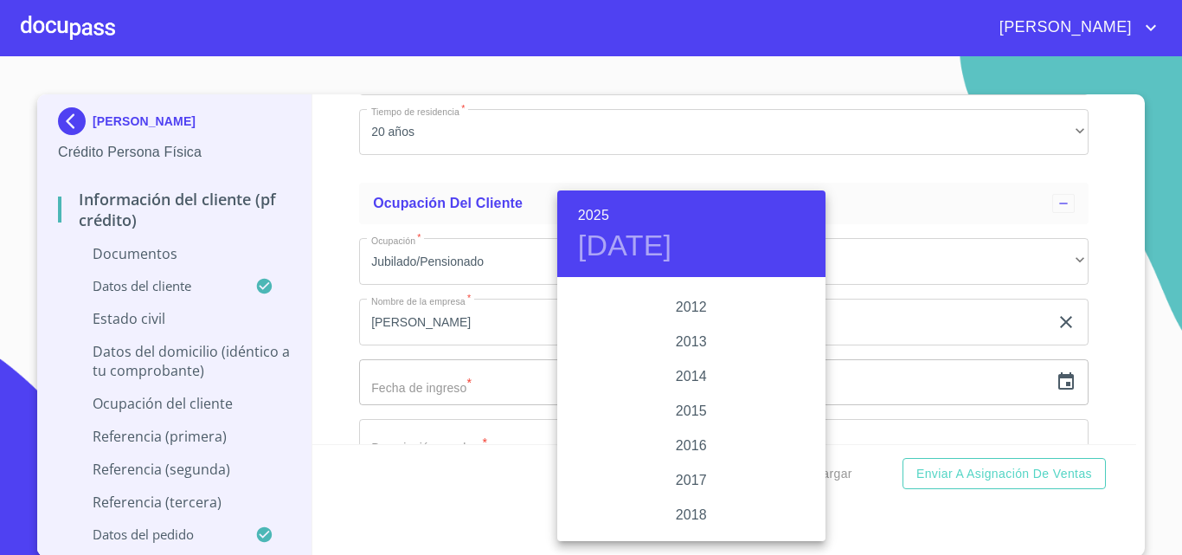
scroll to position [2925, 0]
click at [672, 318] on div "2010" at bounding box center [691, 314] width 268 height 35
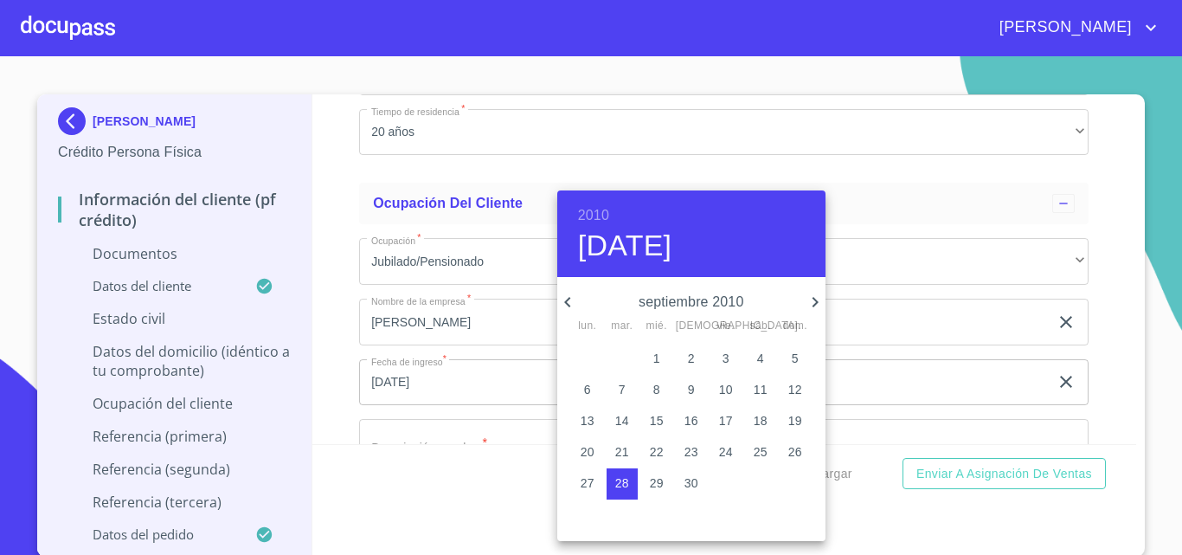
click at [566, 299] on icon "button" at bounding box center [567, 302] width 21 height 21
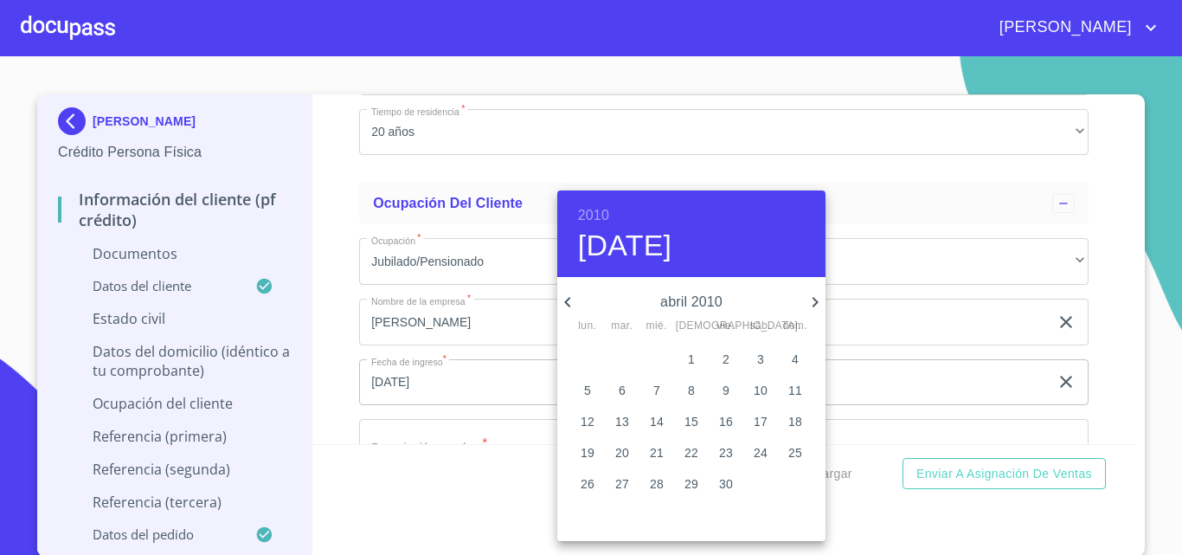
click at [566, 299] on icon "button" at bounding box center [567, 302] width 21 height 21
click at [723, 355] on p "1" at bounding box center [726, 358] width 7 height 17
type input "1 de ene. de 2010"
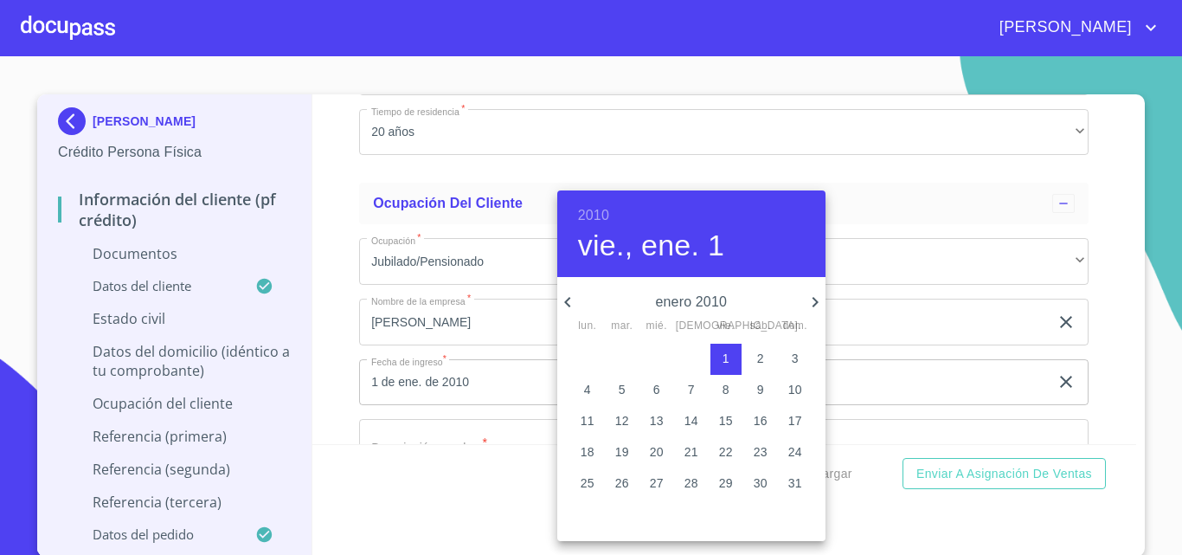
click at [331, 334] on div at bounding box center [591, 277] width 1182 height 555
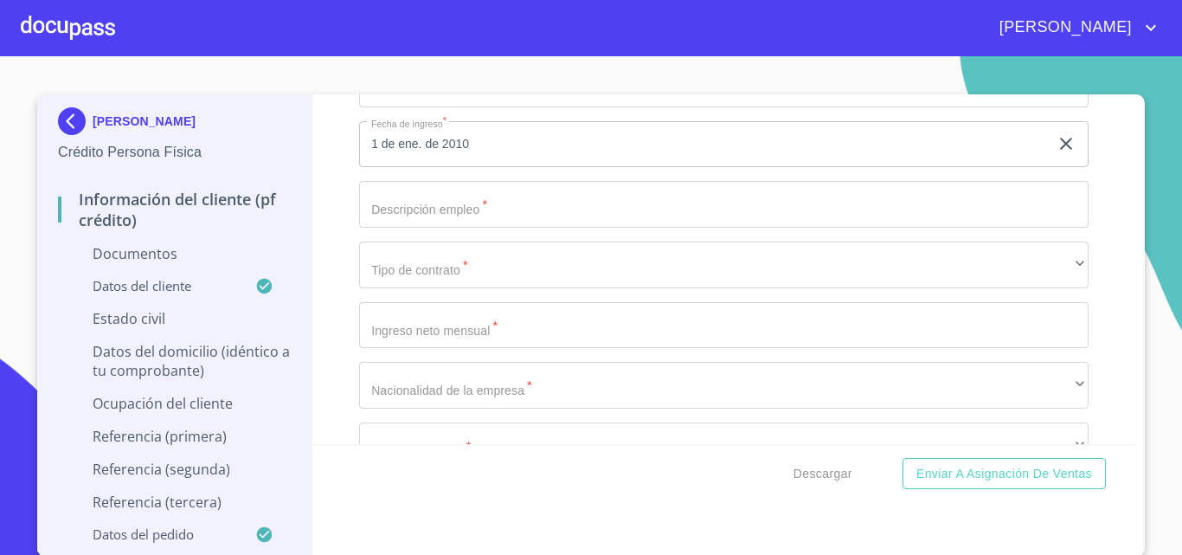
scroll to position [5891, 0]
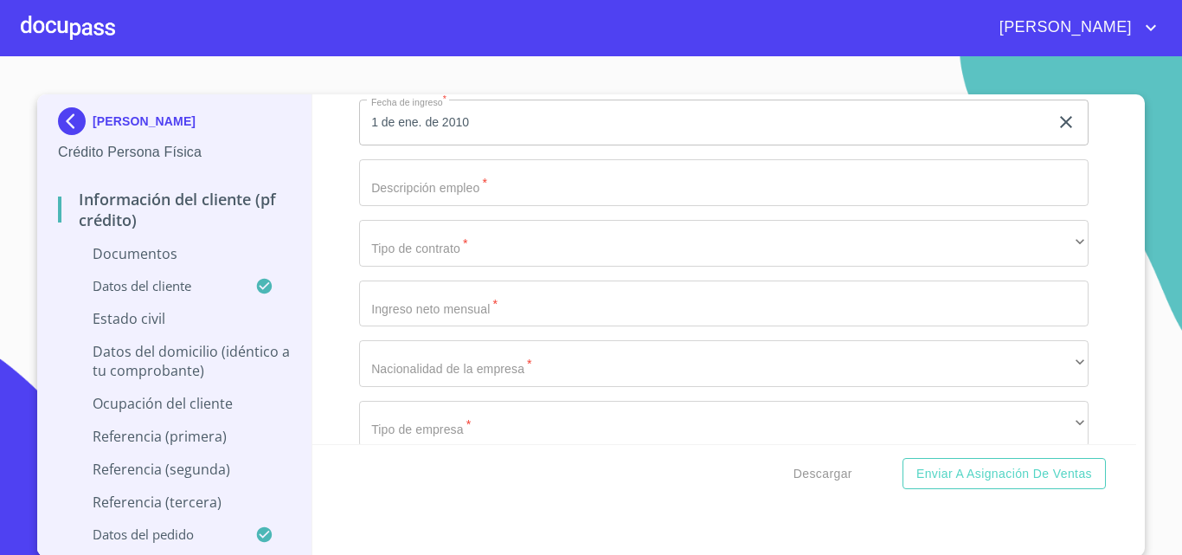
click at [407, 183] on input "Documento de identificación.   *" at bounding box center [724, 182] width 730 height 47
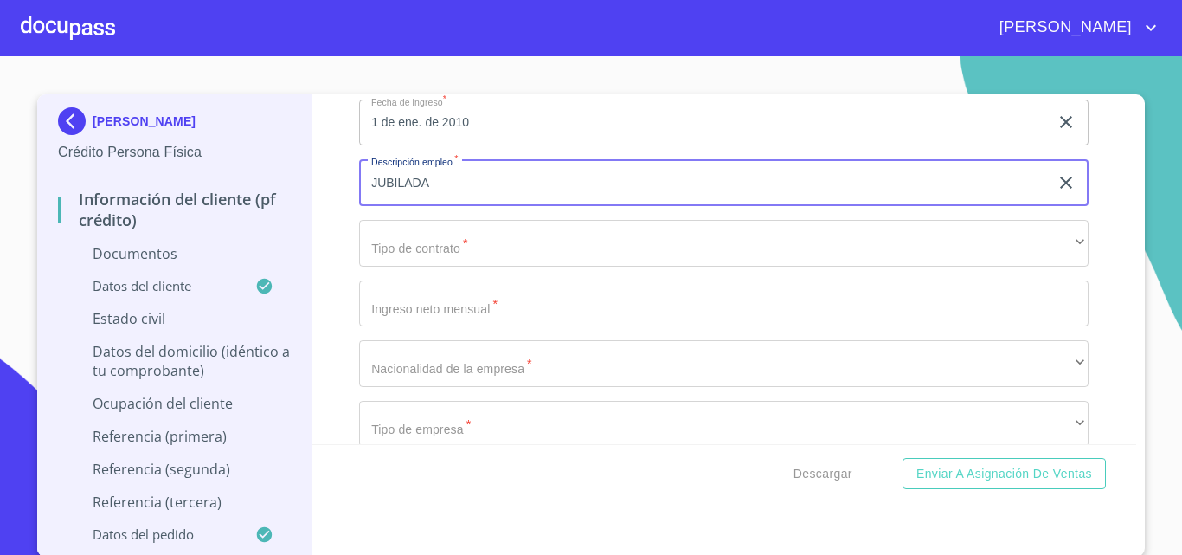
type input "JUBILADA"
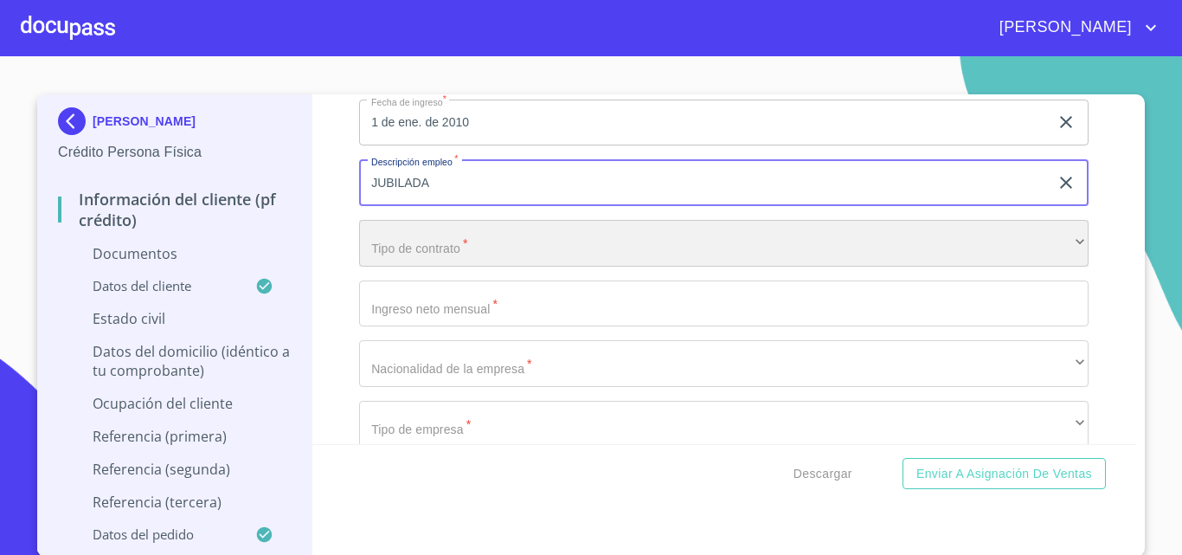
click at [409, 251] on div "​" at bounding box center [724, 243] width 730 height 47
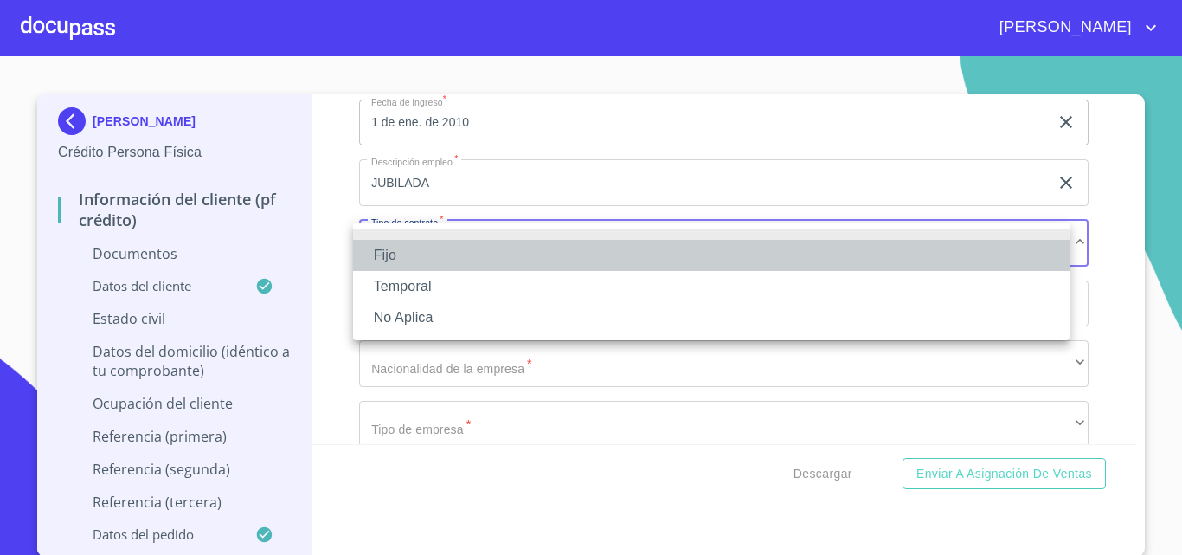
click at [410, 255] on li "Fijo" at bounding box center [711, 255] width 717 height 31
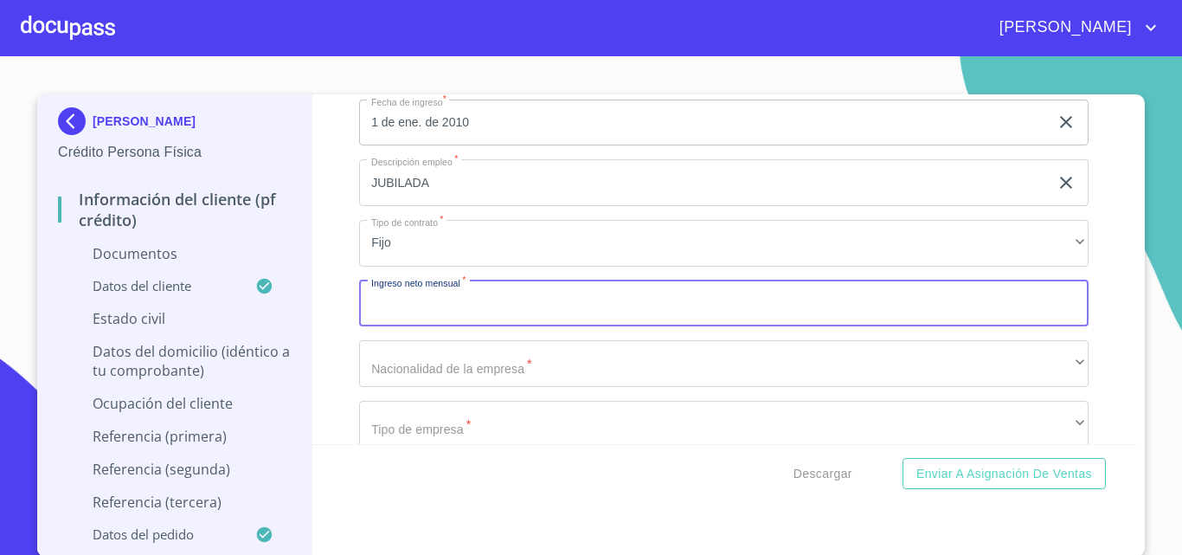
click at [441, 299] on input "Documento de identificación.   *" at bounding box center [724, 303] width 730 height 47
type input "14780"
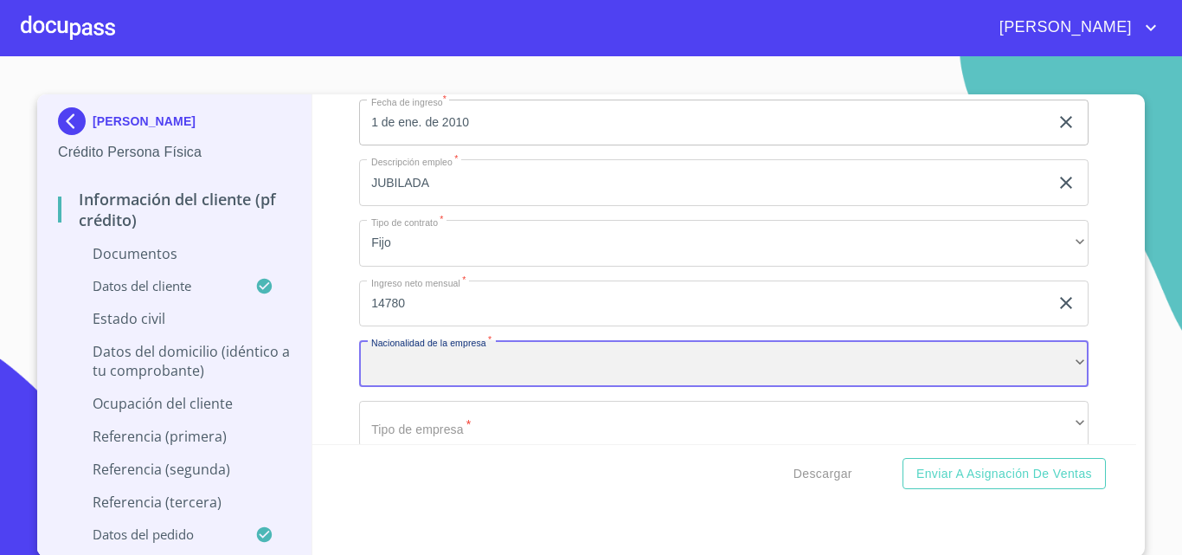
click at [474, 366] on div "​" at bounding box center [724, 363] width 730 height 47
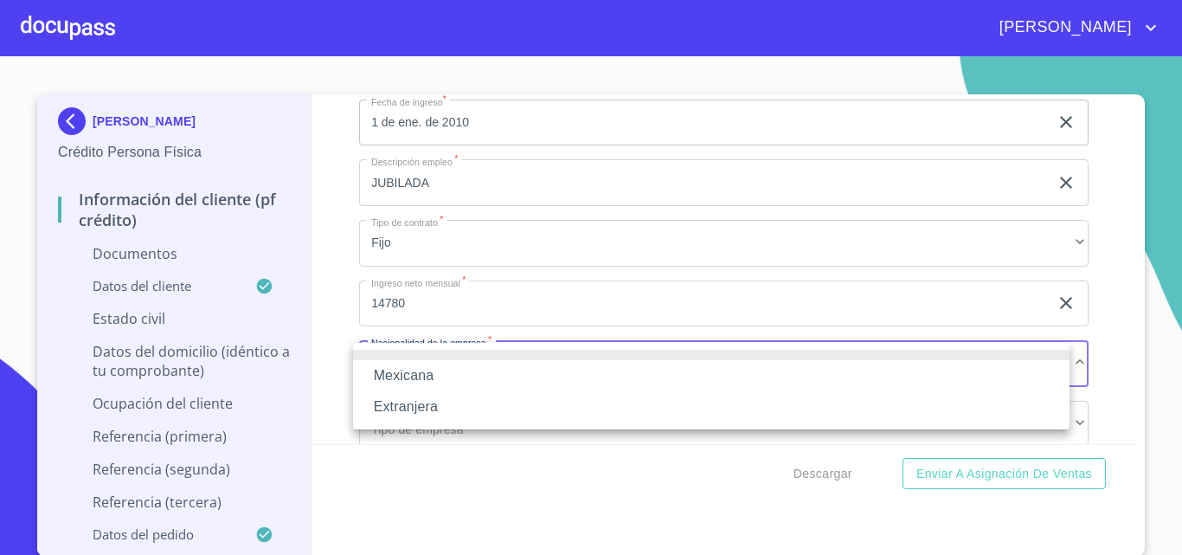
click at [447, 368] on li "Mexicana" at bounding box center [711, 375] width 717 height 31
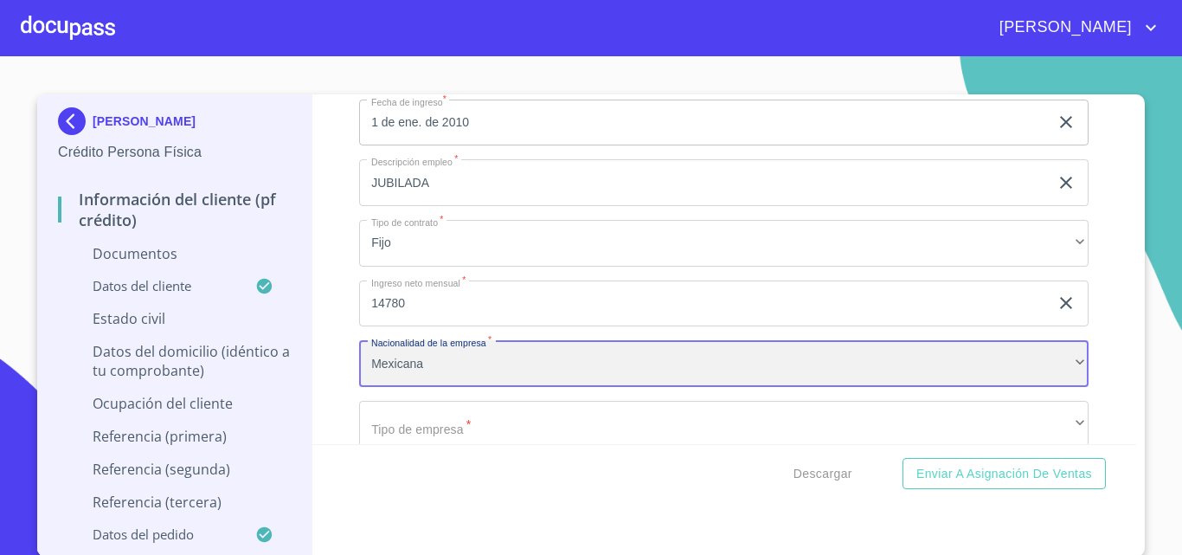
scroll to position [5977, 0]
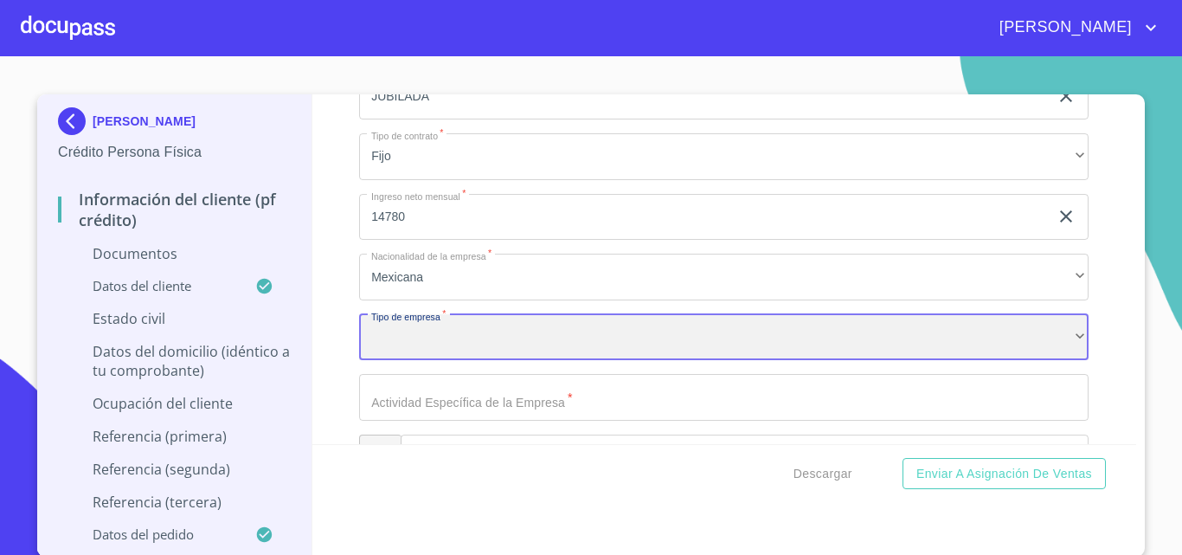
click at [460, 346] on div "​" at bounding box center [724, 337] width 730 height 47
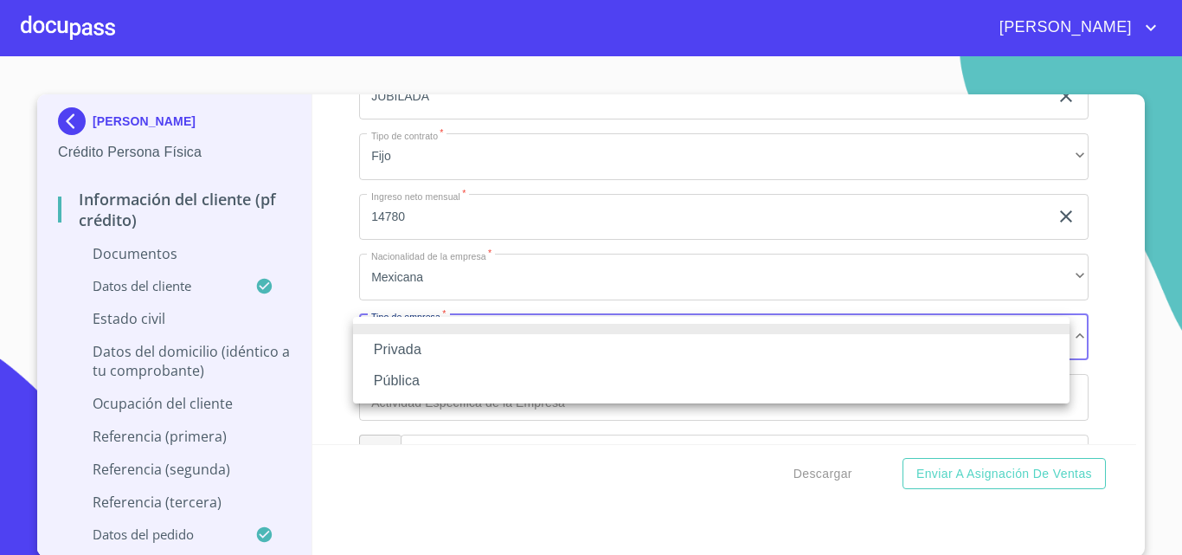
click at [418, 344] on li "Privada" at bounding box center [711, 349] width 717 height 31
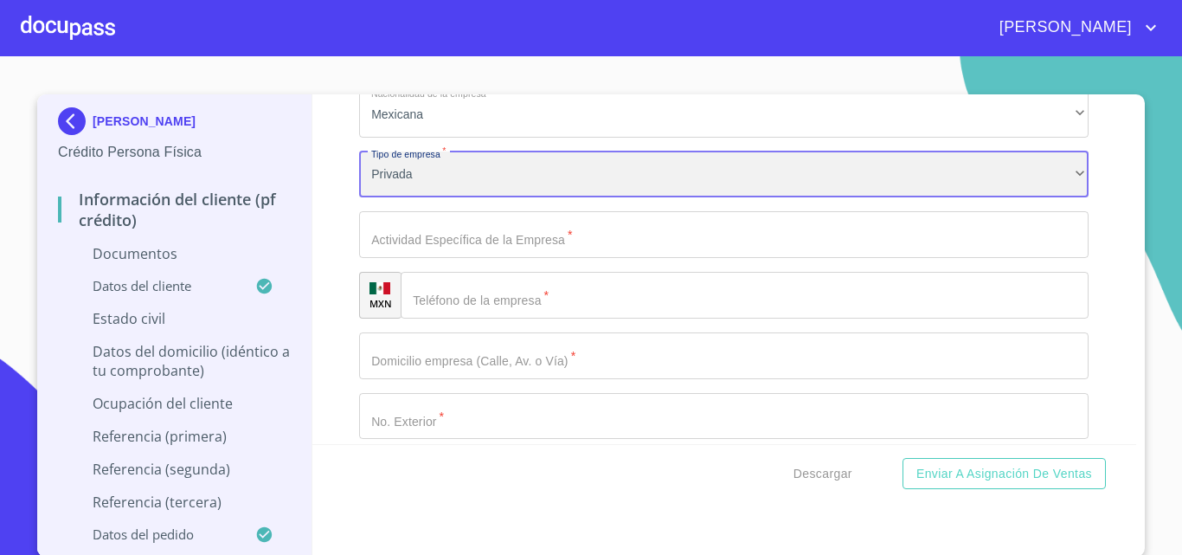
scroll to position [6150, 0]
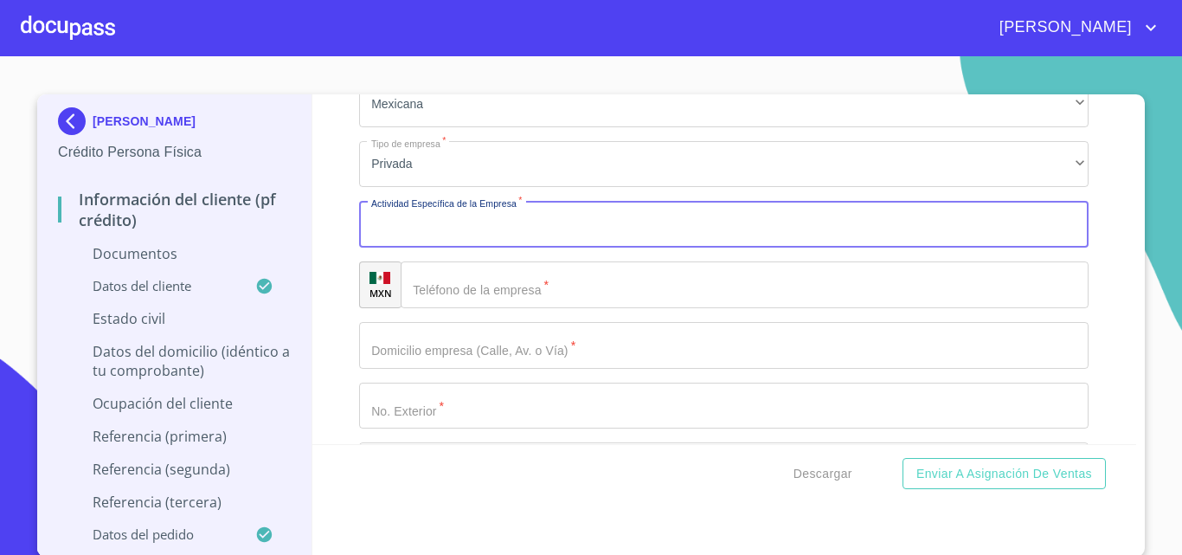
click at [407, 235] on input "Documento de identificación.   *" at bounding box center [724, 224] width 730 height 47
type input "JUBILADA"
click at [450, 288] on input "Documento de identificación.   *" at bounding box center [745, 284] width 688 height 47
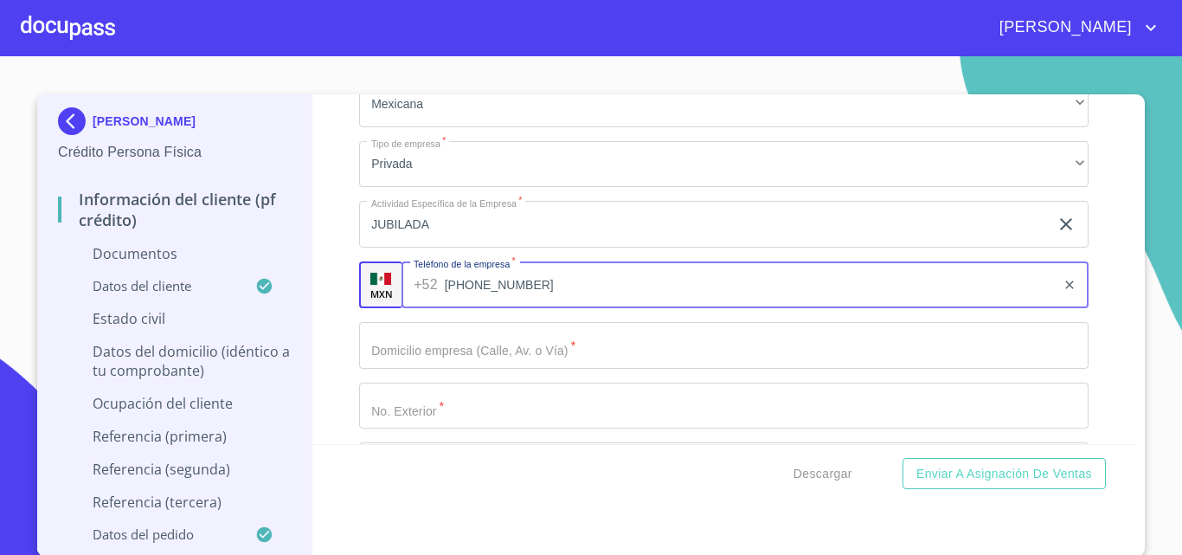
type input "[PHONE_NUMBER]"
click at [454, 340] on input "Documento de identificación.   *" at bounding box center [724, 345] width 730 height 47
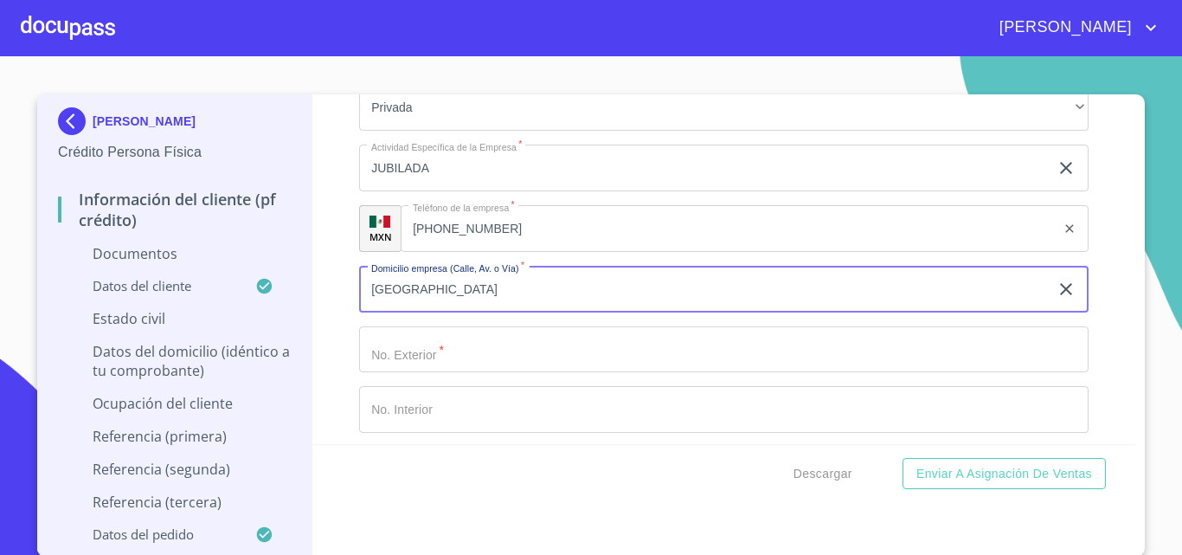
scroll to position [6237, 0]
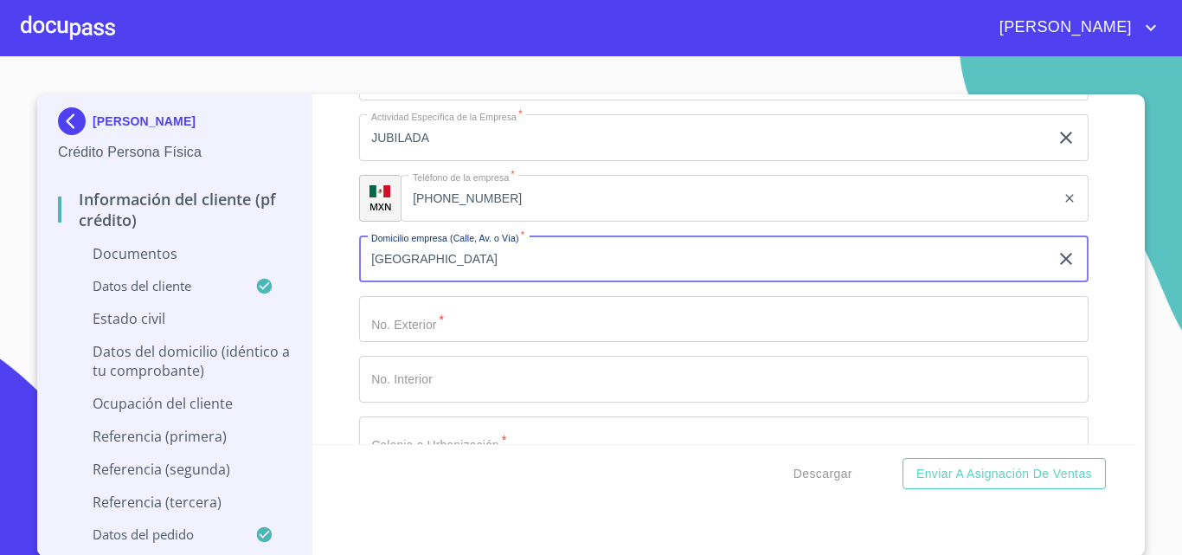
type input "[GEOGRAPHIC_DATA]"
click at [427, 316] on input "Documento de identificación.   *" at bounding box center [724, 319] width 730 height 47
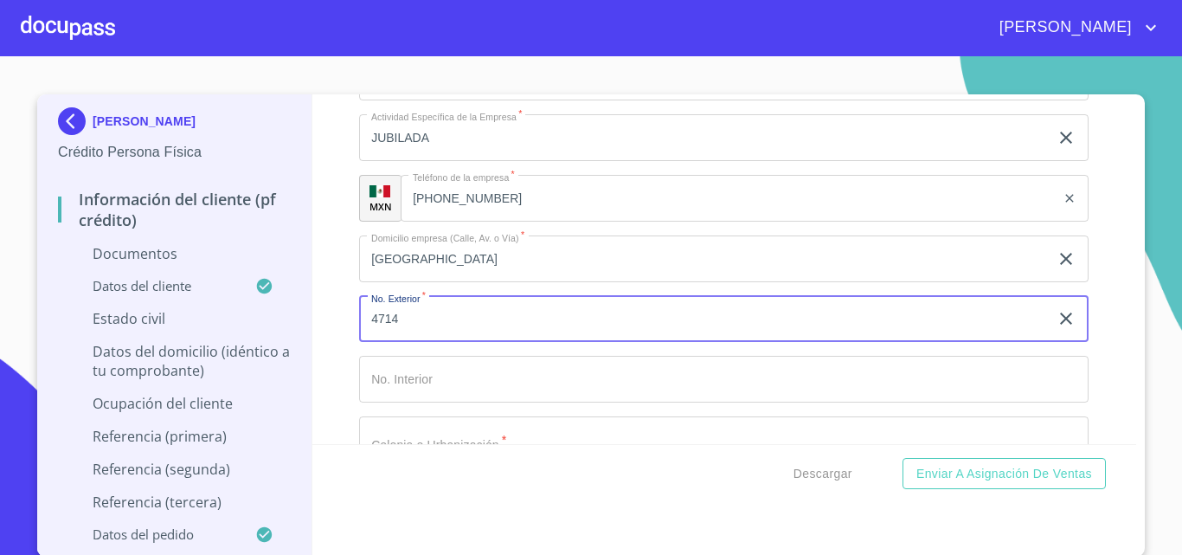
type input "4714"
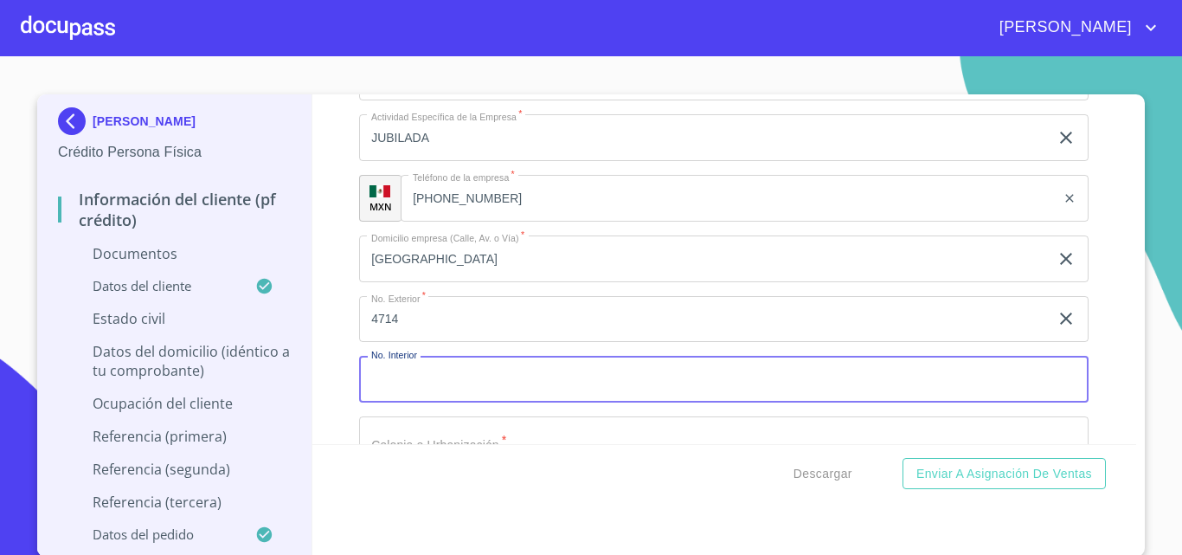
click at [423, 375] on input "Documento de identificación.   *" at bounding box center [724, 379] width 730 height 47
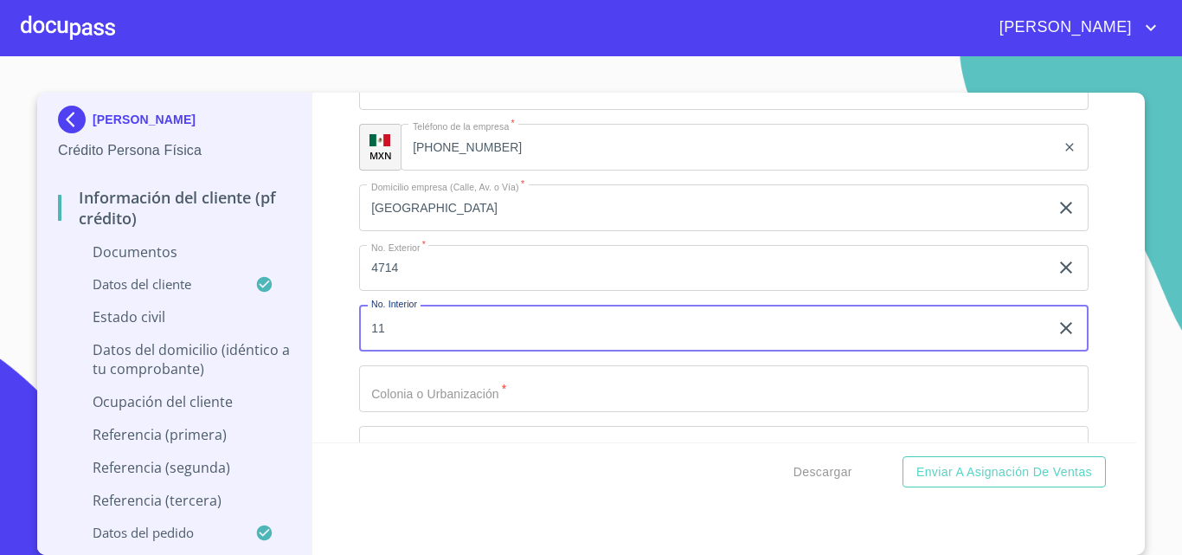
scroll to position [6323, 0]
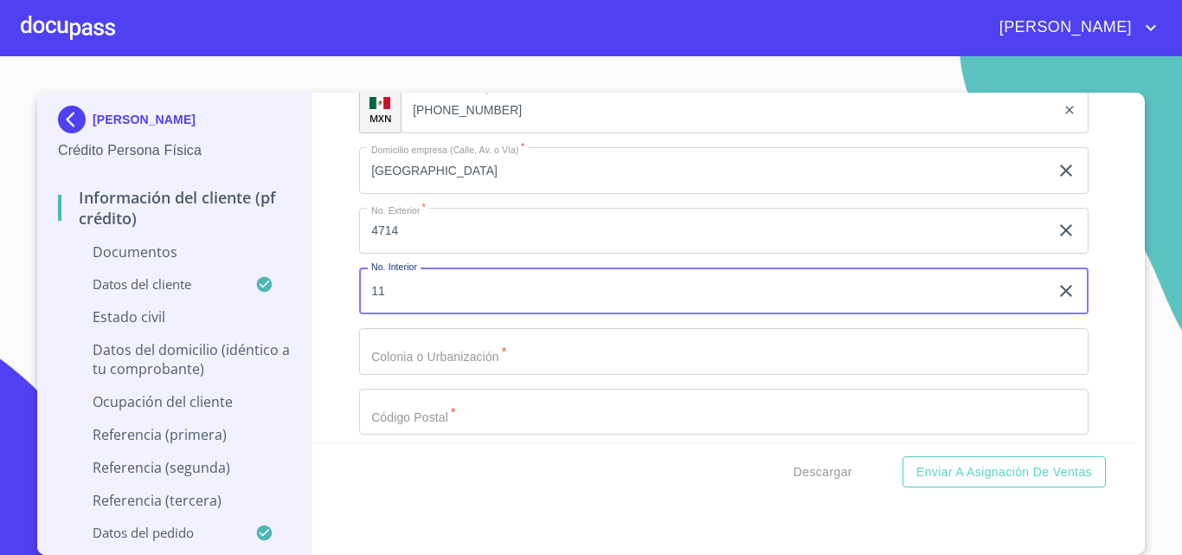
type input "11"
click at [442, 343] on input "Documento de identificación.   *" at bounding box center [724, 351] width 730 height 47
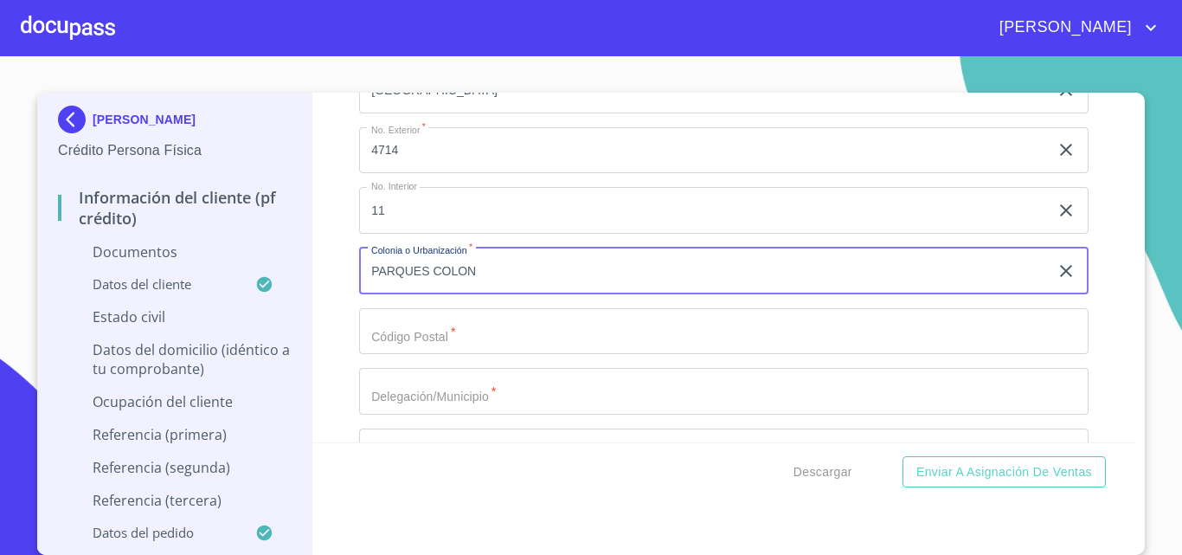
scroll to position [6496, 0]
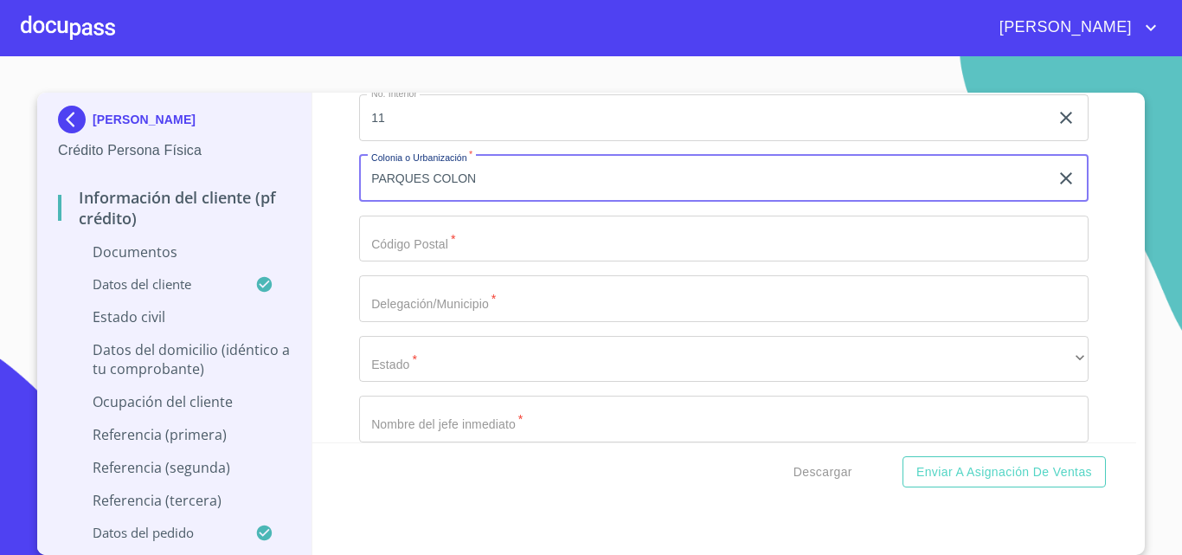
type input "PARQUES COLON"
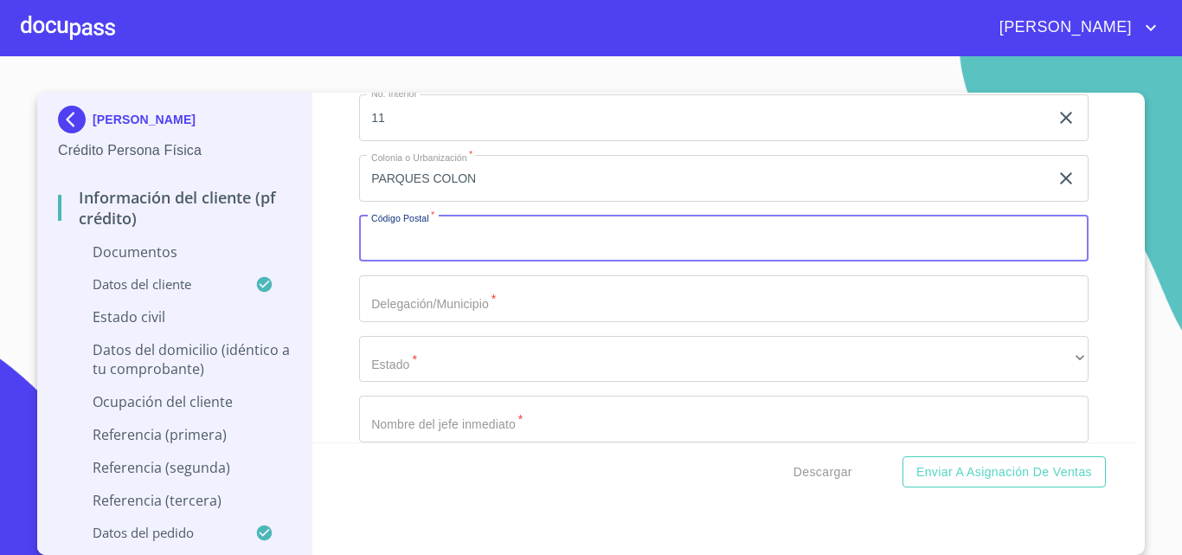
click at [426, 248] on input "Documento de identificación.   *" at bounding box center [724, 239] width 730 height 47
type input "45608"
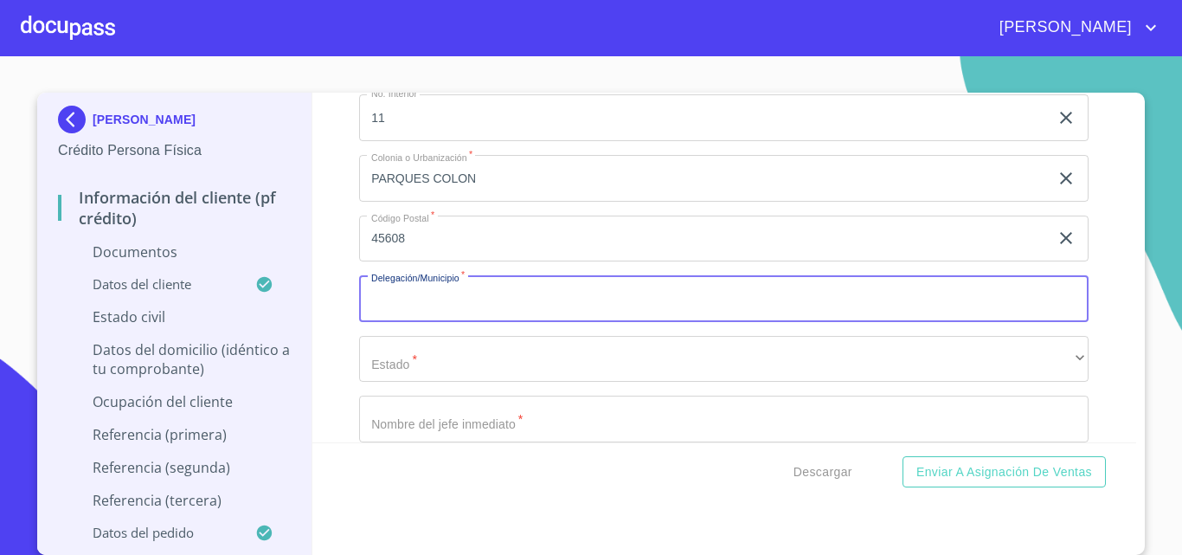
click at [416, 304] on input "Documento de identificación.   *" at bounding box center [724, 298] width 730 height 47
type input "TLAQUEPAQUE"
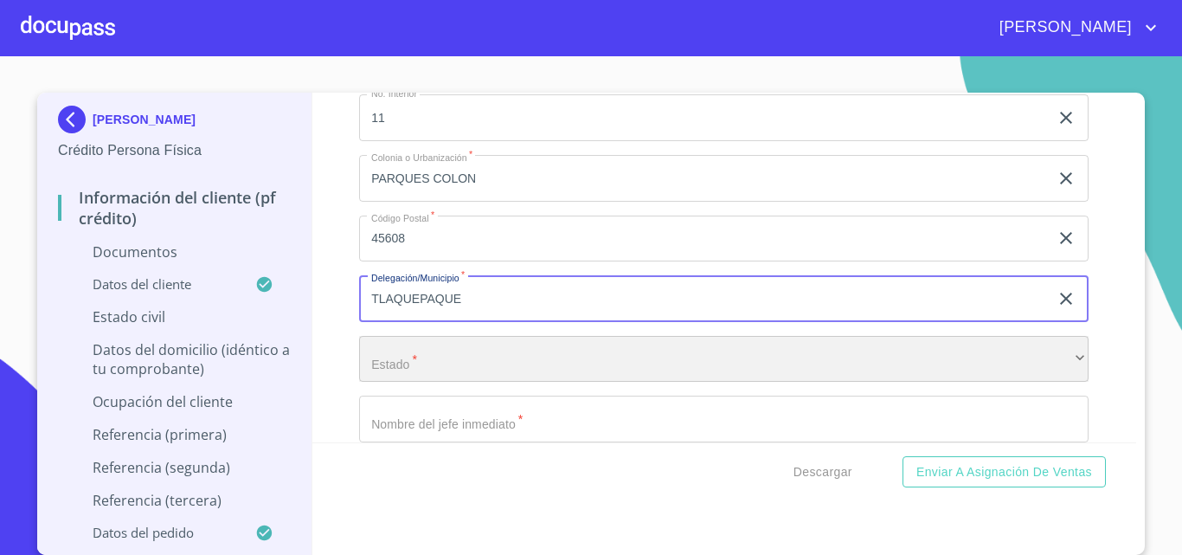
click at [415, 350] on div "​" at bounding box center [724, 359] width 730 height 47
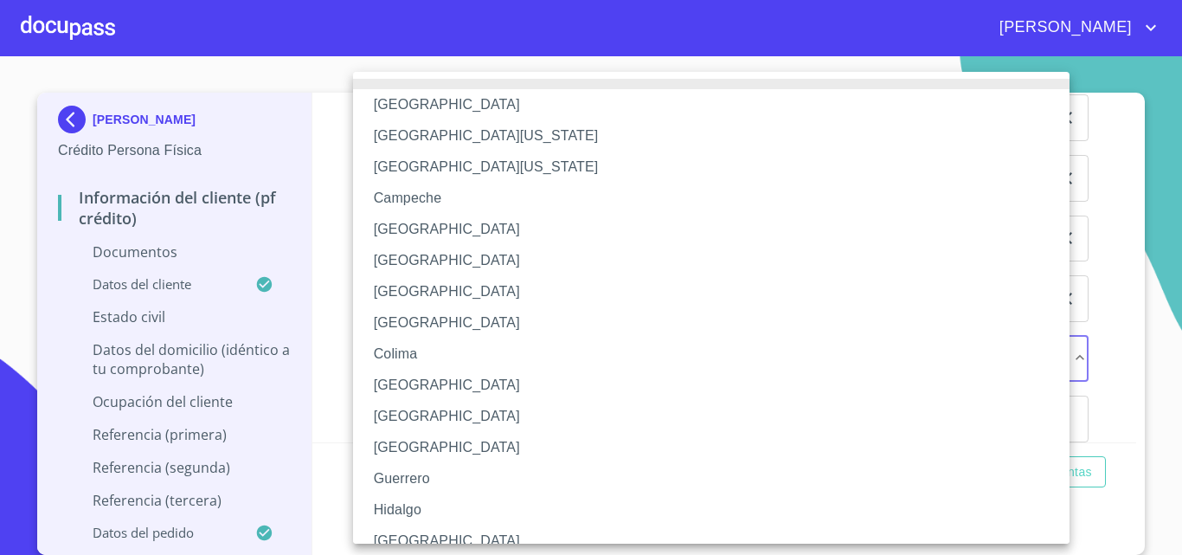
click at [404, 531] on li "[GEOGRAPHIC_DATA]" at bounding box center [718, 540] width 730 height 31
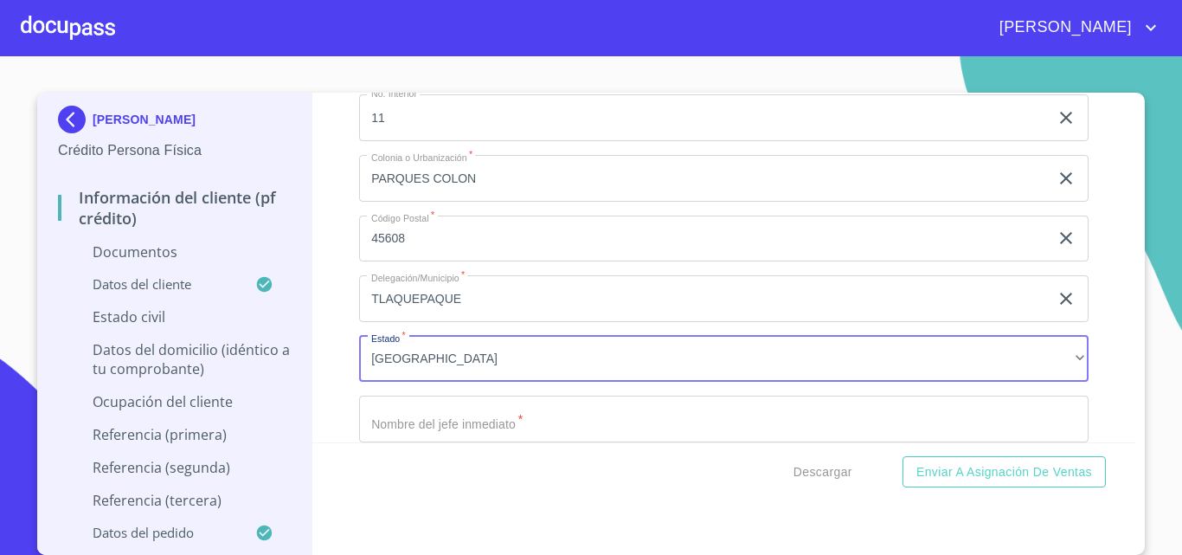
click at [435, 421] on input "Documento de identificación.   *" at bounding box center [724, 419] width 730 height 47
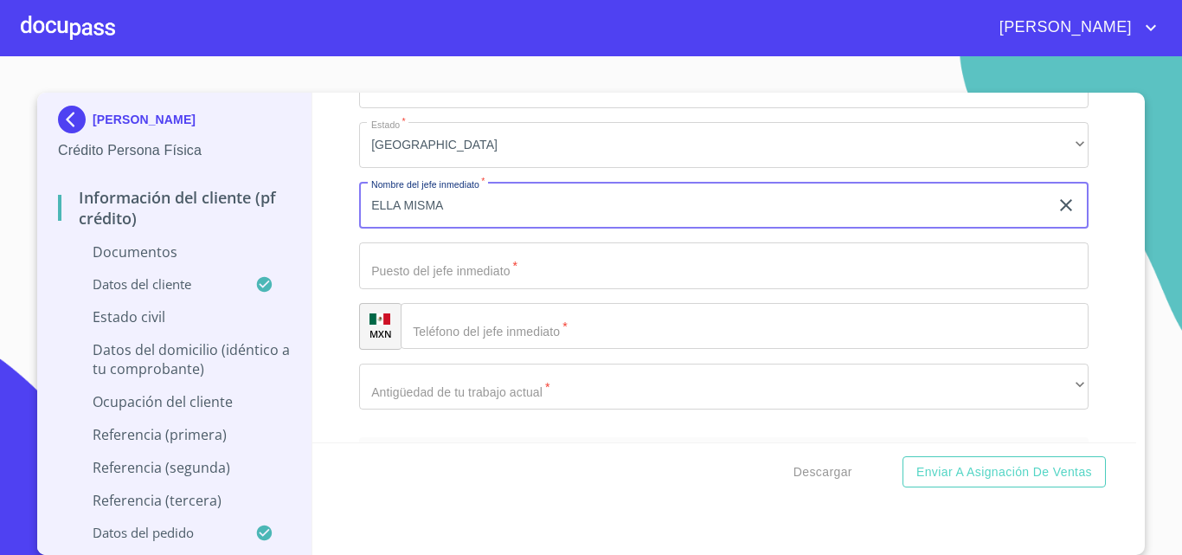
scroll to position [6756, 0]
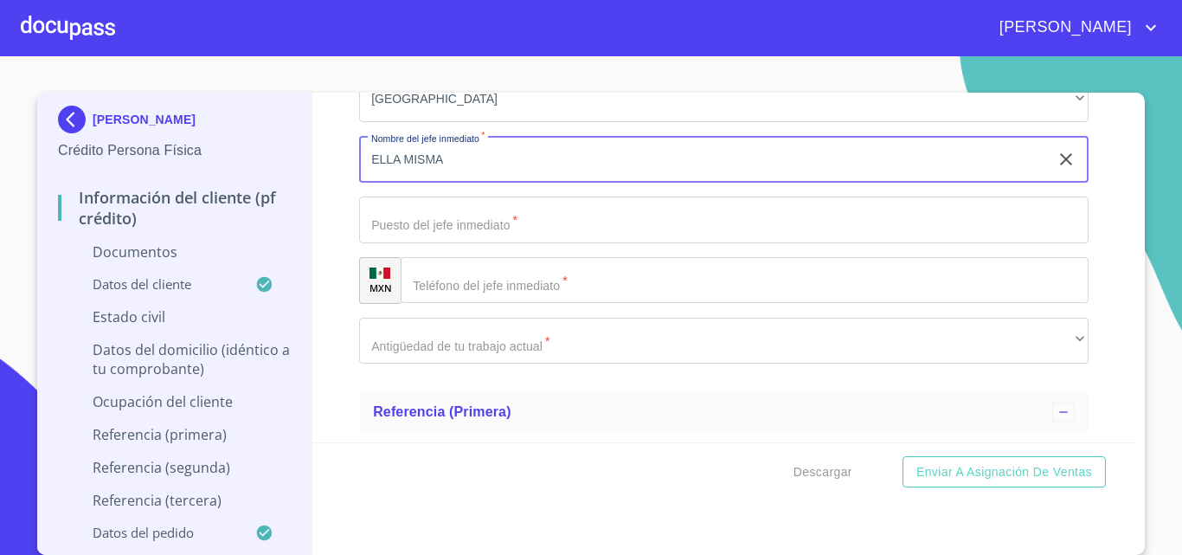
type input "ELLA MISMA"
click at [421, 224] on input "Documento de identificación.   *" at bounding box center [724, 219] width 730 height 47
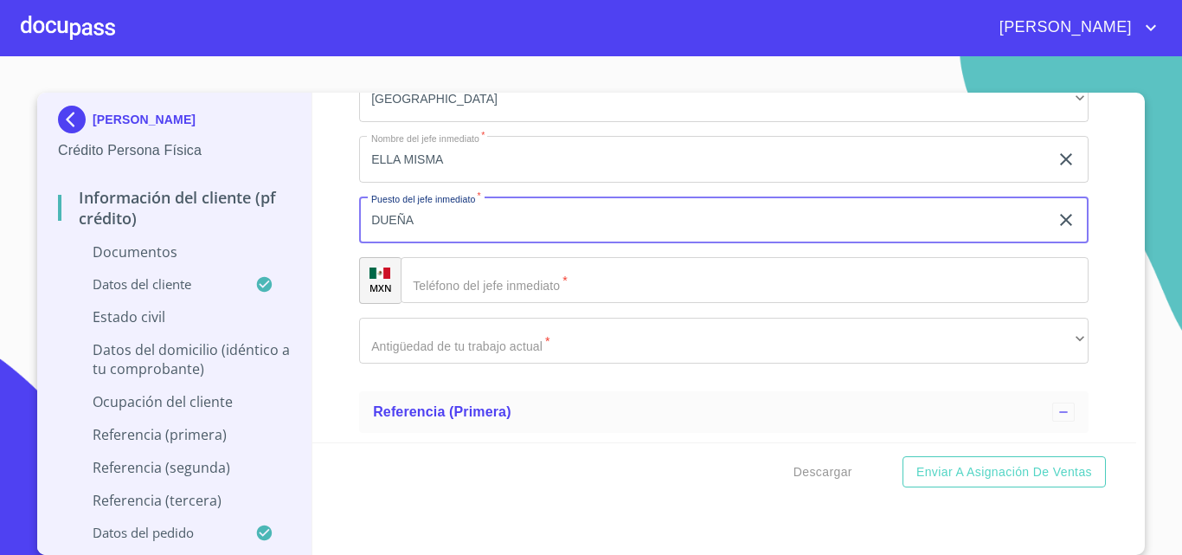
click at [903, 456] on button "Enviar a Asignación de Ventas" at bounding box center [1004, 472] width 203 height 32
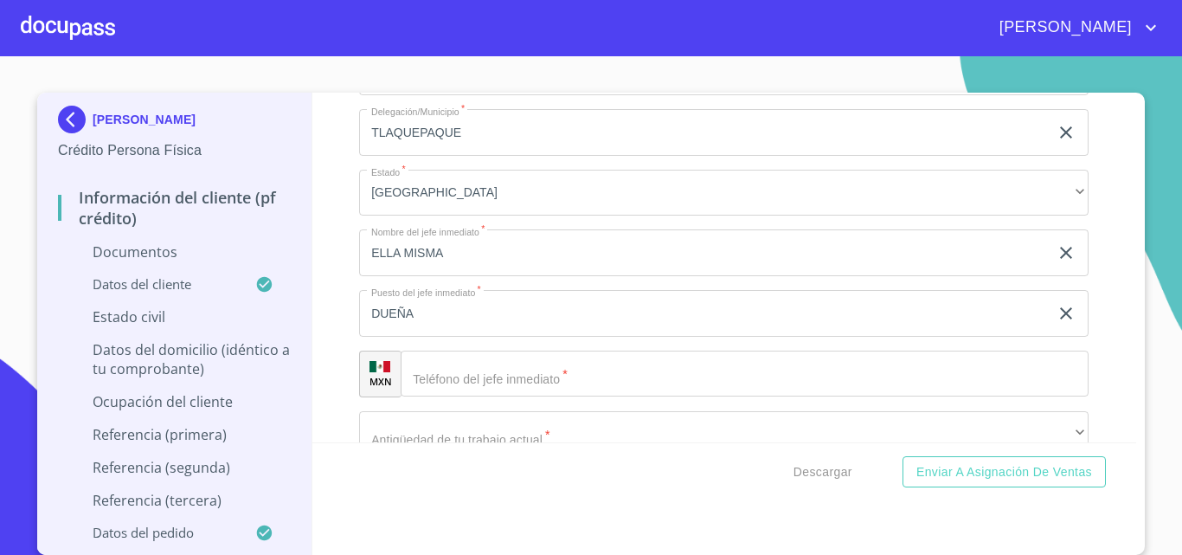
scroll to position [6629, 0]
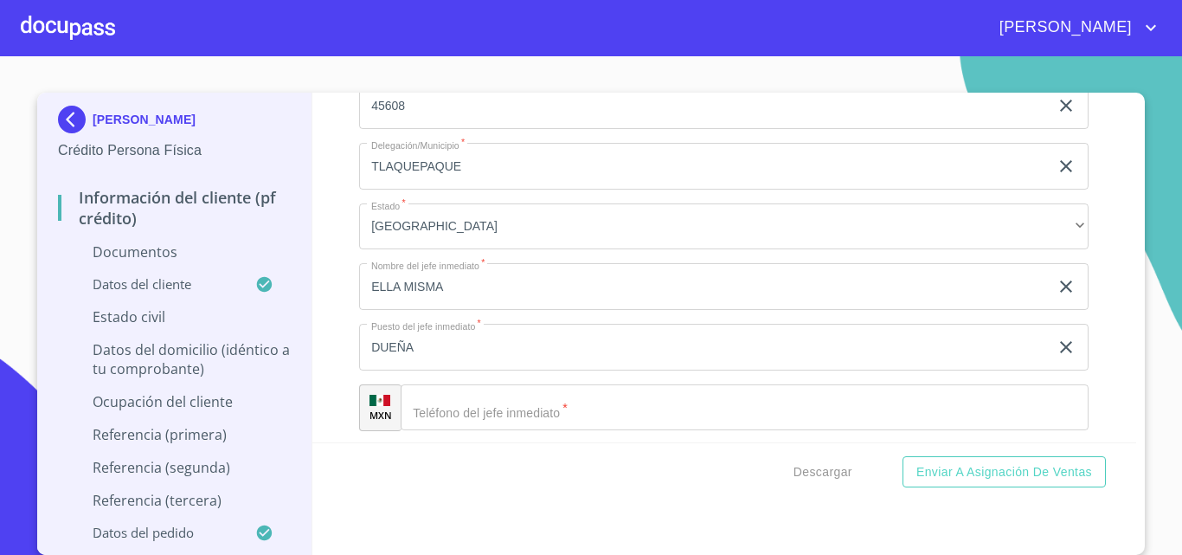
click at [436, 341] on input "DUEÑA" at bounding box center [704, 347] width 690 height 47
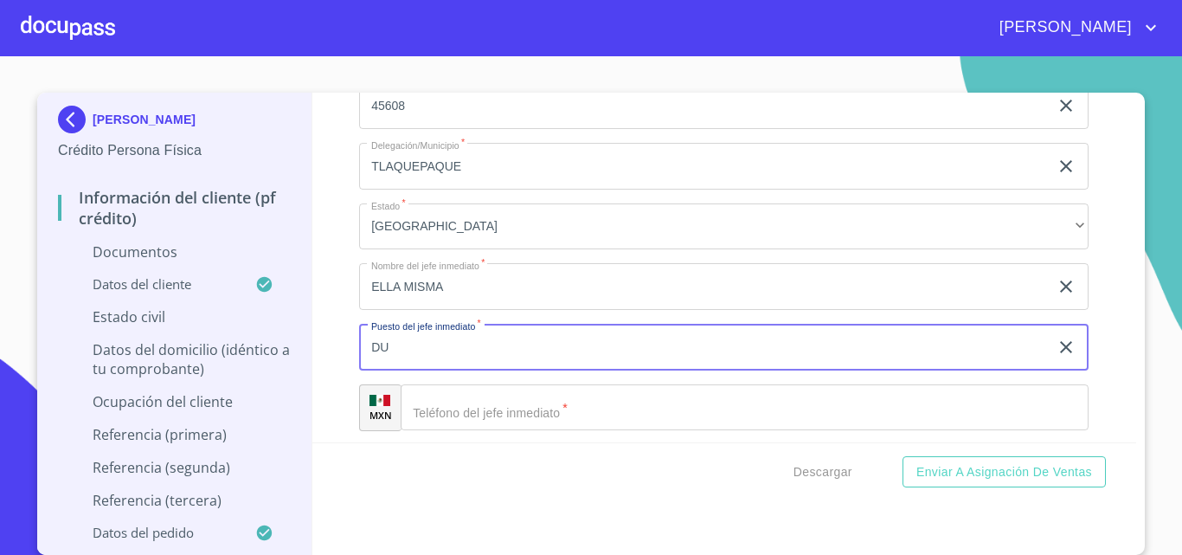
type input "D"
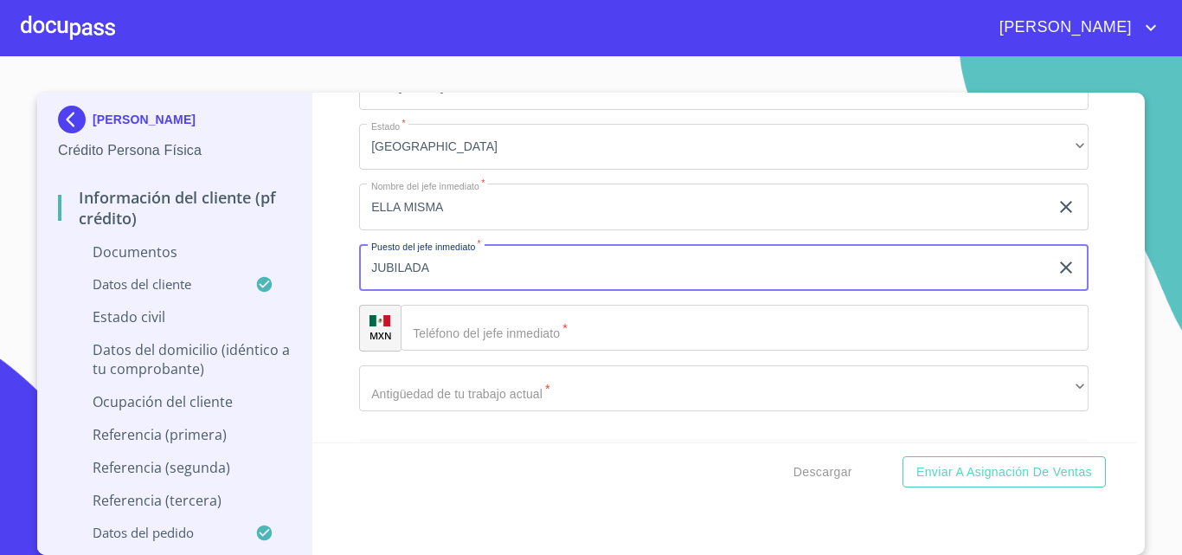
scroll to position [6802, 0]
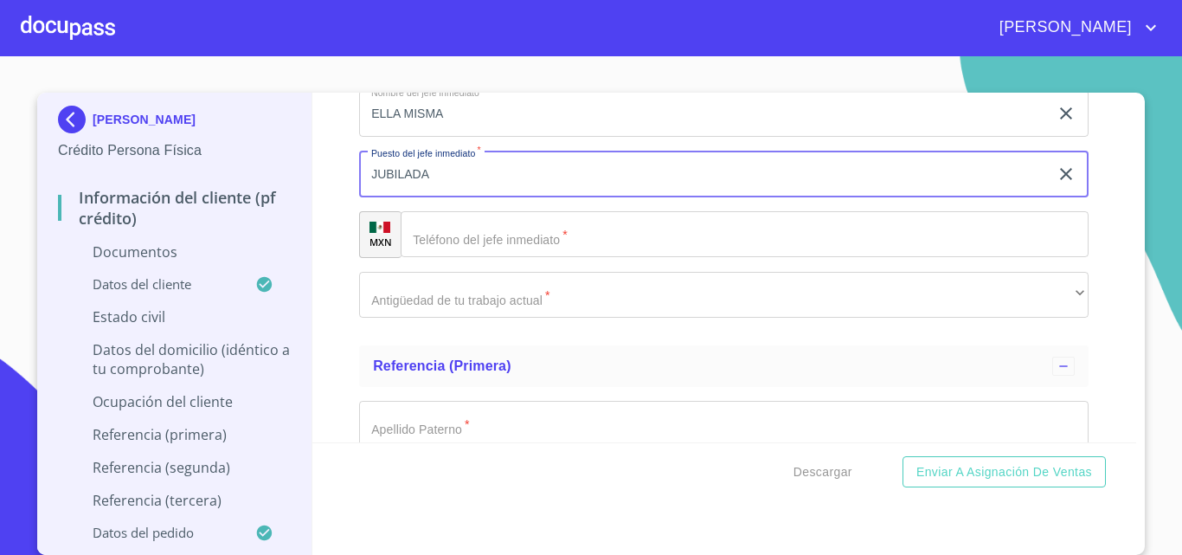
type input "JUBILADA"
click at [496, 250] on input "Documento de identificación.   *" at bounding box center [745, 234] width 688 height 47
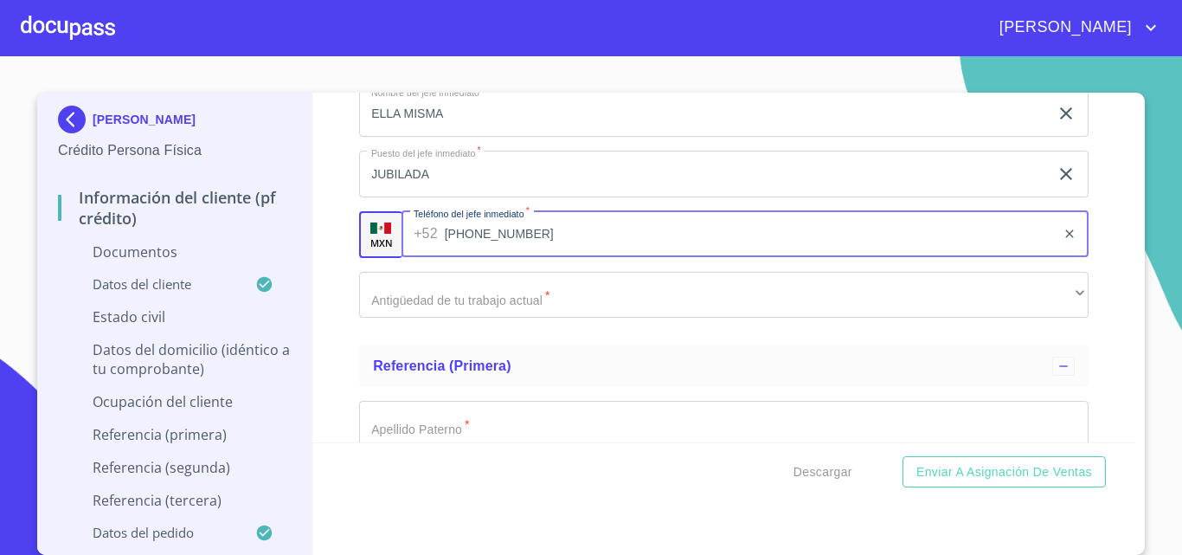
type input "[PHONE_NUMBER]"
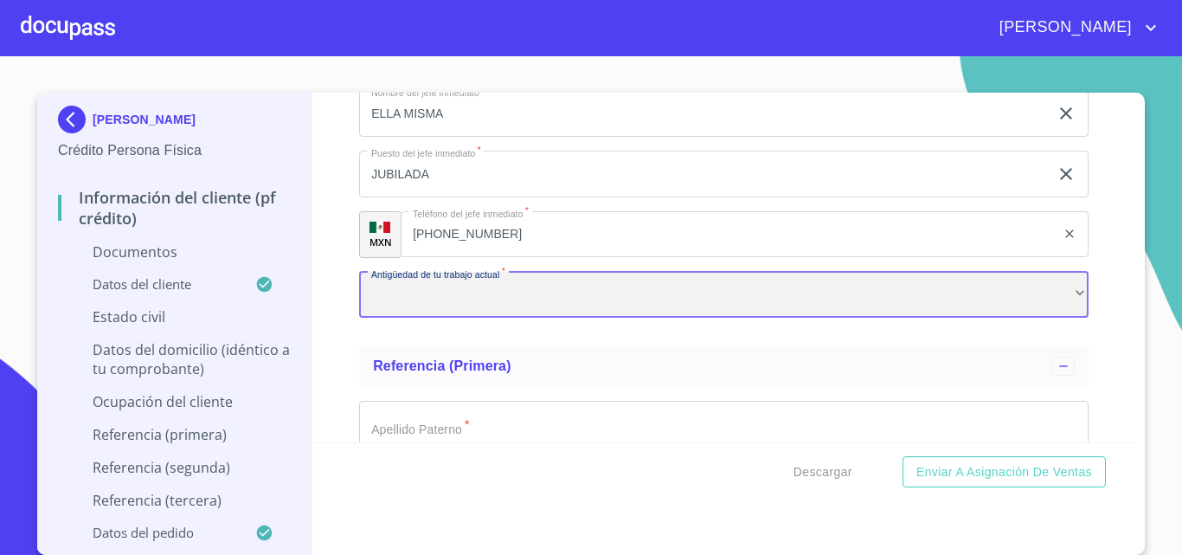
click at [424, 292] on div "​" at bounding box center [724, 295] width 730 height 47
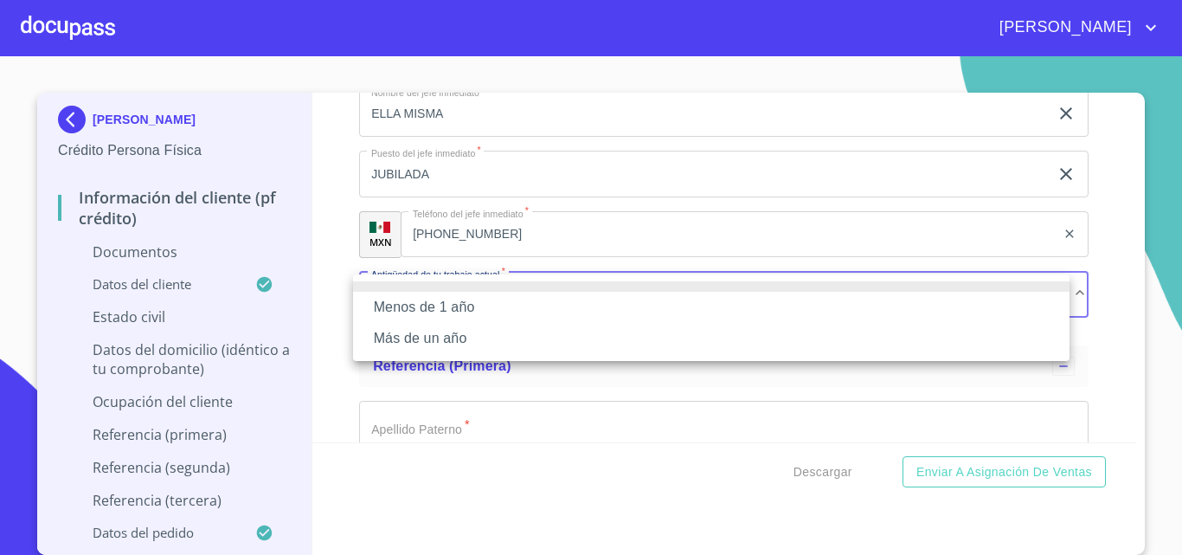
click at [408, 345] on li "Más de un año" at bounding box center [711, 338] width 717 height 31
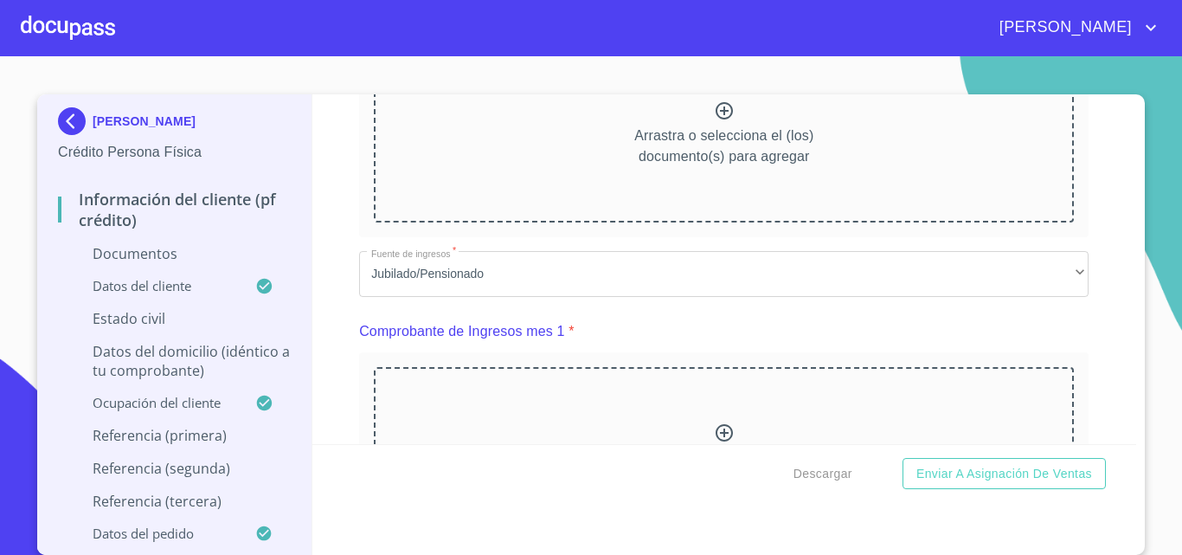
scroll to position [1039, 0]
click at [714, 110] on icon at bounding box center [724, 109] width 21 height 21
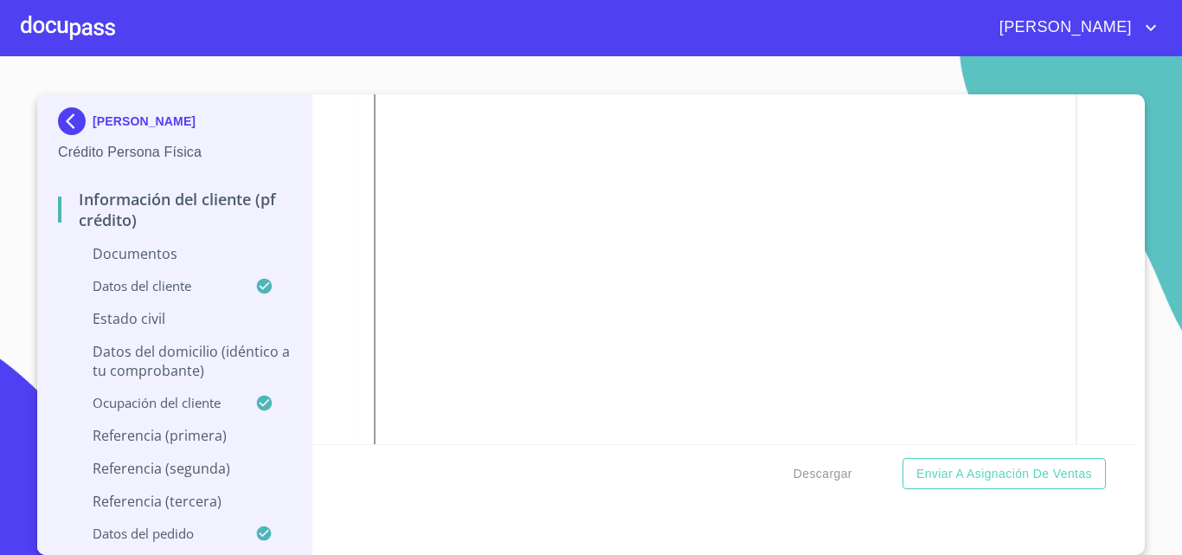
click at [1074, 220] on div "Información del cliente (PF crédito) Documentos Documento de identificación.   …" at bounding box center [724, 269] width 825 height 350
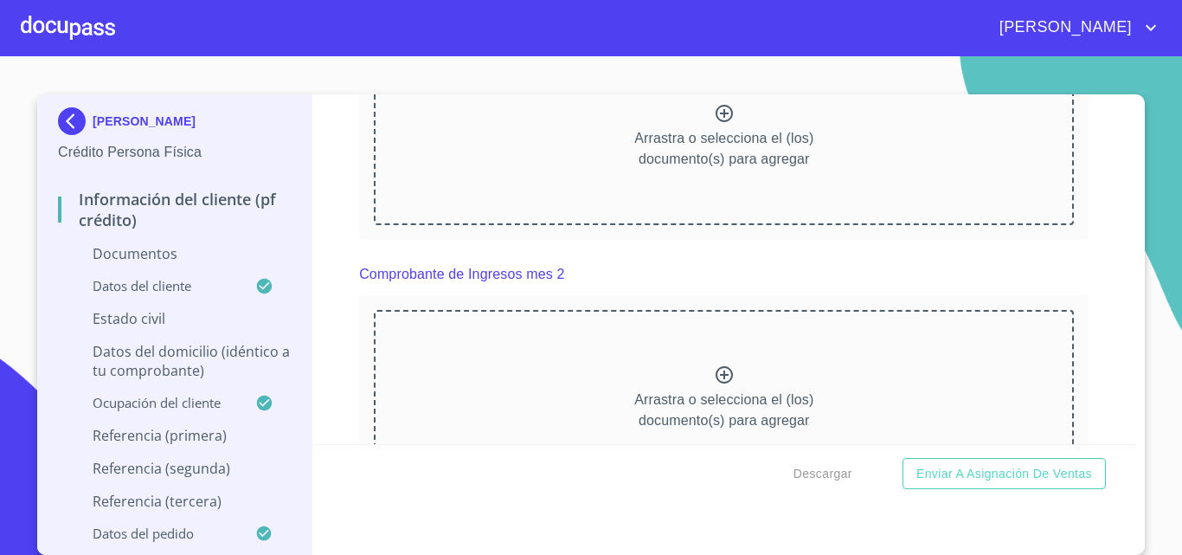
scroll to position [1818, 0]
click at [714, 125] on icon at bounding box center [724, 115] width 21 height 21
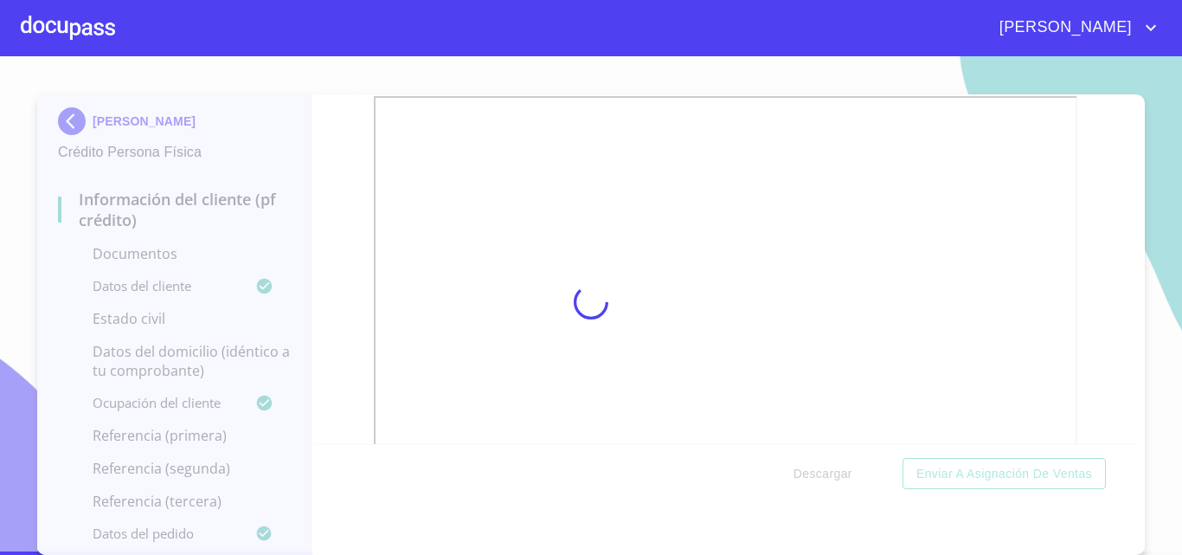
scroll to position [3, 0]
click at [1126, 182] on div at bounding box center [591, 303] width 1182 height 499
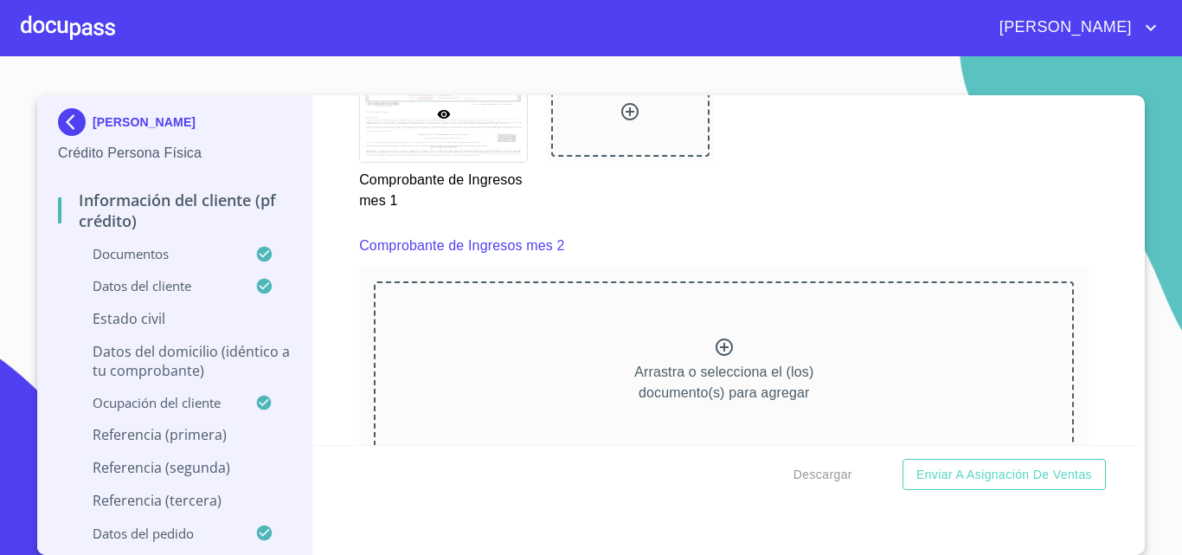
scroll to position [2386, 0]
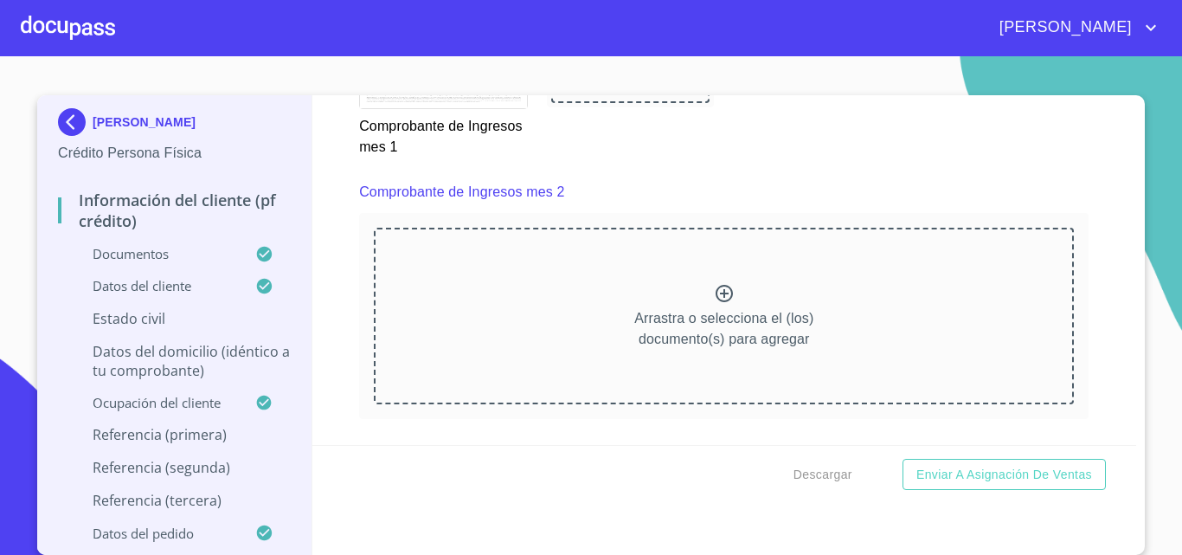
click at [716, 302] on icon at bounding box center [724, 293] width 17 height 17
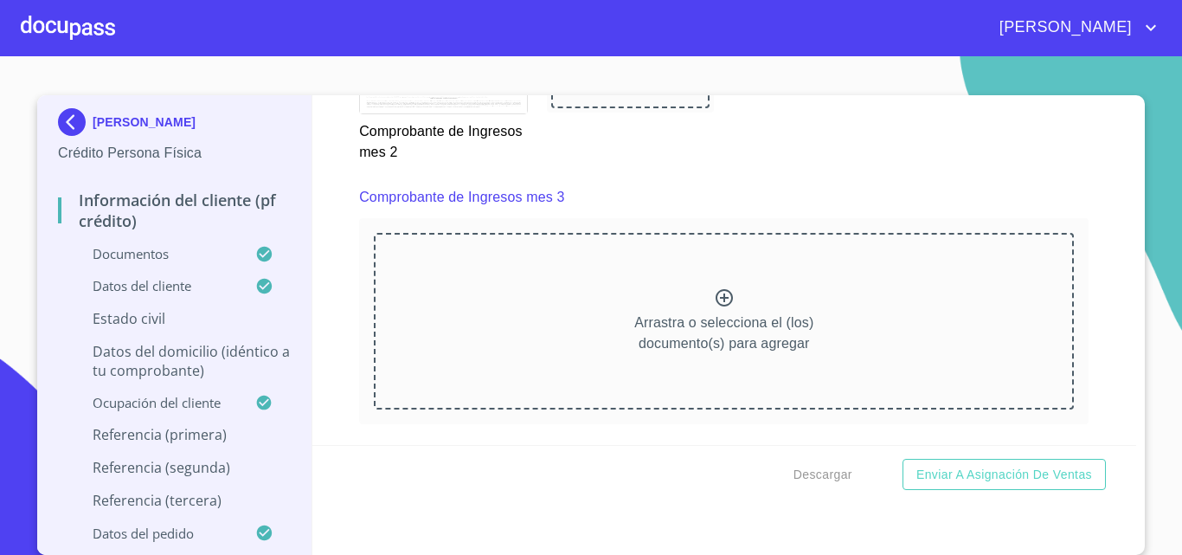
scroll to position [3184, 0]
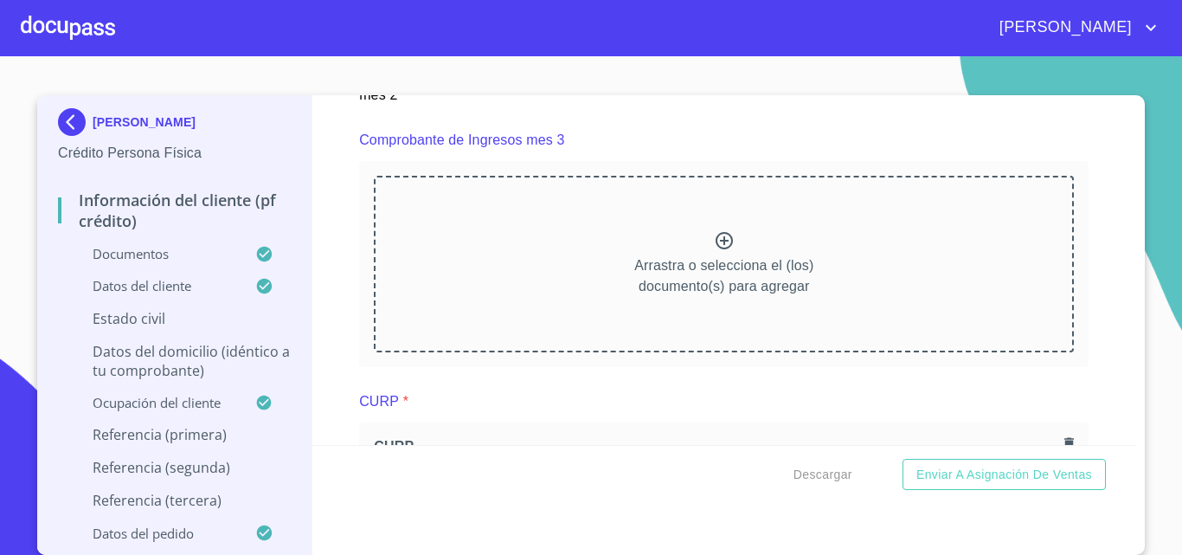
click at [720, 251] on icon at bounding box center [724, 240] width 21 height 21
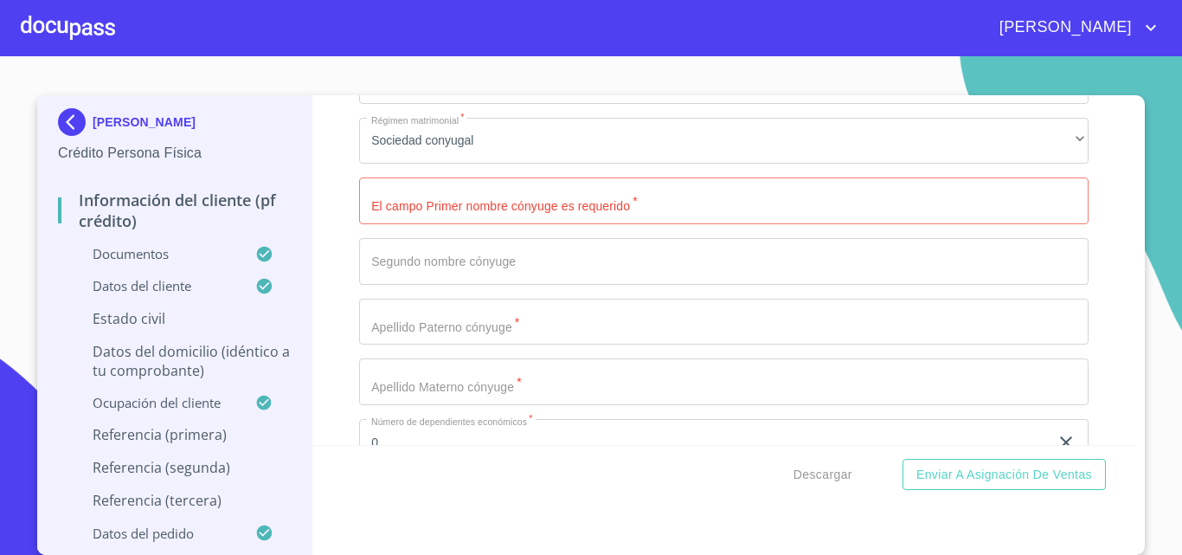
scroll to position [6379, 0]
click at [469, 230] on input "Documento de identificación.   *" at bounding box center [724, 206] width 730 height 47
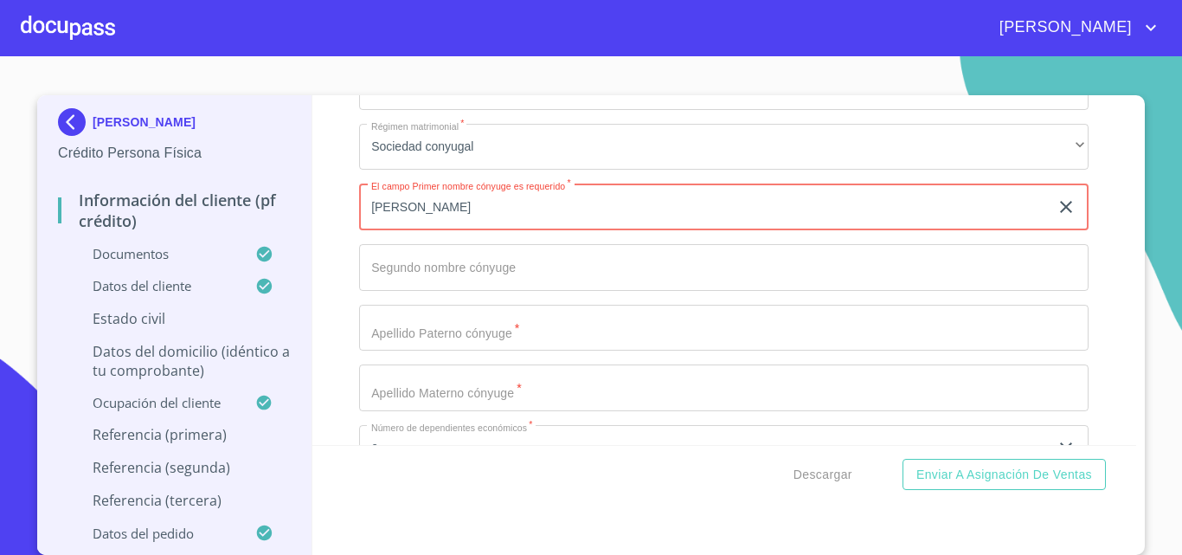
type input "[PERSON_NAME]"
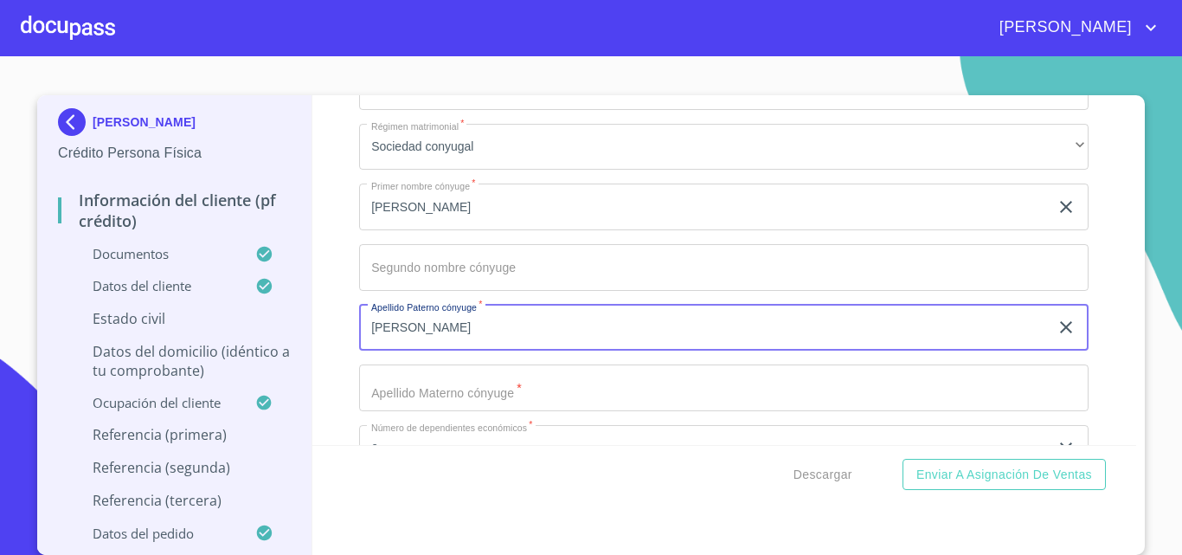
type input "[PERSON_NAME]"
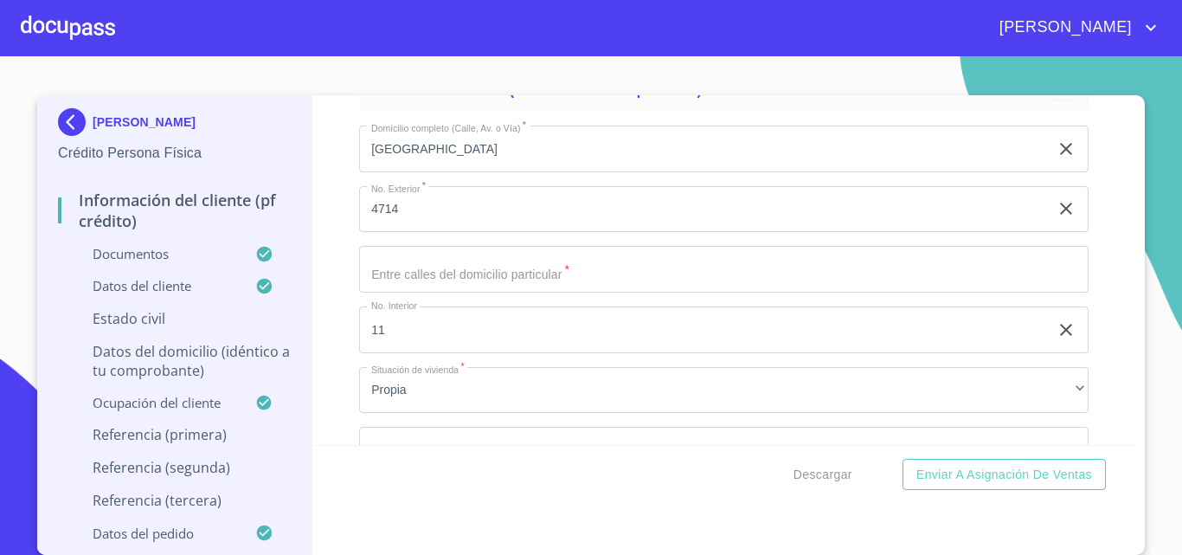
scroll to position [6898, 0]
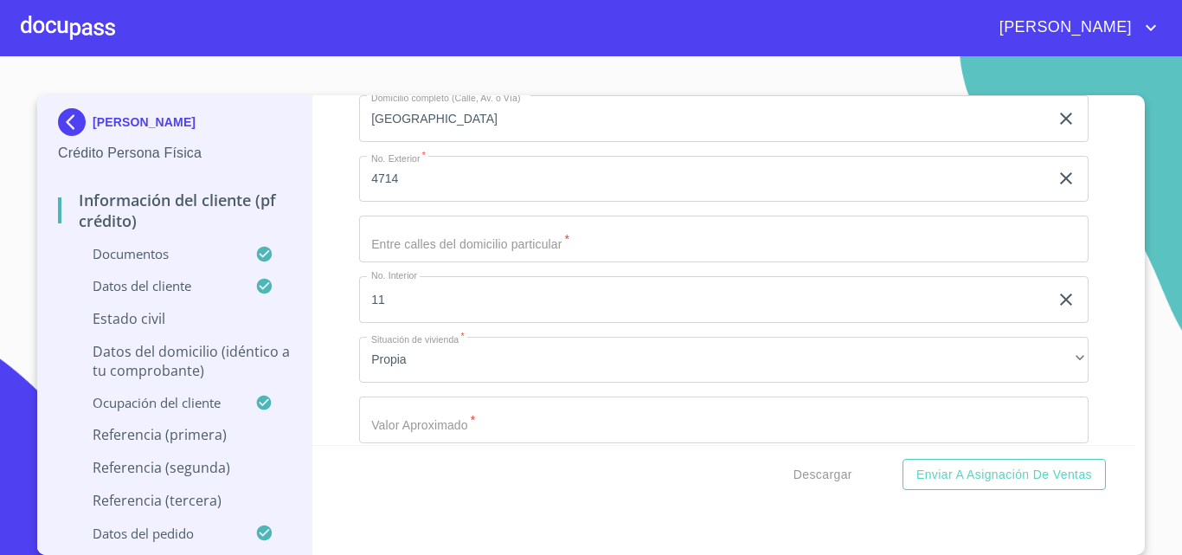
type input "PUENTE"
click at [388, 261] on input "Documento de identificación.   *" at bounding box center [724, 239] width 730 height 47
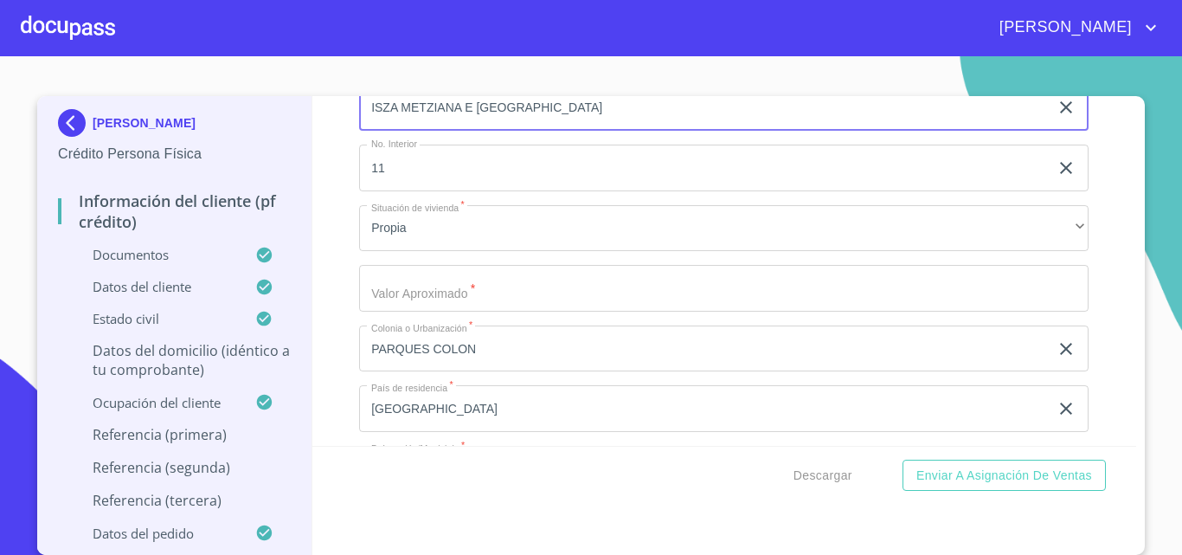
scroll to position [7071, 0]
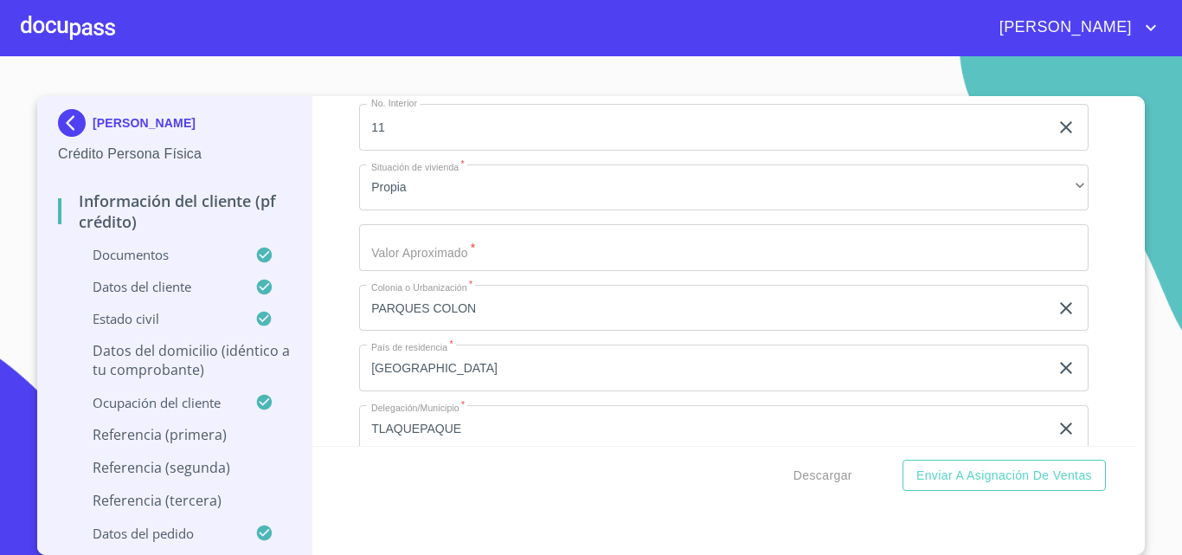
type input "ISZA METZIANA E [GEOGRAPHIC_DATA]"
click at [437, 263] on input "Documento de identificación.   *" at bounding box center [724, 247] width 730 height 47
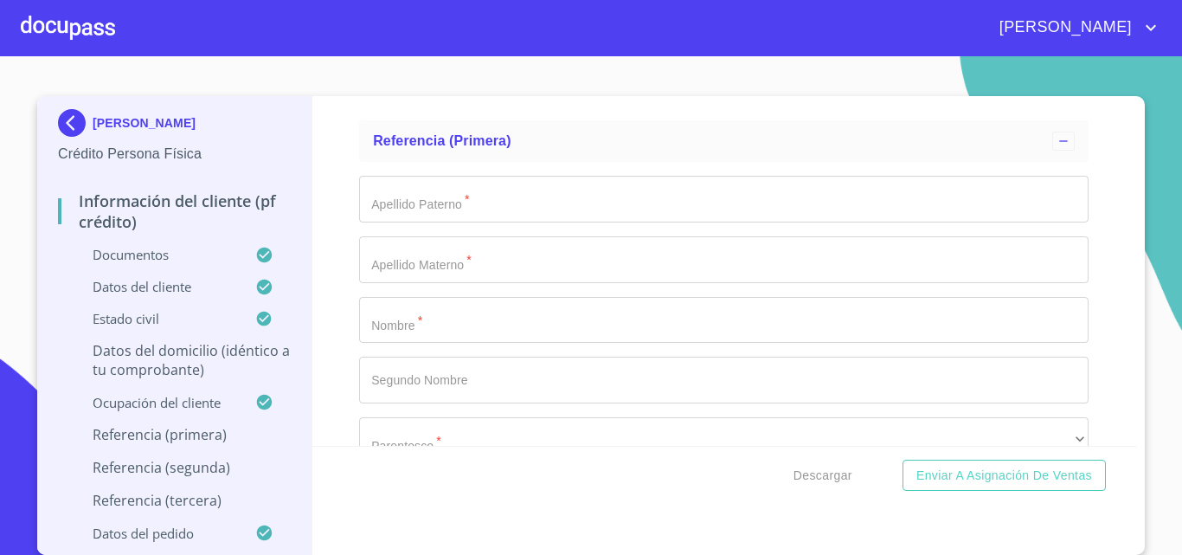
scroll to position [8975, 0]
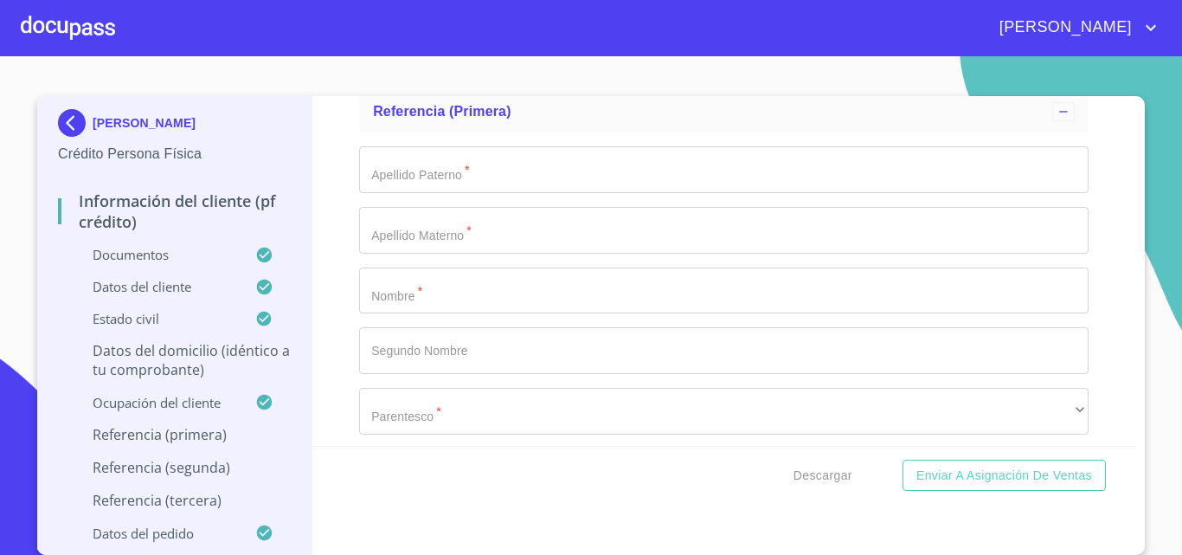
type input "$2,000,000"
click at [413, 310] on input "Documento de identificación.   *" at bounding box center [724, 290] width 730 height 47
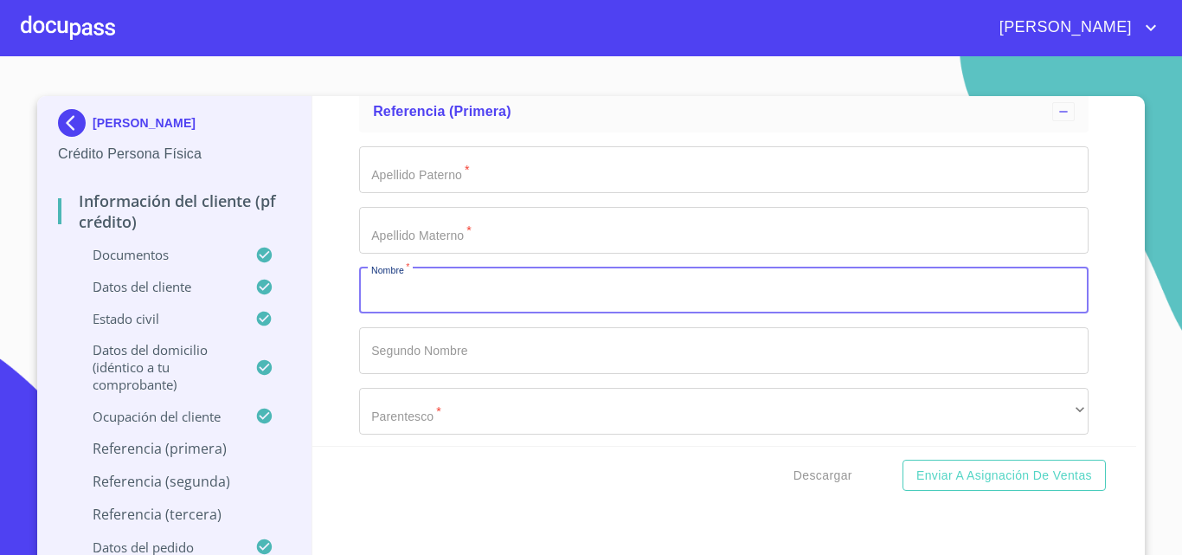
click at [415, 179] on input "Documento de identificación.   *" at bounding box center [724, 169] width 730 height 47
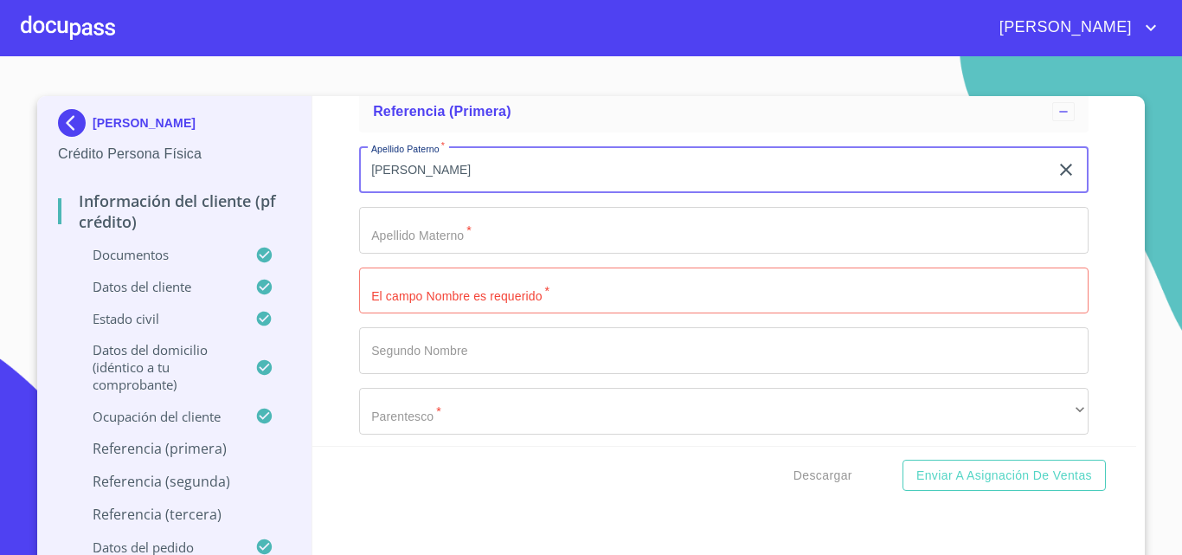
type input "[PERSON_NAME]"
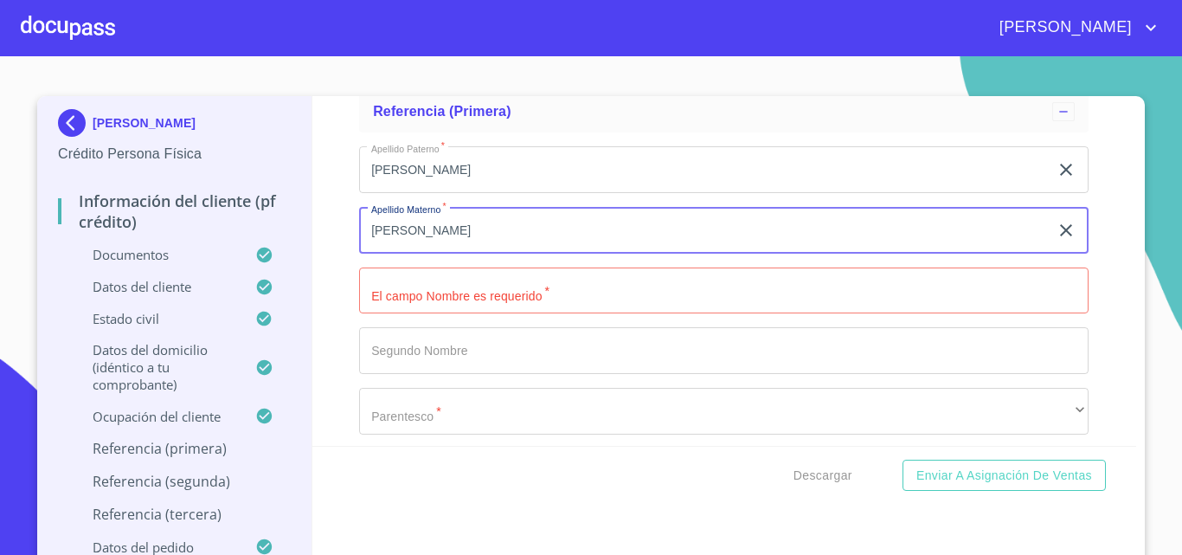
type input "[PERSON_NAME]"
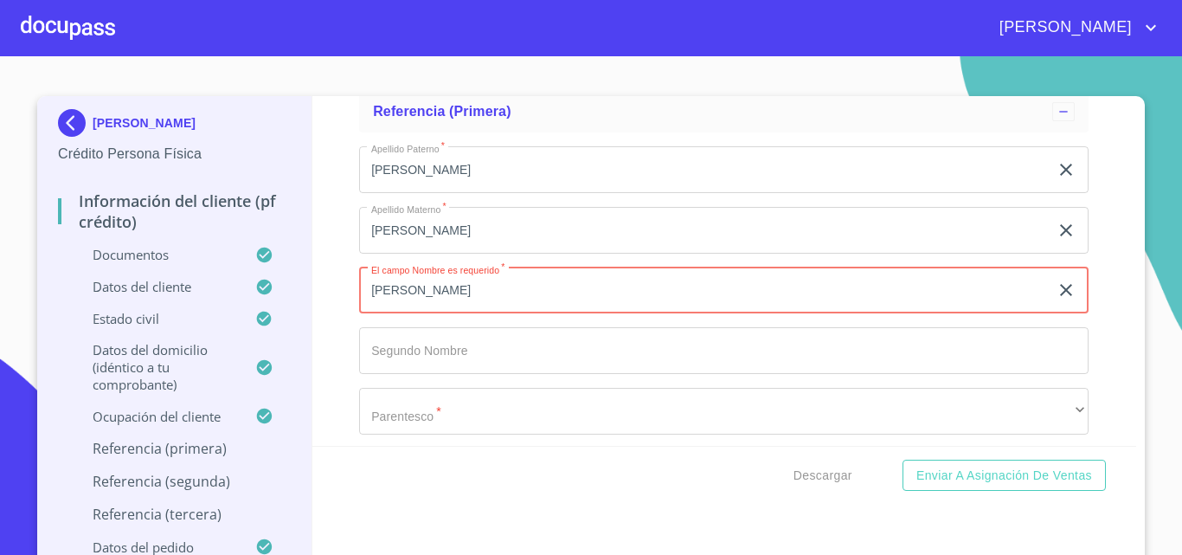
type input "[PERSON_NAME]"
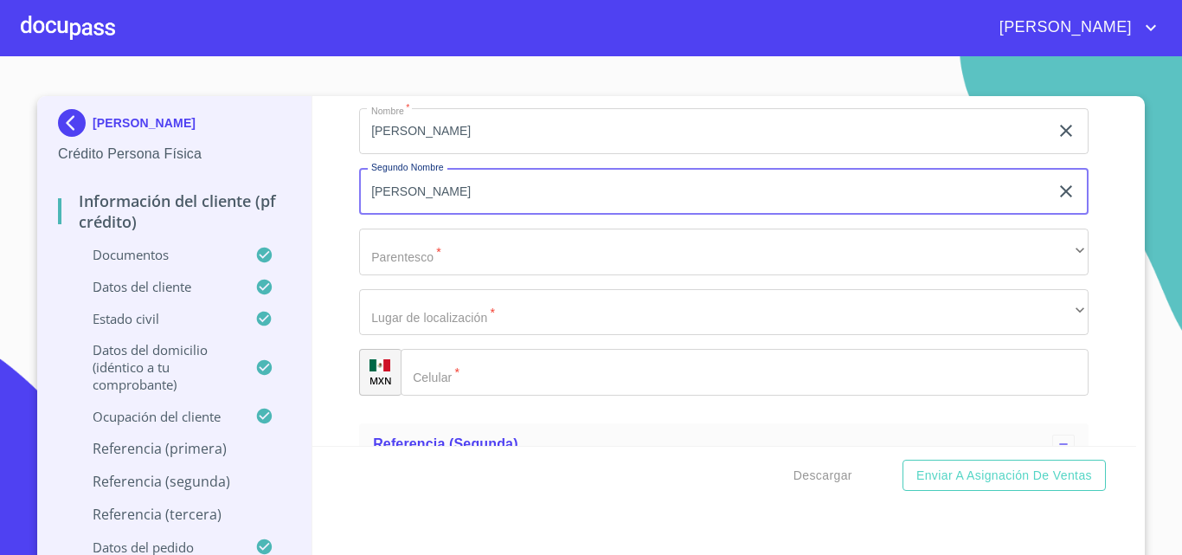
scroll to position [9148, 0]
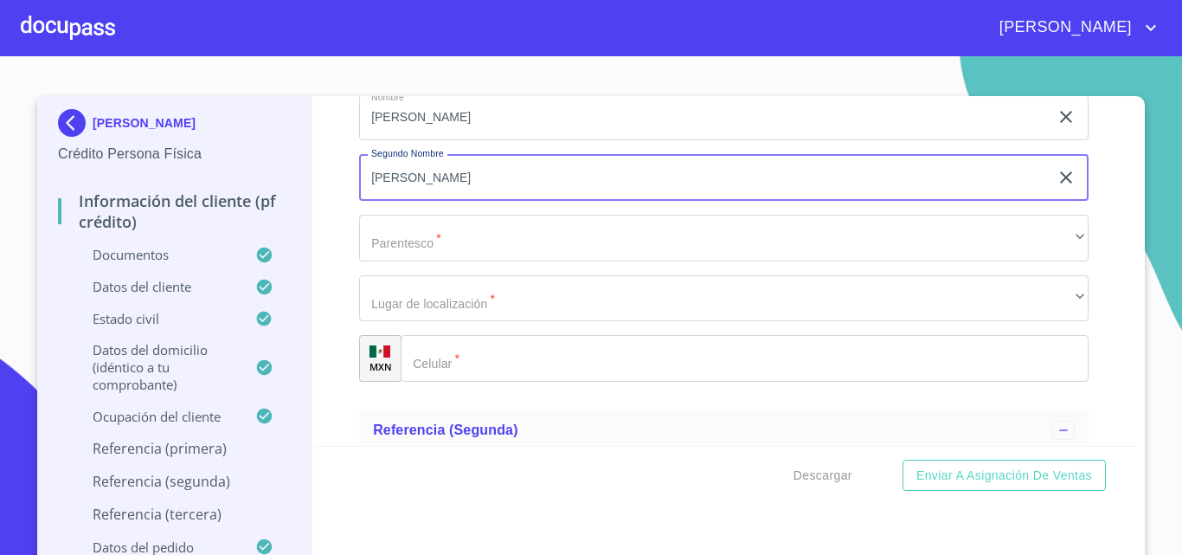
type input "[PERSON_NAME]"
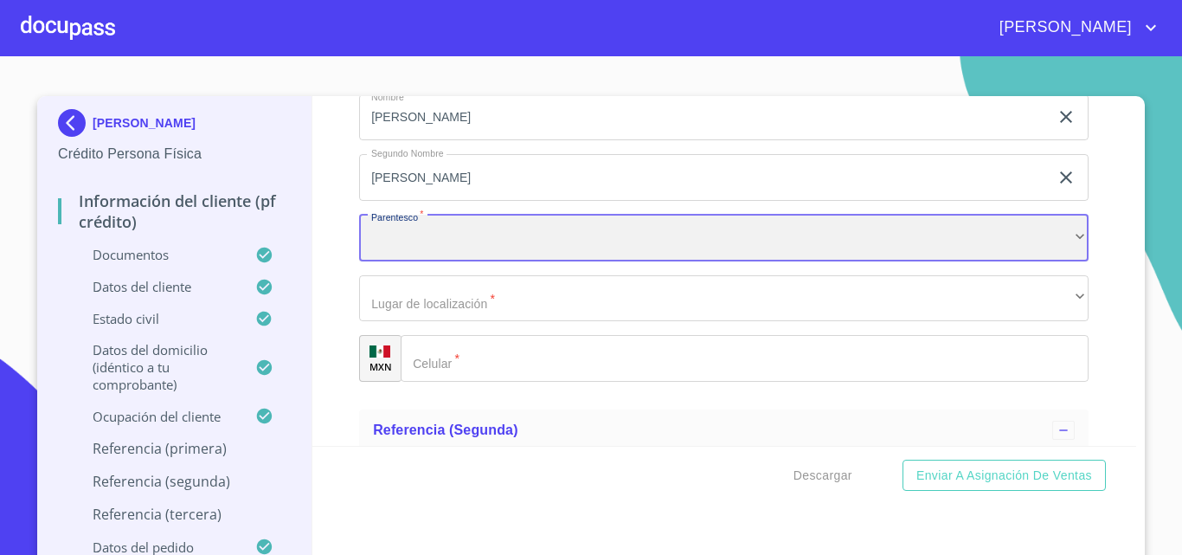
click at [472, 261] on div "​" at bounding box center [724, 238] width 730 height 47
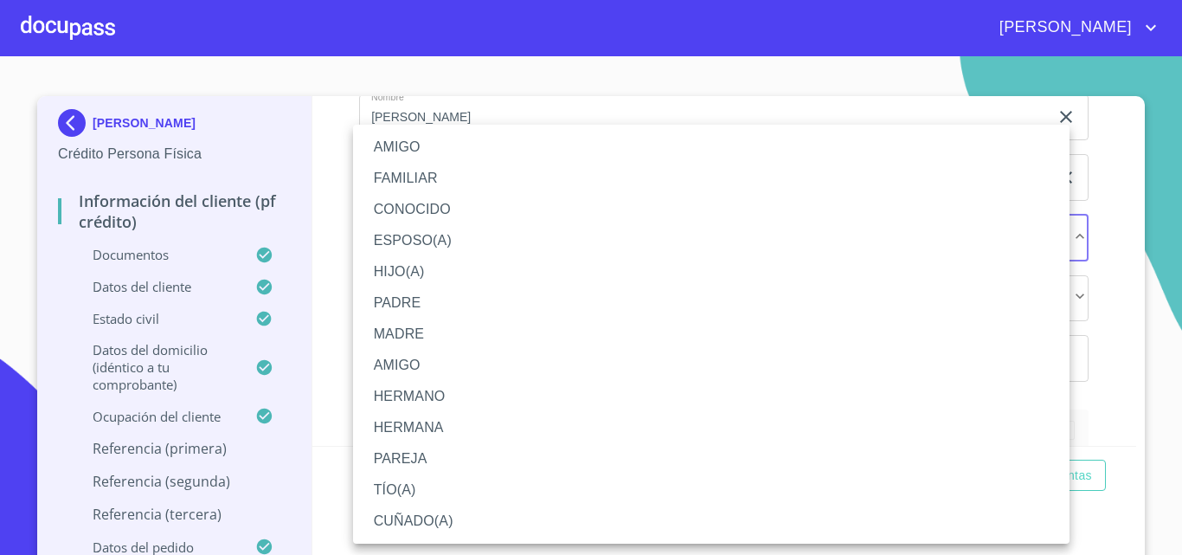
click at [421, 364] on li "AMIGO" at bounding box center [711, 365] width 717 height 31
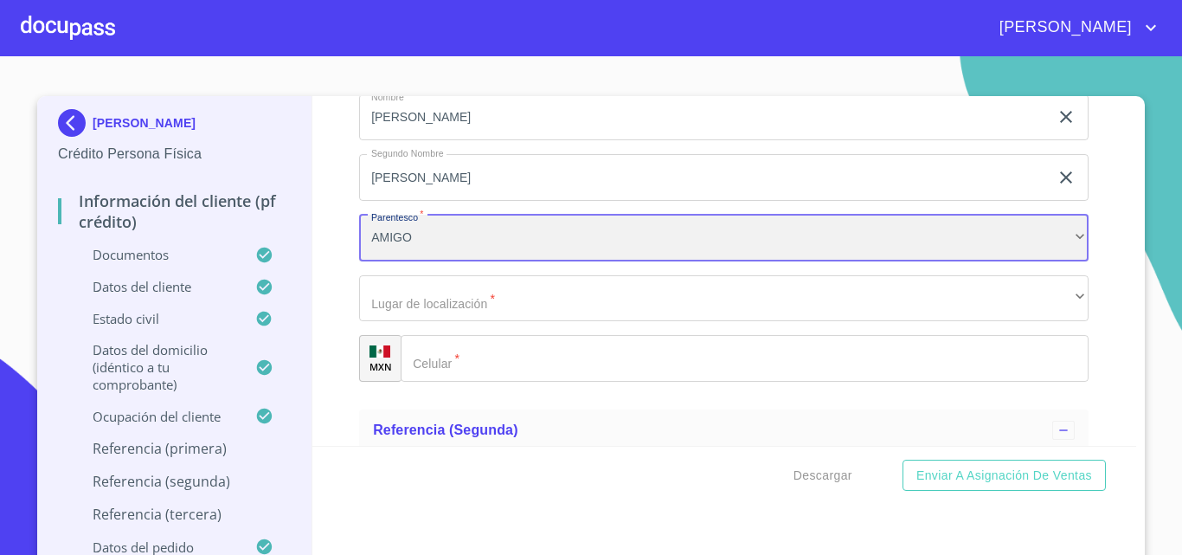
click at [409, 259] on div "AMIGO" at bounding box center [724, 238] width 730 height 47
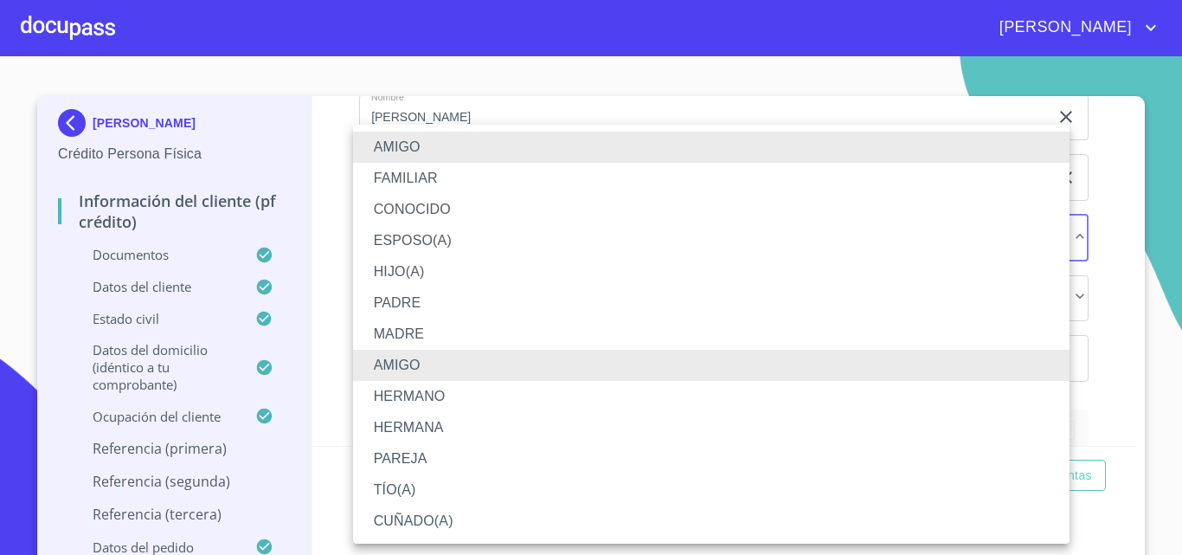
click at [418, 275] on li "HIJO(A)" at bounding box center [711, 271] width 717 height 31
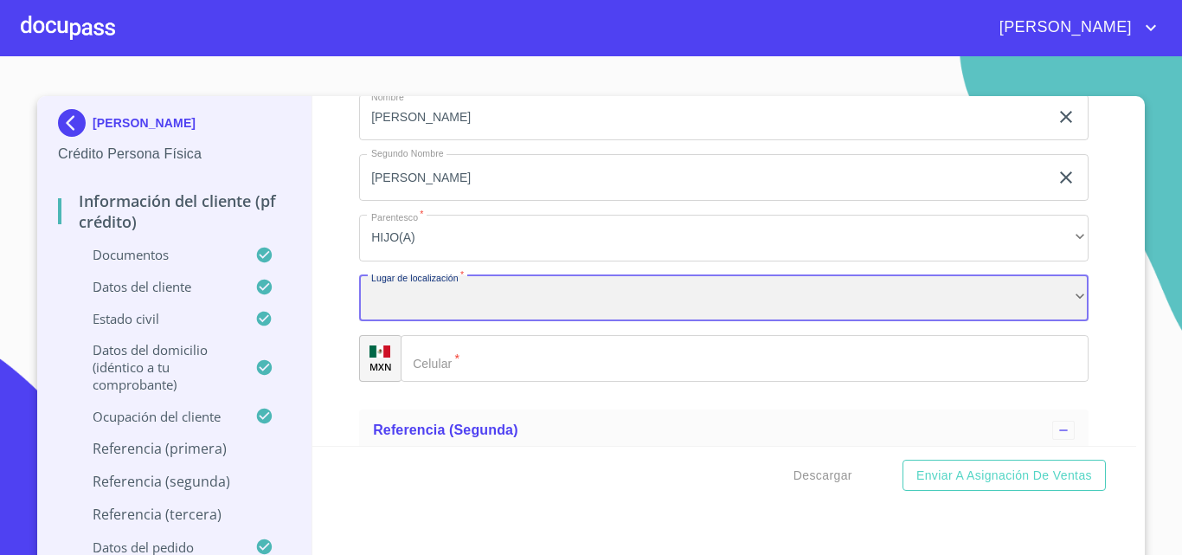
click at [432, 322] on div "​" at bounding box center [724, 298] width 730 height 47
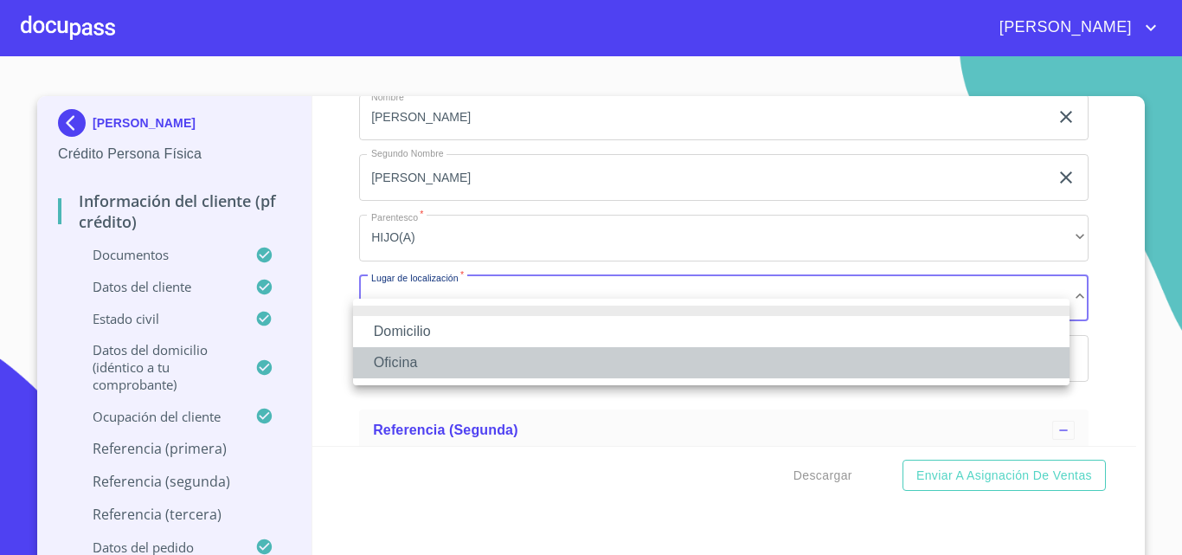
click at [426, 357] on li "Oficina" at bounding box center [711, 362] width 717 height 31
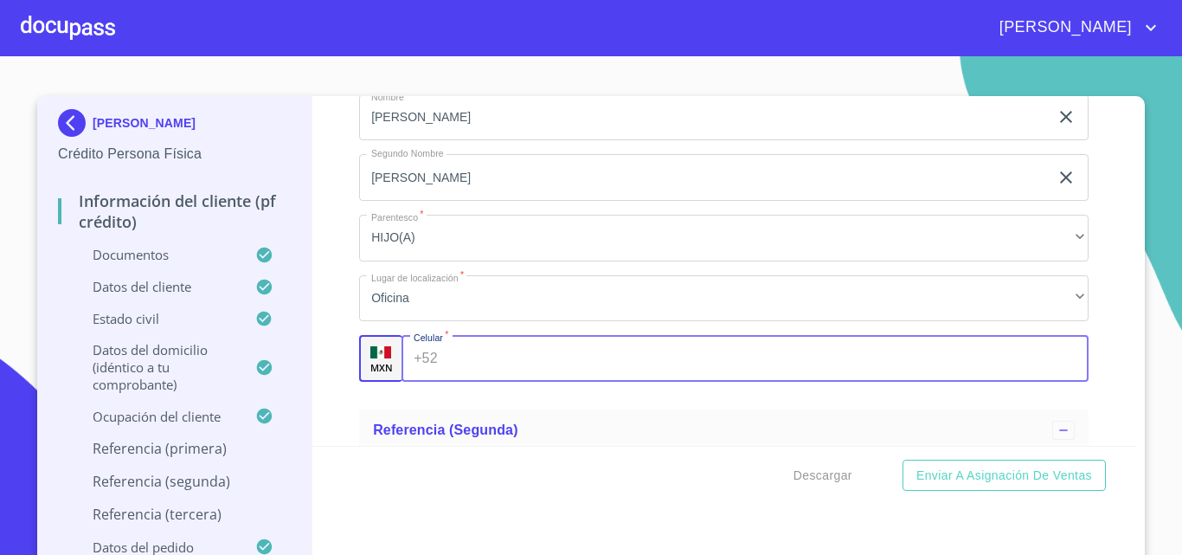
click at [493, 382] on input "Documento de identificación.   *" at bounding box center [767, 358] width 645 height 47
click at [496, 378] on input "[PHONE_NUMBER]" at bounding box center [751, 358] width 612 height 47
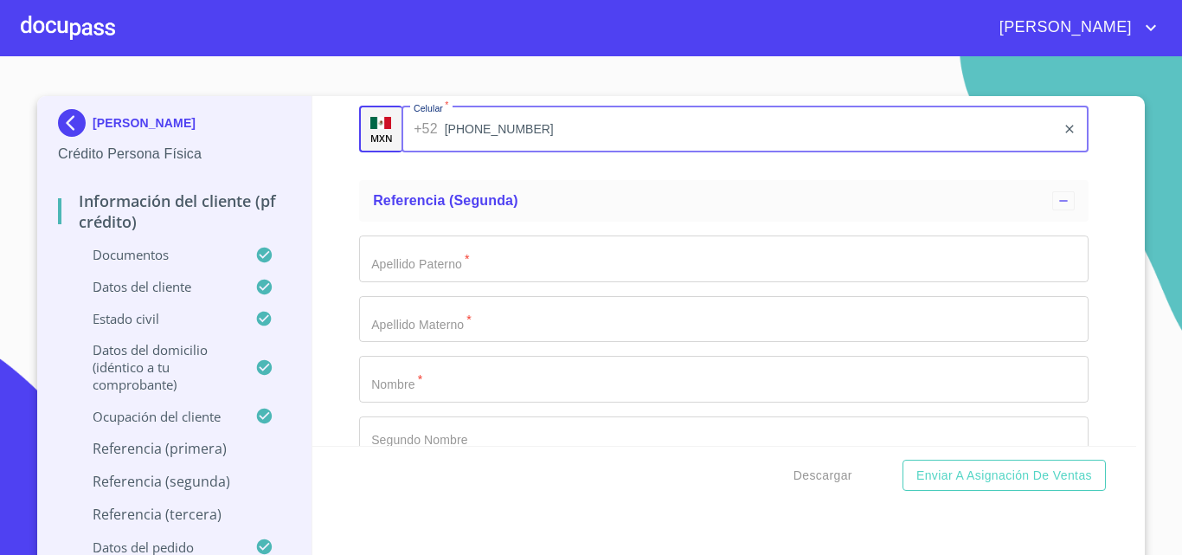
scroll to position [9408, 0]
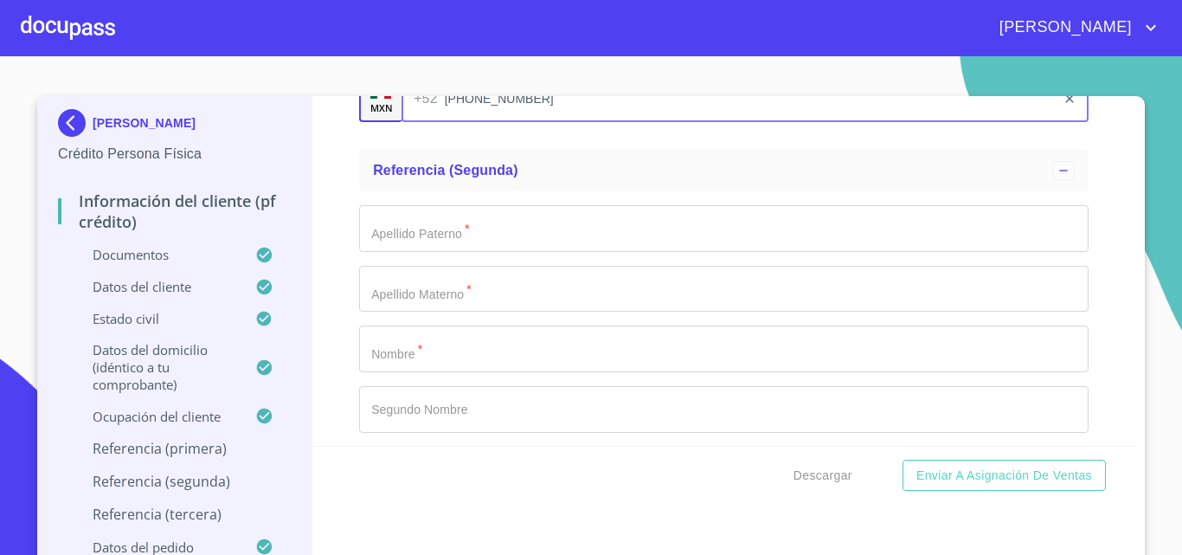
type input "[PHONE_NUMBER]"
click at [456, 252] on input "Documento de identificación.   *" at bounding box center [724, 228] width 730 height 47
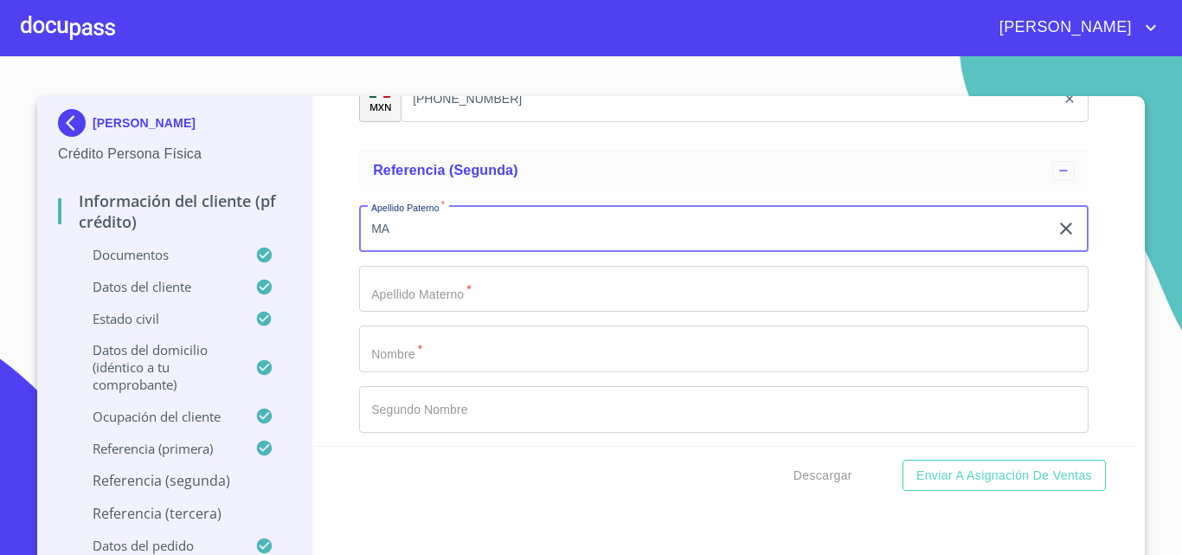
type input "M"
click at [420, 372] on input "Documento de identificación.   *" at bounding box center [724, 348] width 730 height 47
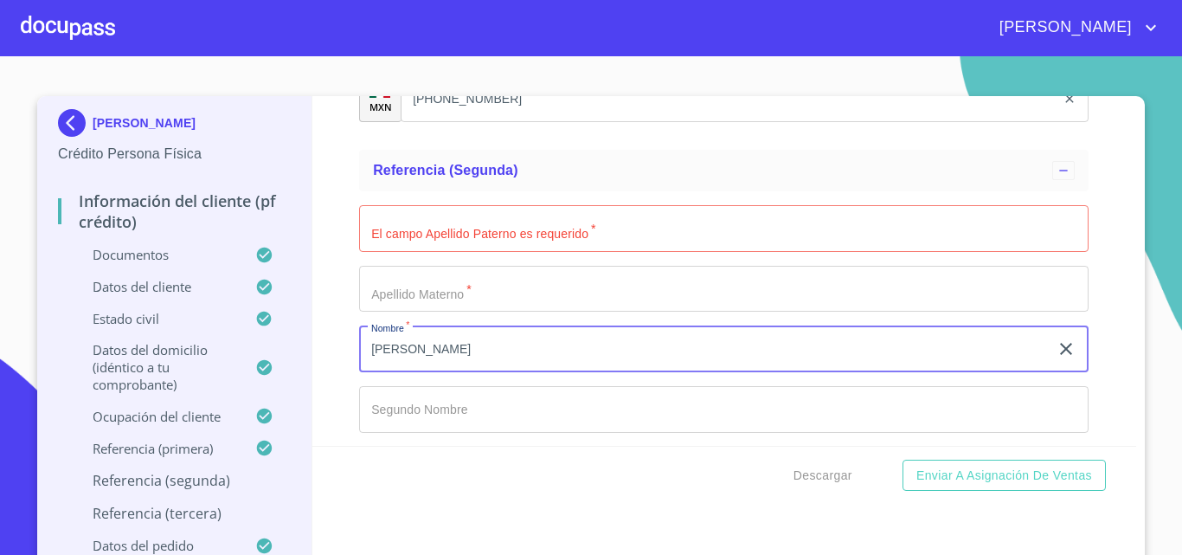
type input "[PERSON_NAME]"
click at [411, 421] on input "Documento de identificación.   *" at bounding box center [724, 409] width 730 height 47
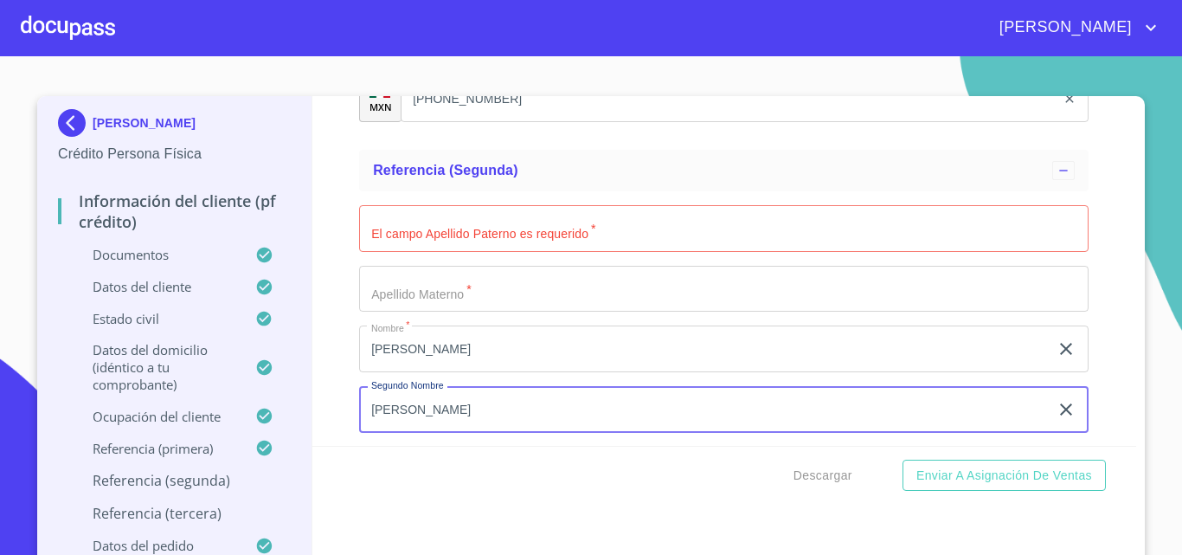
type input "[PERSON_NAME]"
click at [391, 252] on input "Documento de identificación.   *" at bounding box center [724, 228] width 730 height 47
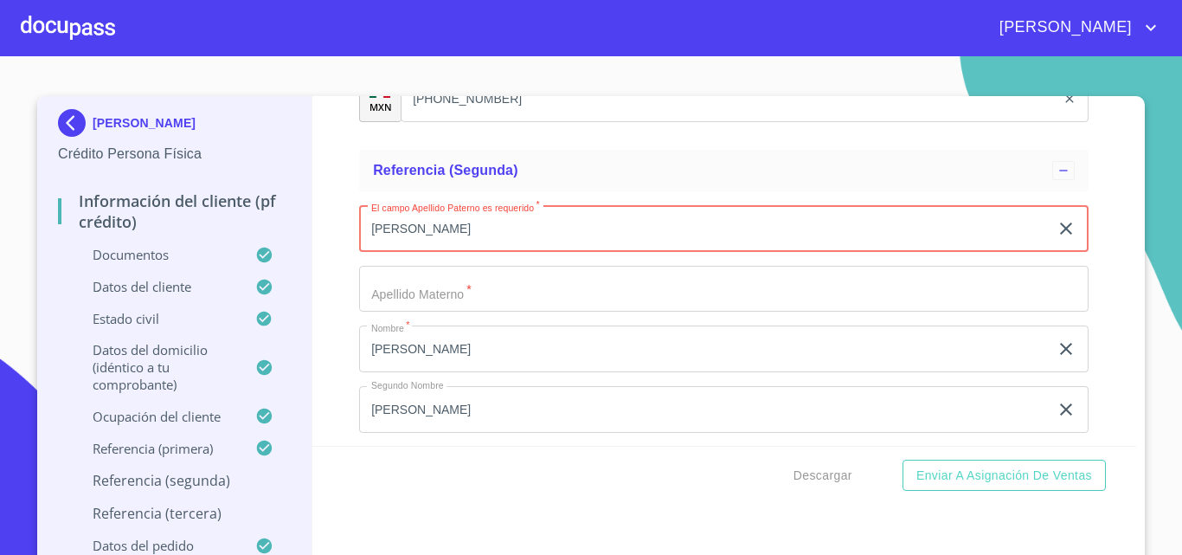
type input "[PERSON_NAME]"
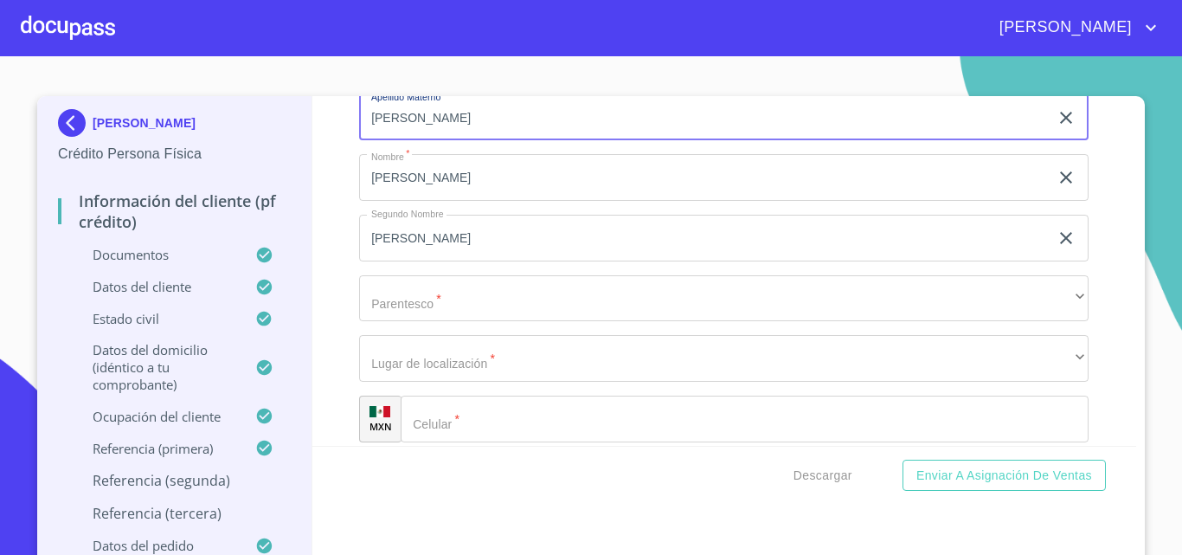
scroll to position [9581, 0]
type input "[PERSON_NAME]"
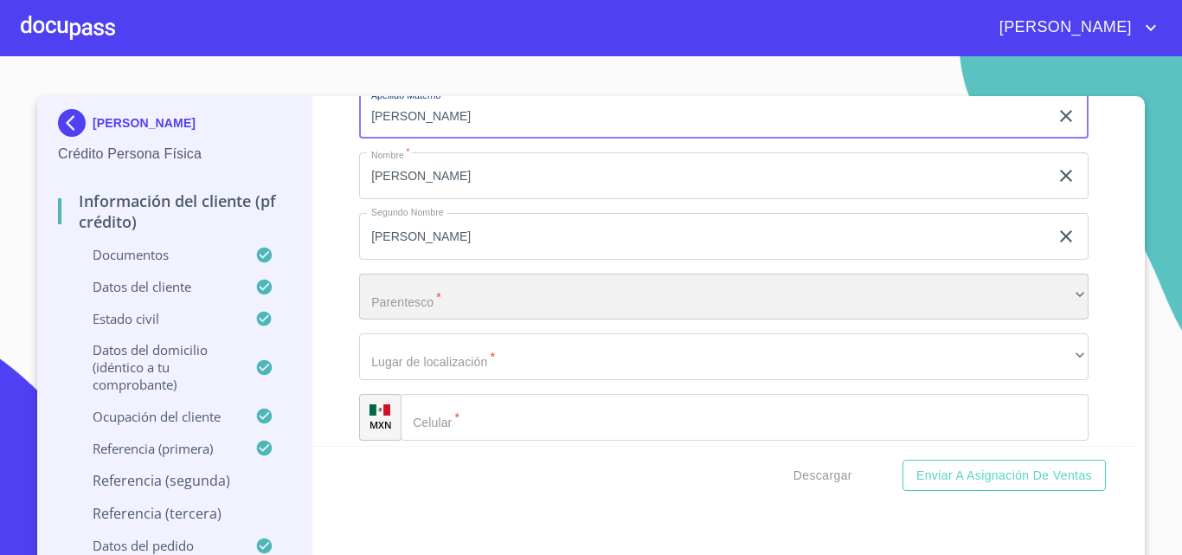
click at [407, 307] on div "​" at bounding box center [724, 296] width 730 height 47
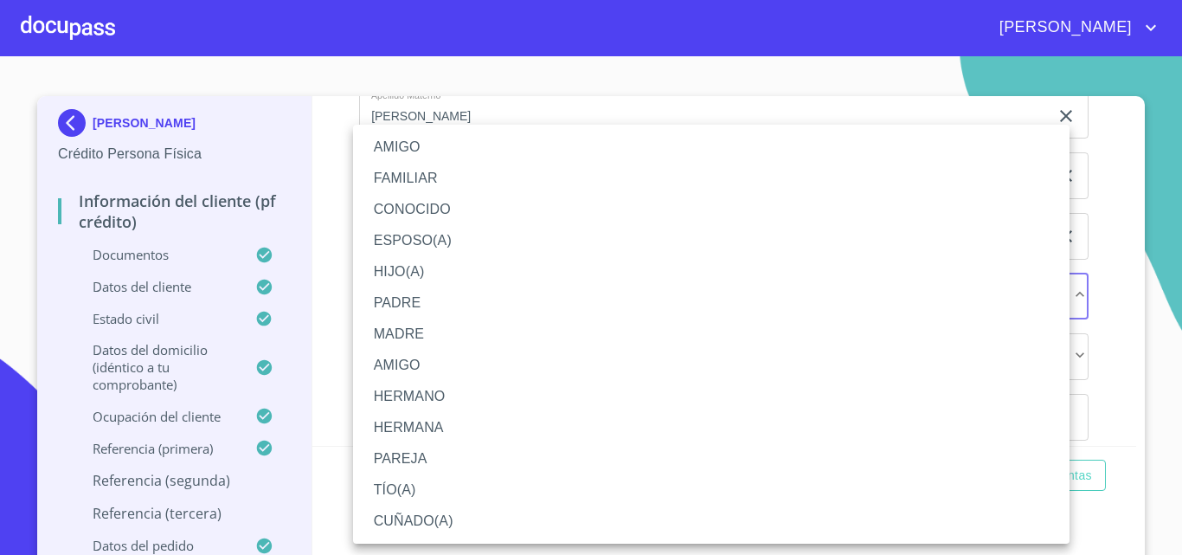
click at [411, 276] on li "HIJO(A)" at bounding box center [711, 271] width 717 height 31
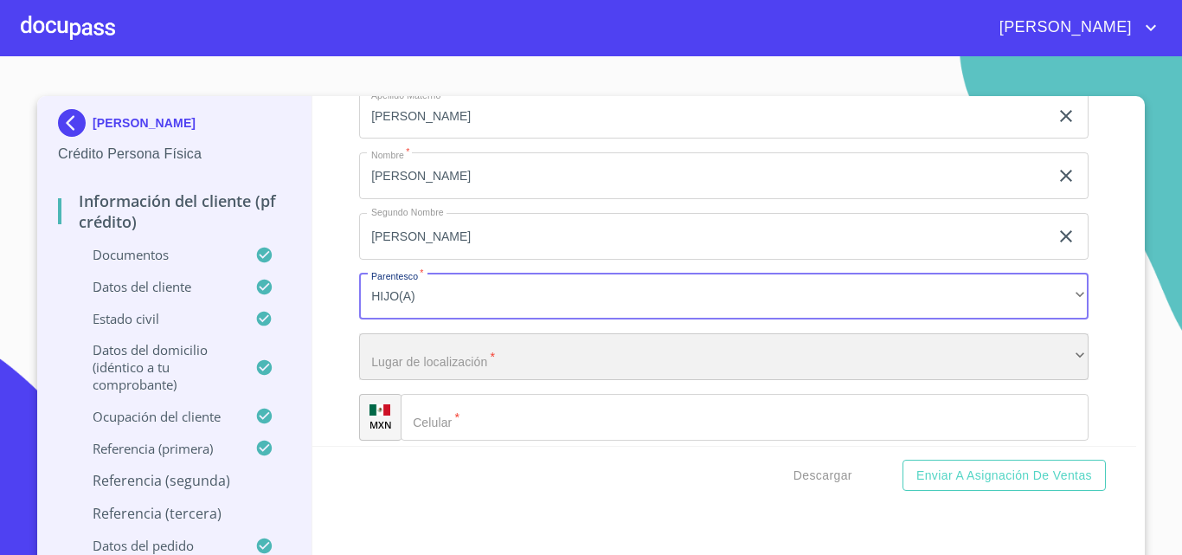
click at [415, 376] on div "​" at bounding box center [724, 356] width 730 height 47
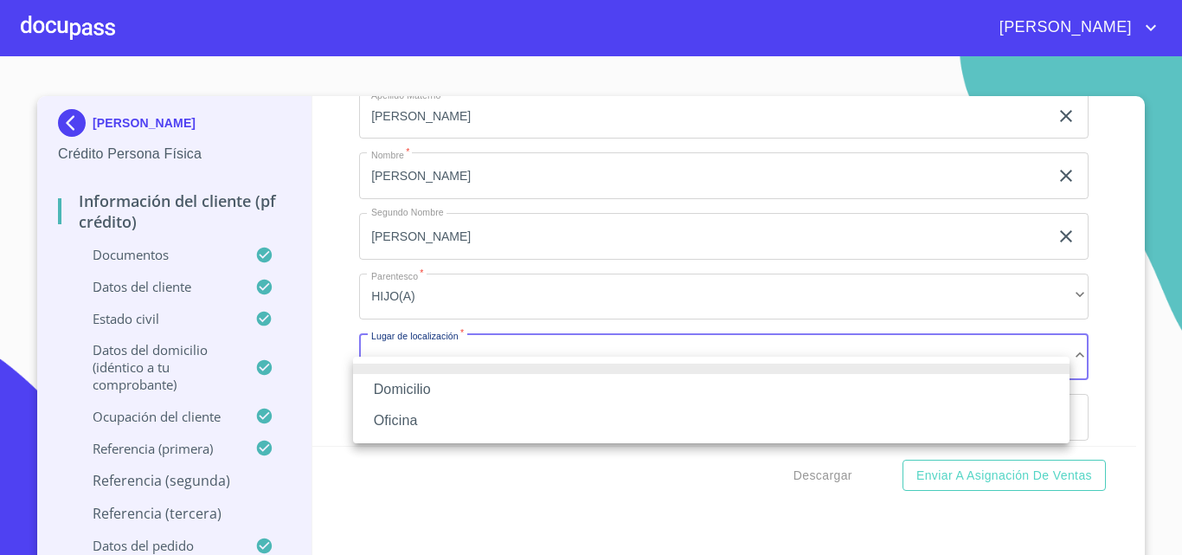
click at [415, 415] on li "Oficina" at bounding box center [711, 420] width 717 height 31
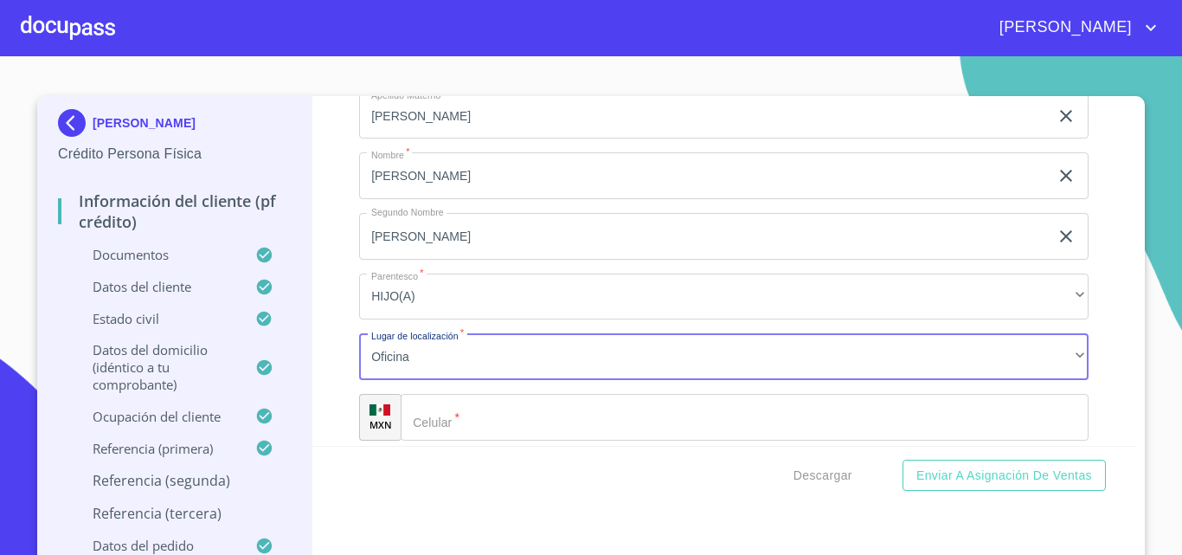
click at [488, 425] on input "Documento de identificación.   *" at bounding box center [745, 417] width 688 height 47
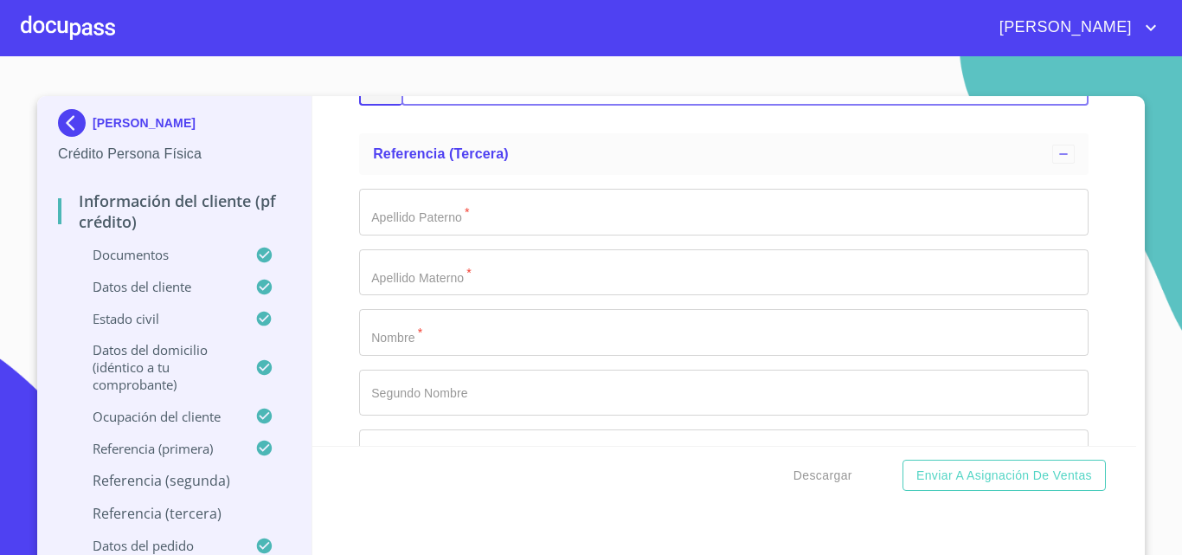
scroll to position [9927, 0]
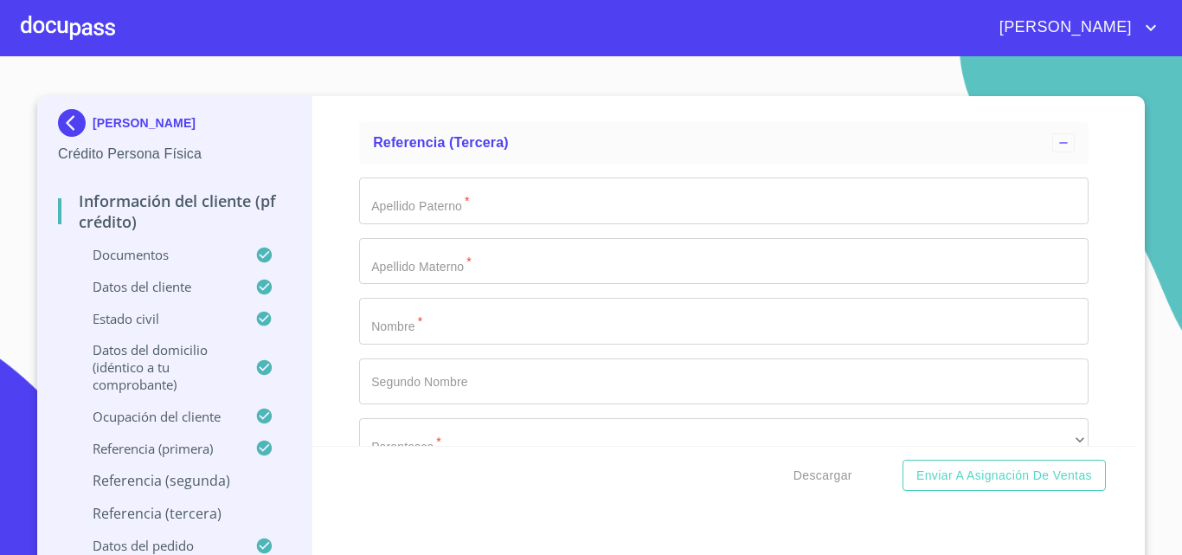
type input "[PHONE_NUMBER]"
click at [402, 344] on input "Documento de identificación.   *" at bounding box center [724, 321] width 730 height 47
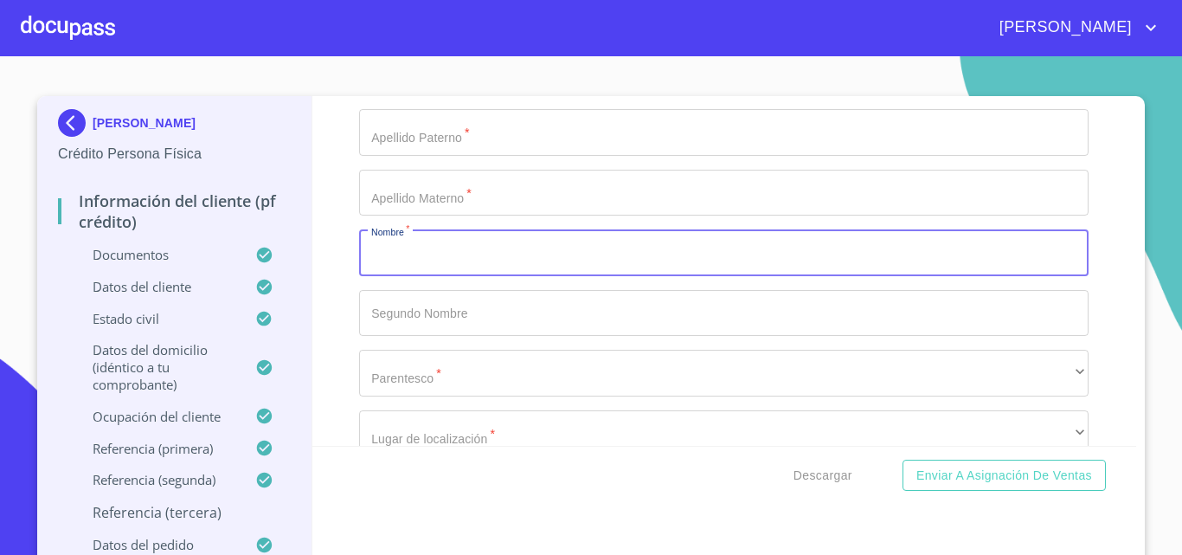
scroll to position [10014, 0]
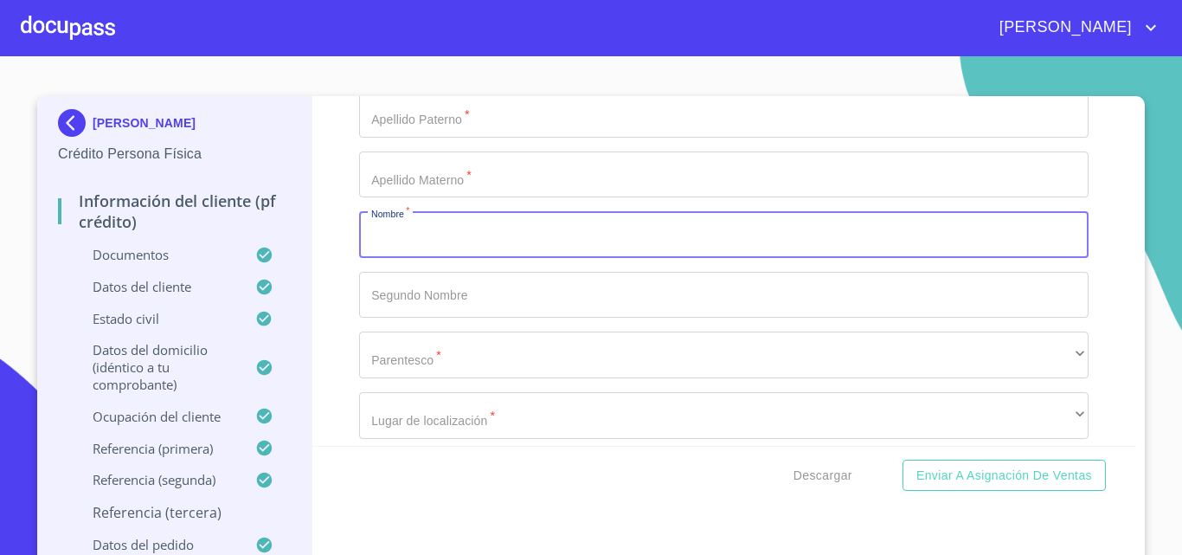
click at [402, 258] on input "Documento de identificación.   *" at bounding box center [724, 234] width 730 height 47
type input "[PERSON_NAME]"
click at [394, 307] on input "Documento de identificación.   *" at bounding box center [724, 295] width 730 height 47
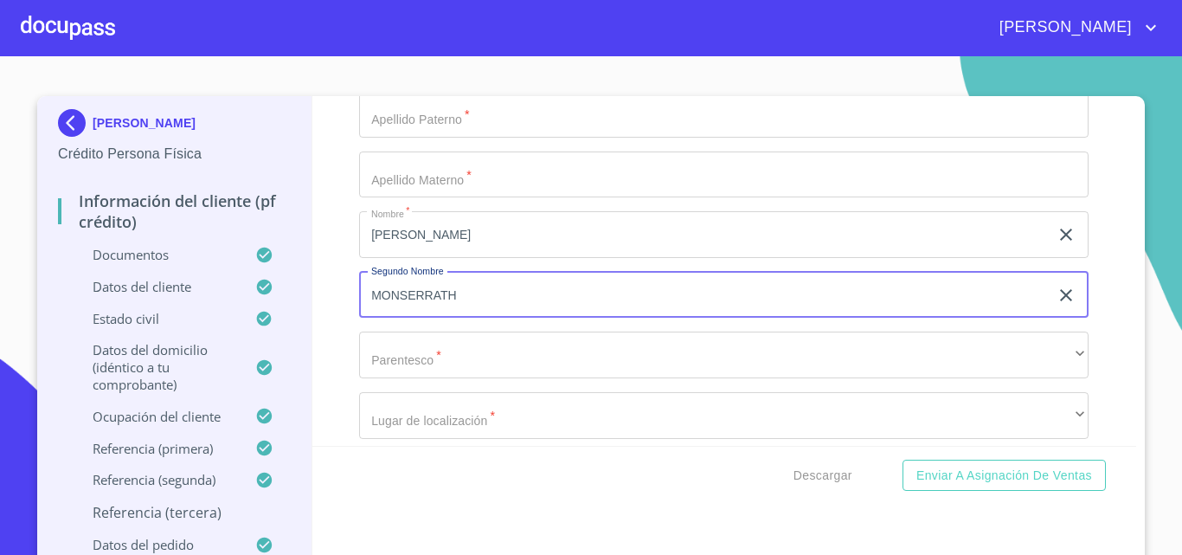
type input "MONSERRATH"
click at [437, 138] on input "Documento de identificación.   *" at bounding box center [724, 114] width 730 height 47
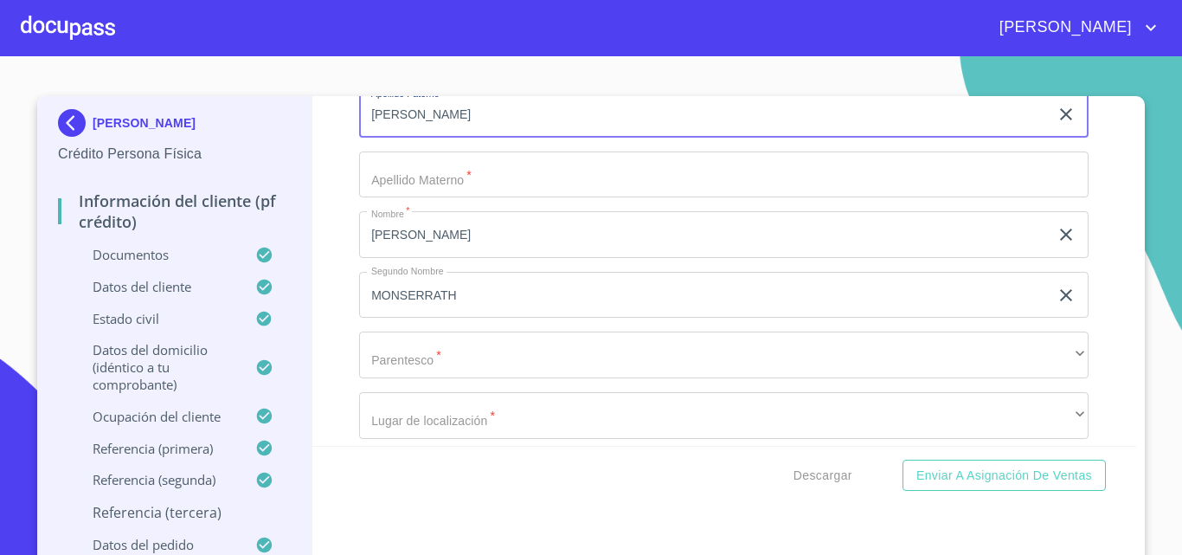
type input "[PERSON_NAME]"
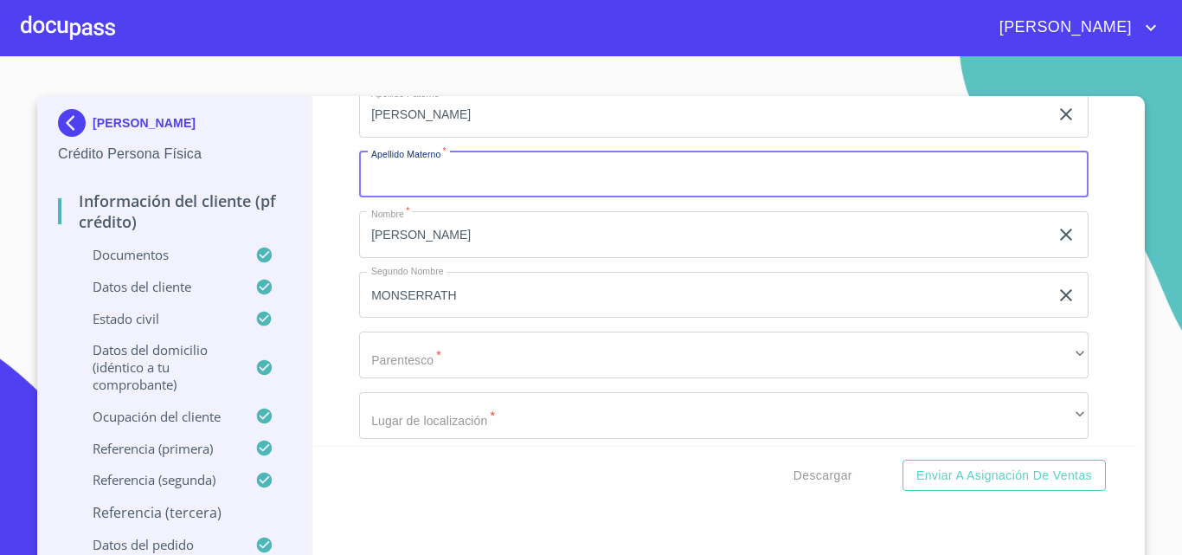
click at [441, 197] on input "Documento de identificación.   *" at bounding box center [724, 174] width 730 height 47
type input "[PERSON_NAME]"
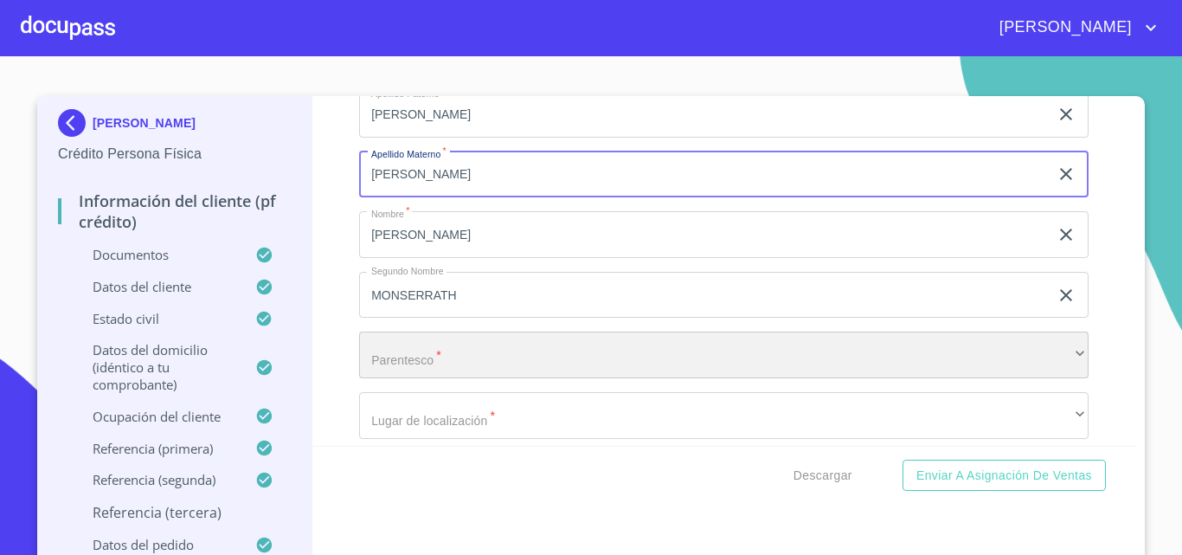
click at [383, 376] on div "​" at bounding box center [724, 354] width 730 height 47
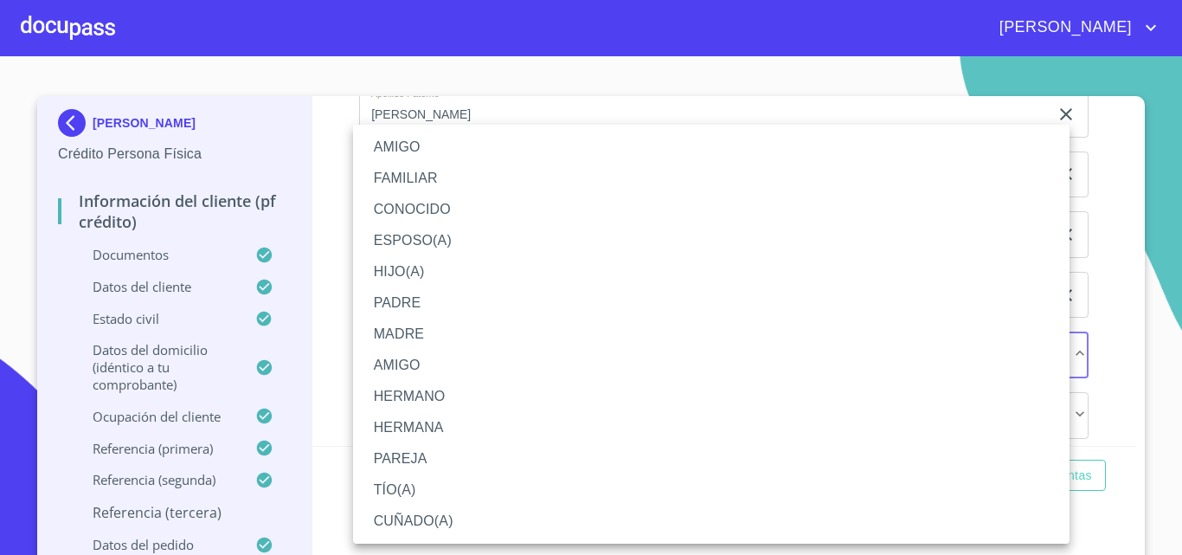
click at [398, 271] on li "HIJO(A)" at bounding box center [711, 271] width 717 height 31
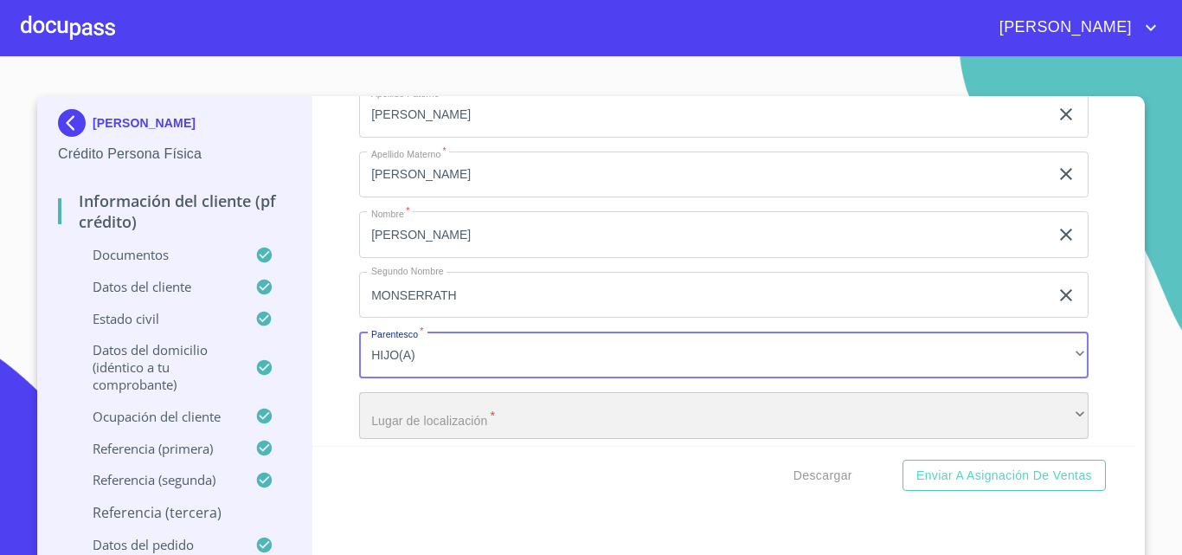
click at [421, 430] on div "​" at bounding box center [724, 415] width 730 height 47
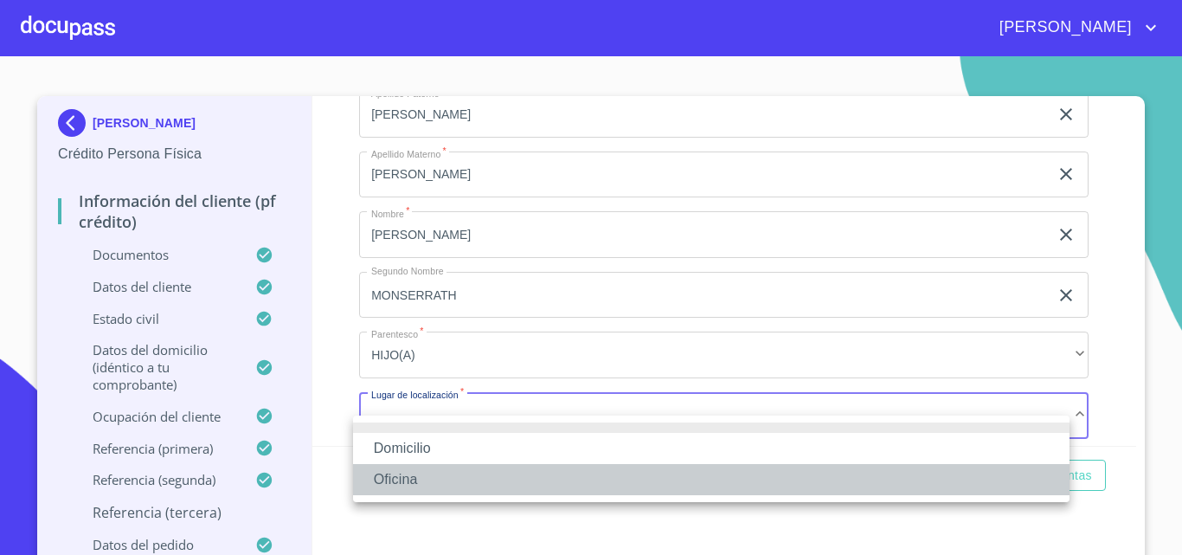
click at [411, 477] on li "Oficina" at bounding box center [711, 479] width 717 height 31
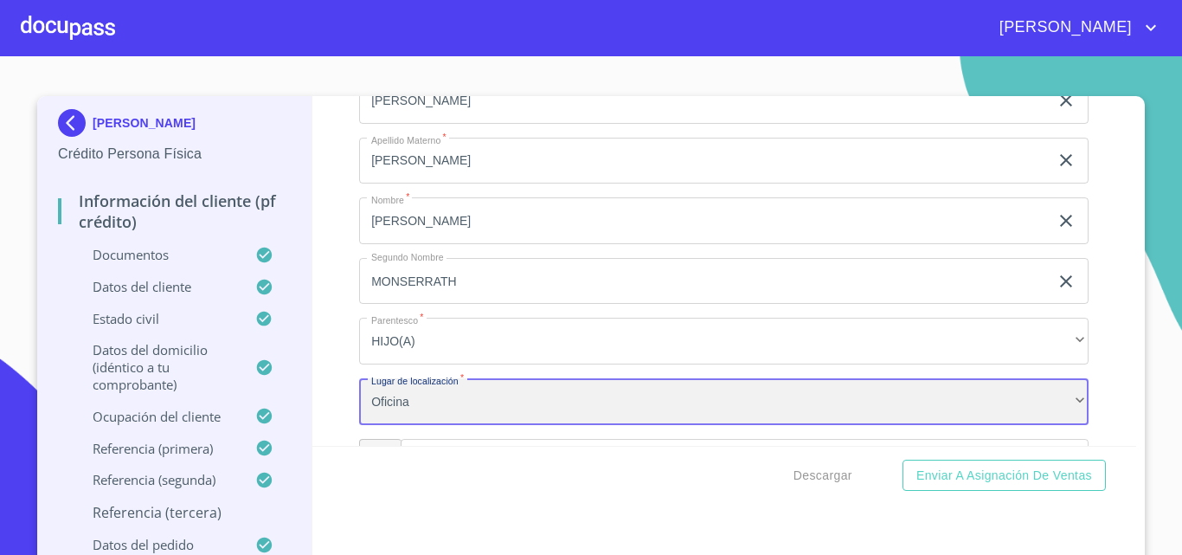
scroll to position [10114, 0]
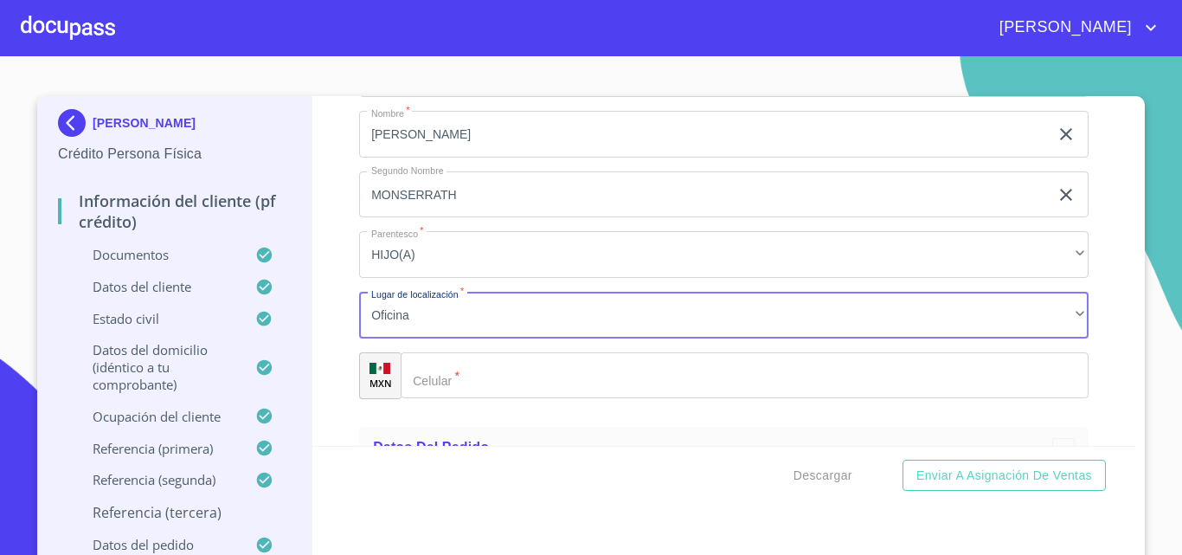
click at [457, 399] on input "Documento de identificación.   *" at bounding box center [745, 375] width 688 height 47
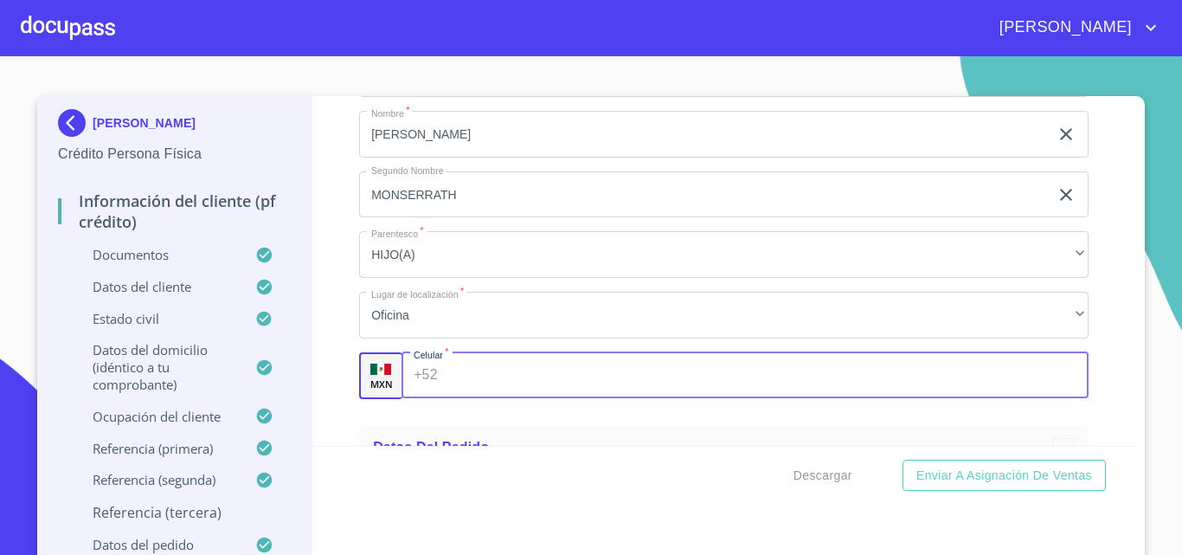
click at [425, 215] on input "MONSERRATH" at bounding box center [704, 194] width 690 height 47
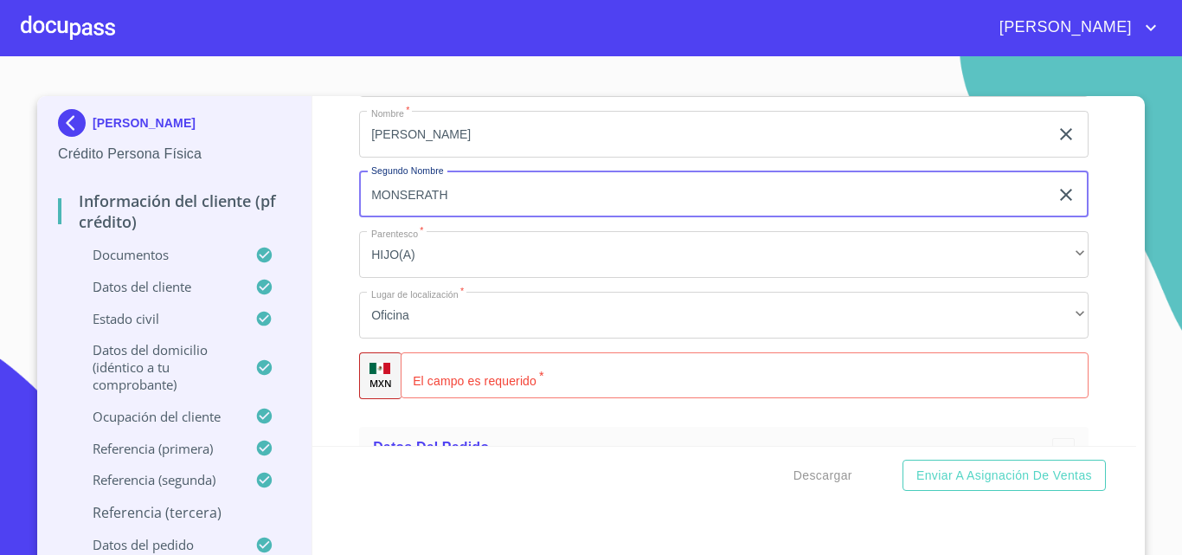
click at [453, 216] on input "MONSERATH" at bounding box center [704, 194] width 690 height 47
click at [417, 216] on input "MONSERAT" at bounding box center [704, 194] width 690 height 47
click at [444, 216] on input "MONSERRAT" at bounding box center [704, 194] width 690 height 47
type input "MONSERRATH"
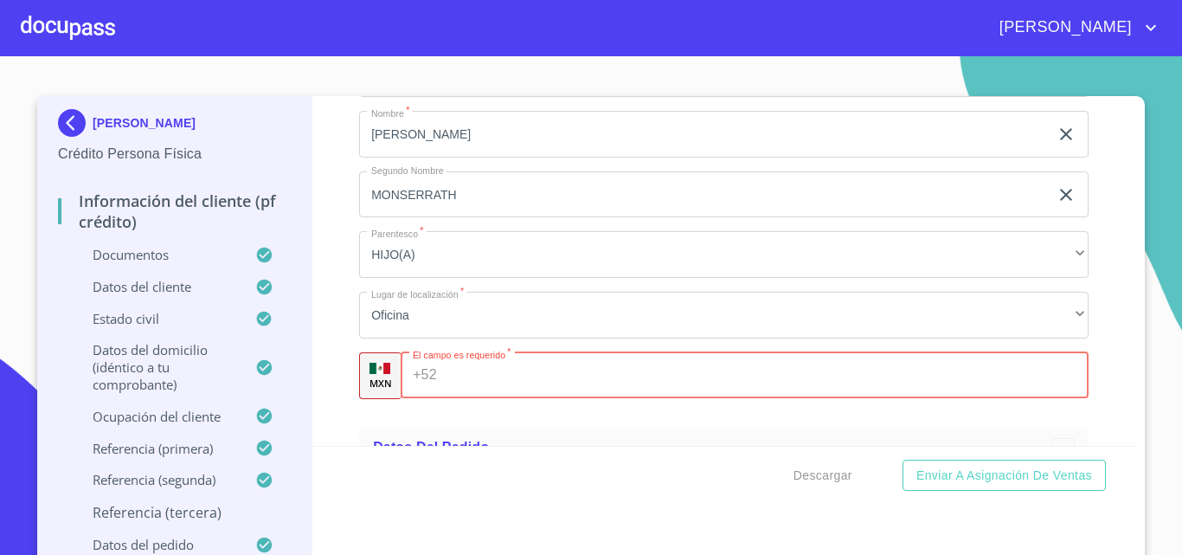
click at [428, 399] on div "+52 ​" at bounding box center [745, 375] width 688 height 47
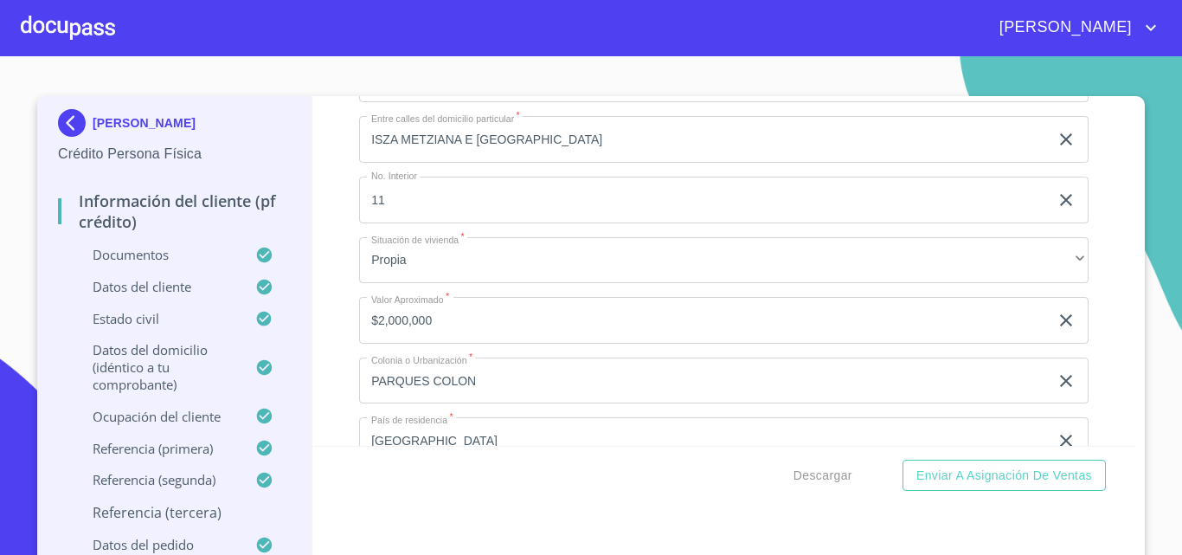
scroll to position [6912, 0]
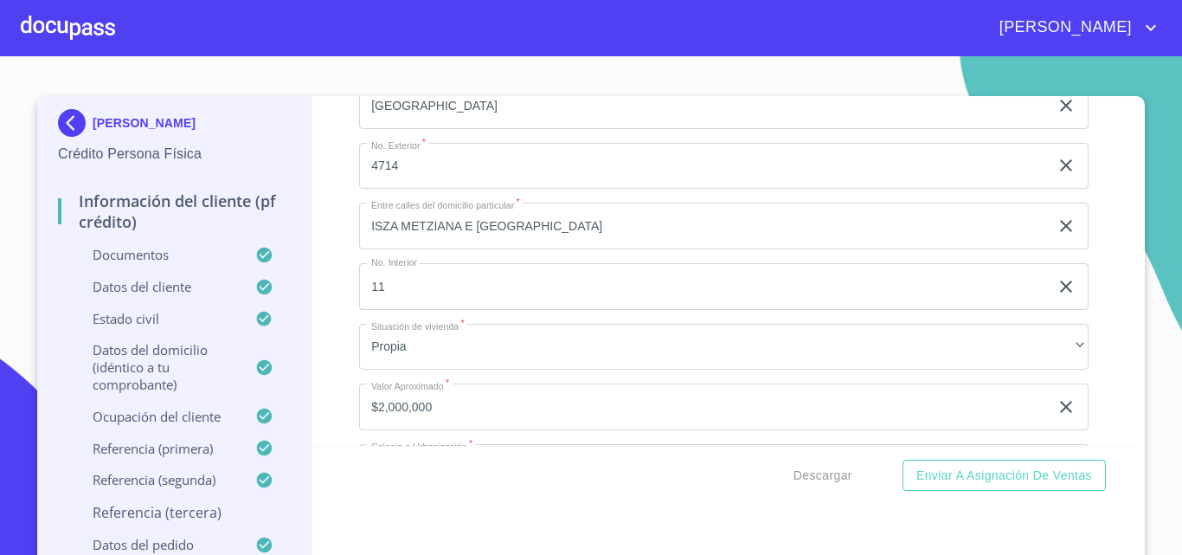
type input "[PHONE_NUMBER]"
click at [456, 248] on input "ISZA METZIANA E [GEOGRAPHIC_DATA]" at bounding box center [704, 226] width 690 height 47
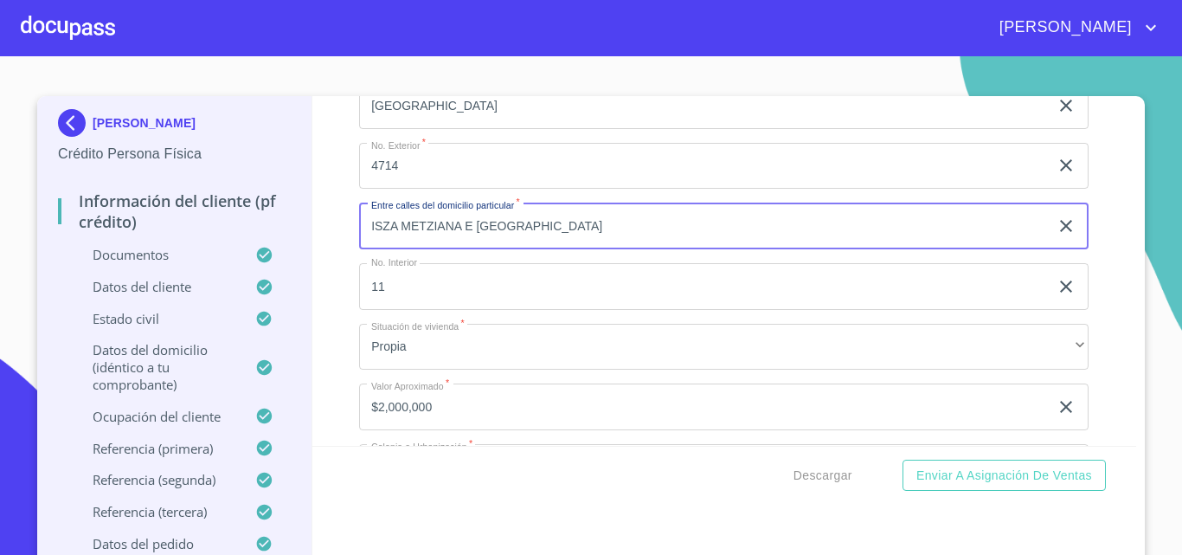
click at [381, 246] on input "ISZA METZIANA E [GEOGRAPHIC_DATA]" at bounding box center [704, 226] width 690 height 47
click at [557, 248] on input "ISLA METZIANA E [GEOGRAPHIC_DATA]" at bounding box center [704, 226] width 690 height 47
click at [576, 240] on input "ISLA METZIANA E [GEOGRAPHIC_DATA]" at bounding box center [704, 226] width 690 height 47
type input "ISLA METZIANA E [GEOGRAPHIC_DATA]"
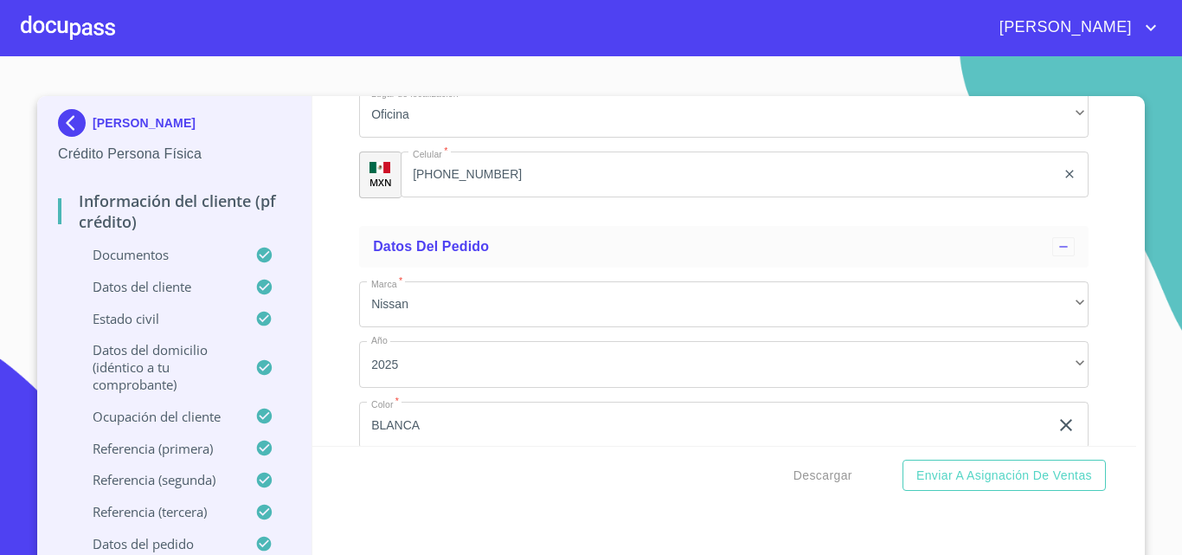
scroll to position [10479, 0]
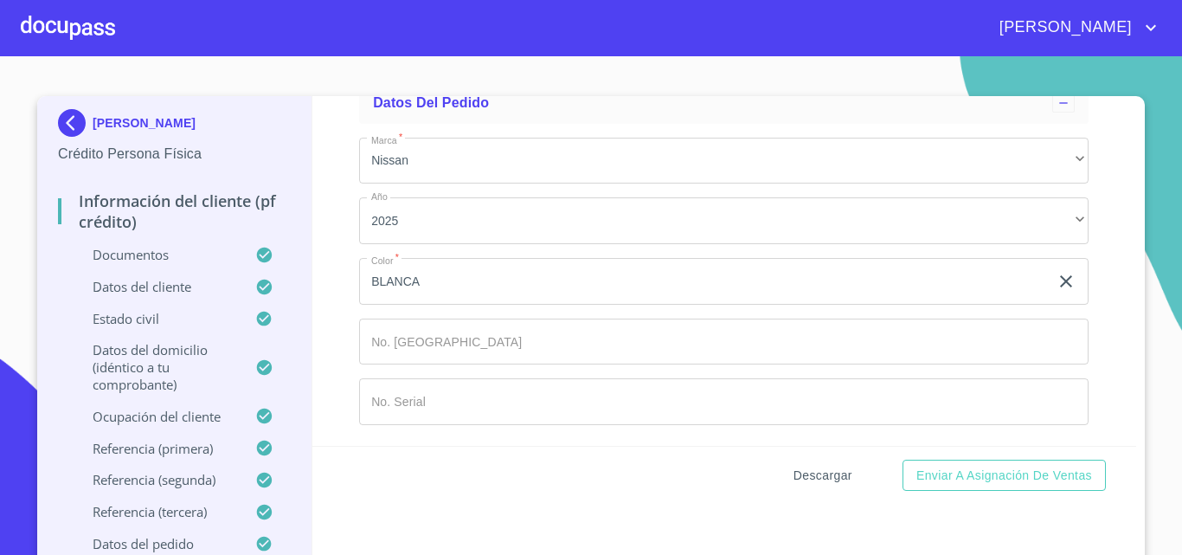
click at [823, 478] on span "Descargar" at bounding box center [823, 476] width 59 height 22
click at [992, 466] on span "Enviar a Asignación de Ventas" at bounding box center [1005, 476] width 176 height 22
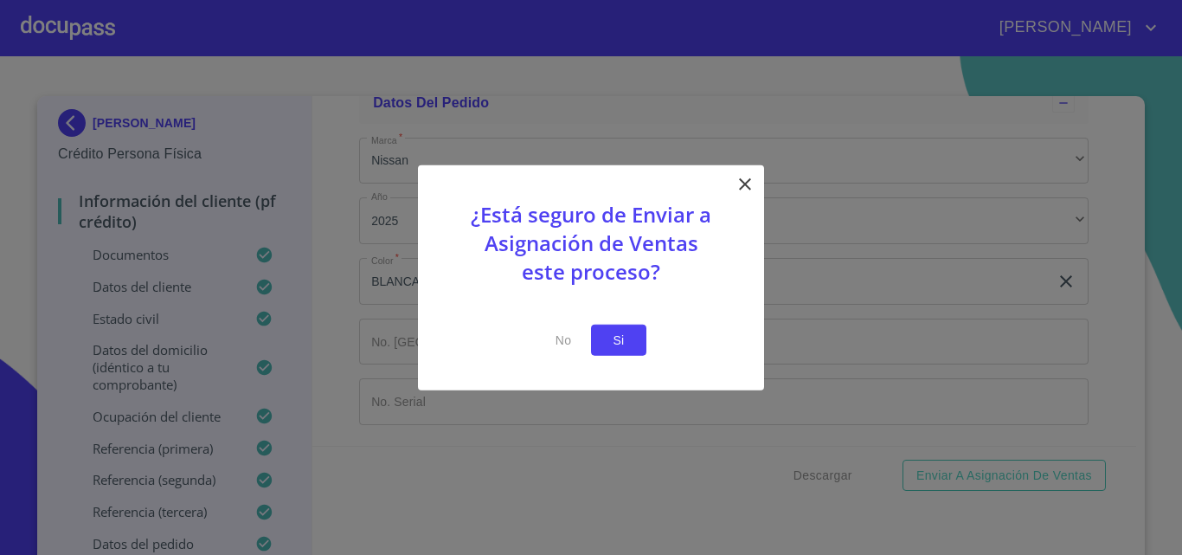
click at [613, 341] on span "Si" at bounding box center [619, 340] width 28 height 22
click at [622, 341] on span "Si" at bounding box center [619, 340] width 28 height 22
